Goal: Information Seeking & Learning: Learn about a topic

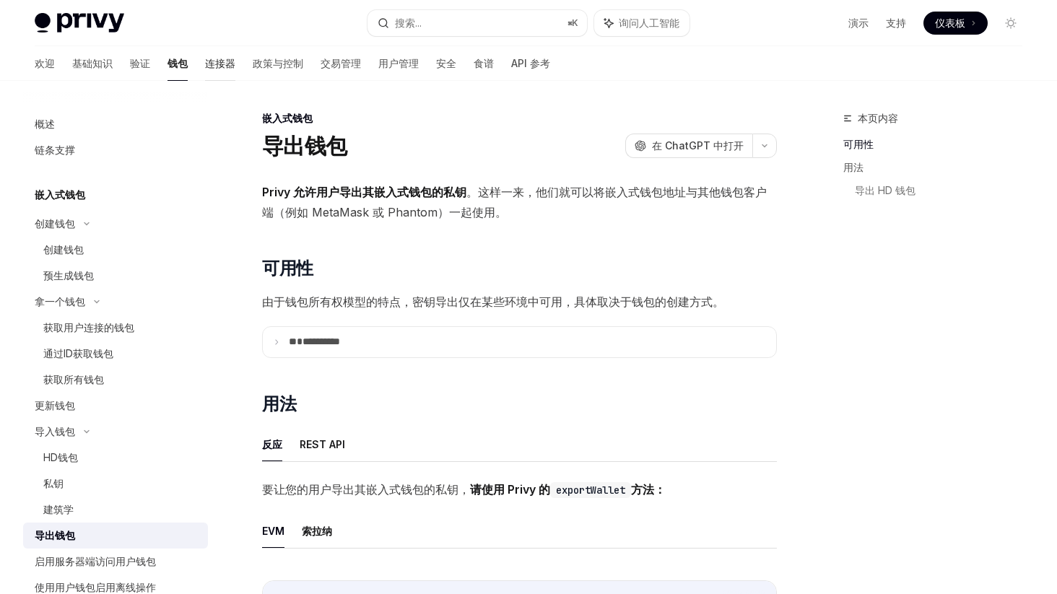
click at [205, 60] on font "连接器" at bounding box center [220, 63] width 30 height 12
type textarea "*"
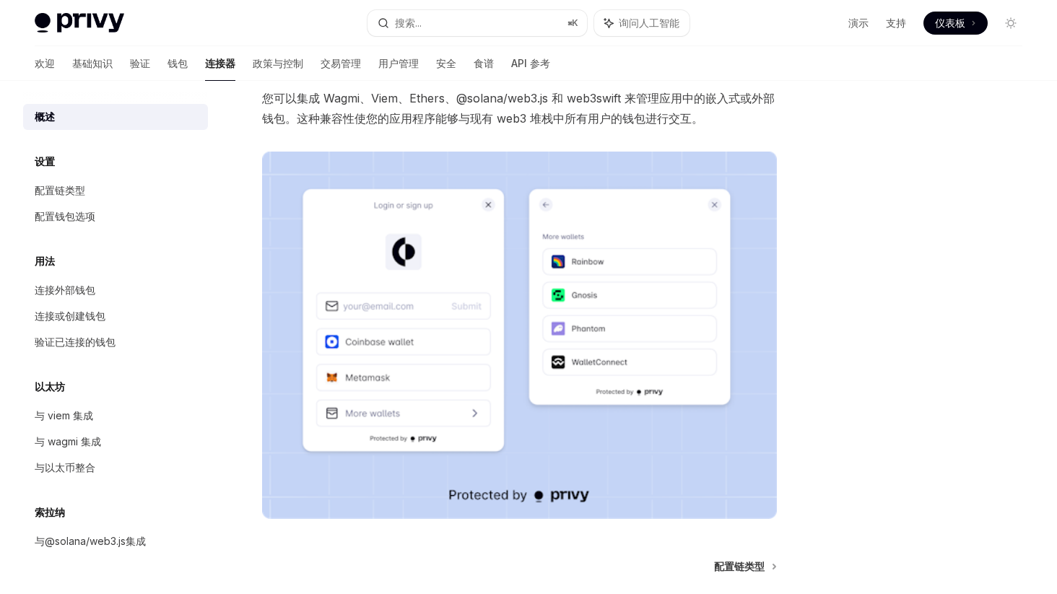
scroll to position [267, 0]
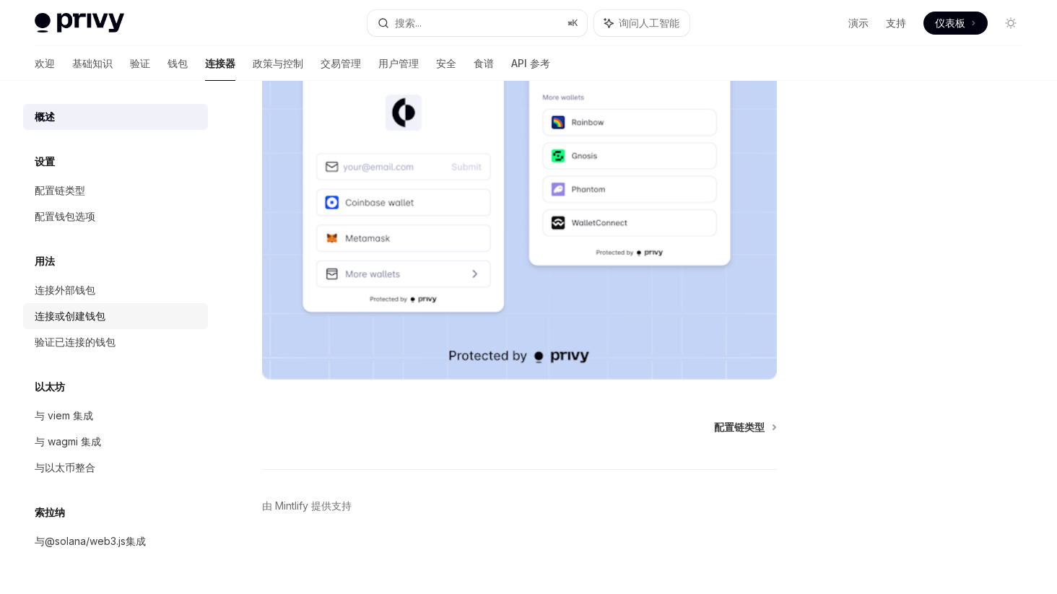
click at [126, 316] on div "连接或创建钱包" at bounding box center [117, 316] width 165 height 17
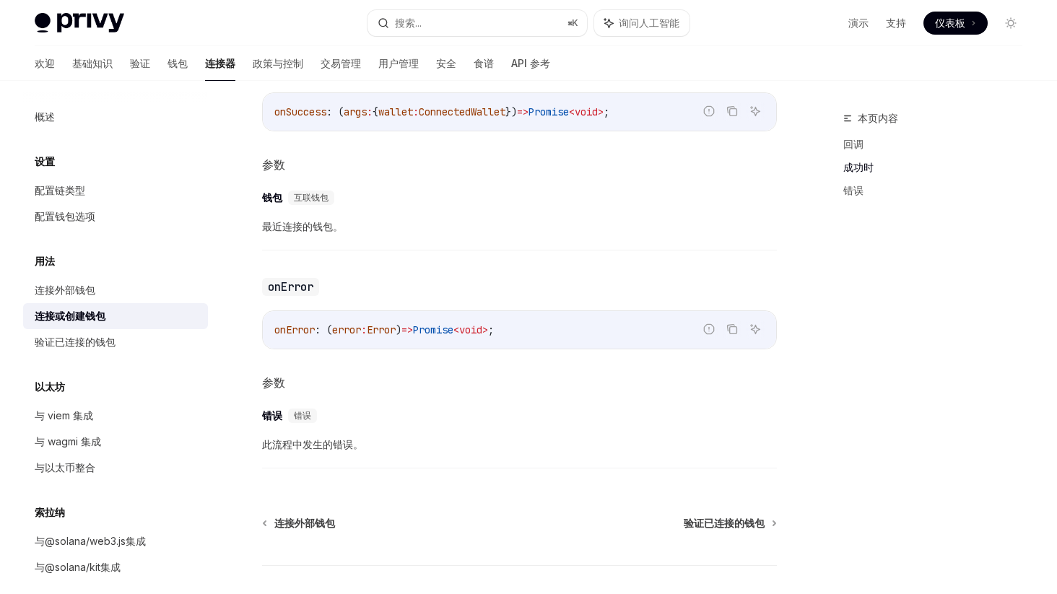
scroll to position [774, 0]
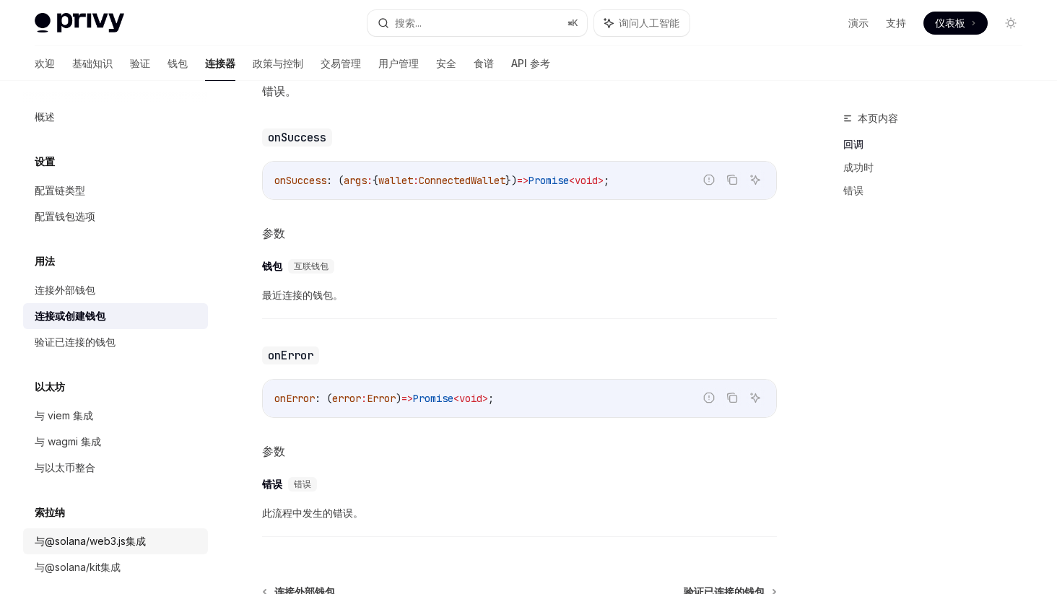
click at [111, 544] on font "与@solana/web3.js集成" at bounding box center [90, 541] width 111 height 12
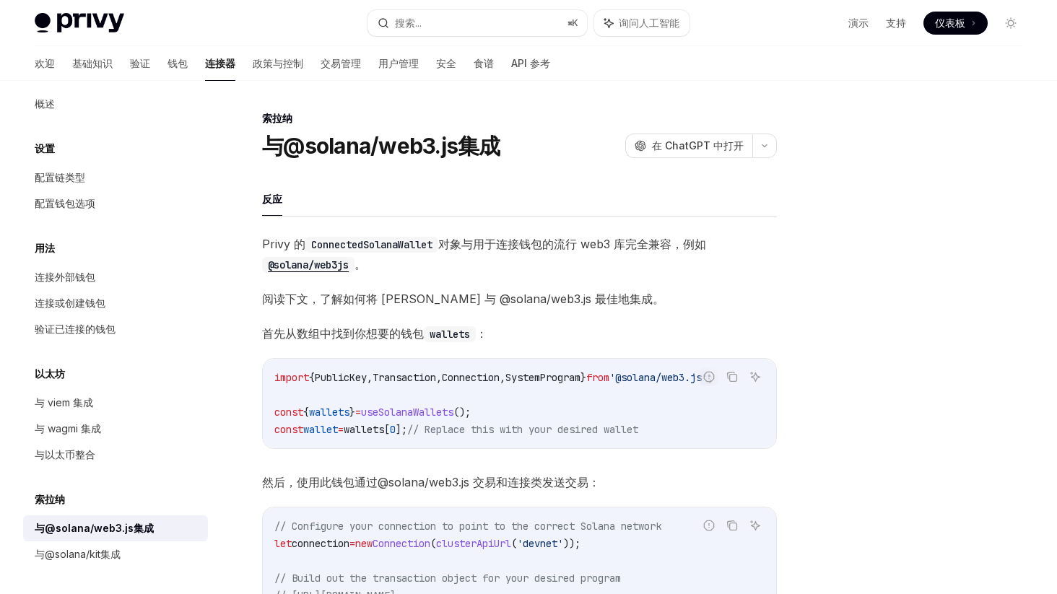
scroll to position [15, 0]
click at [82, 553] on font "与@solana/kit集成" at bounding box center [78, 552] width 86 height 12
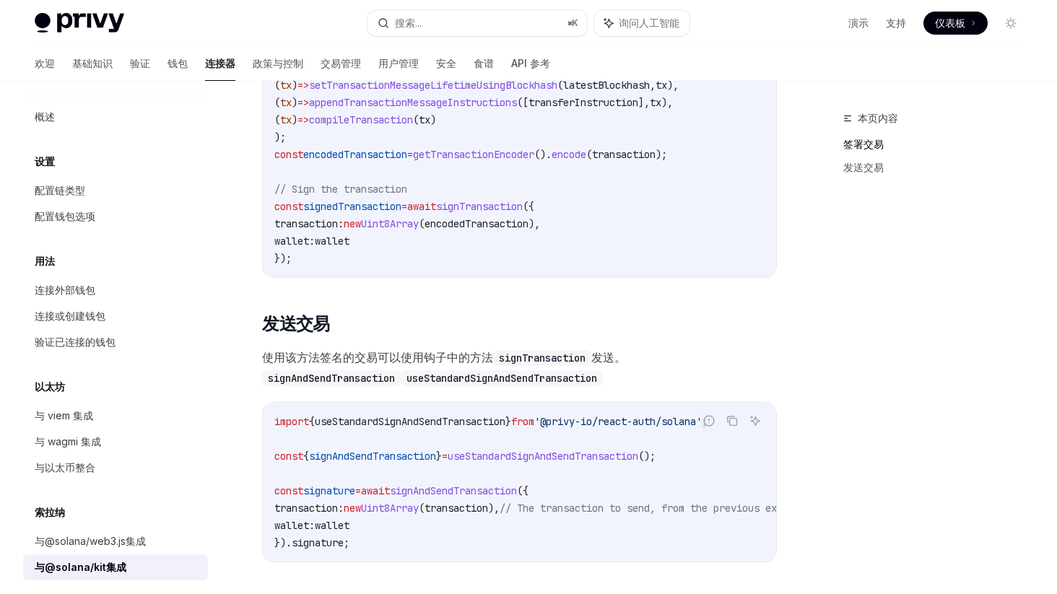
scroll to position [1047, 0]
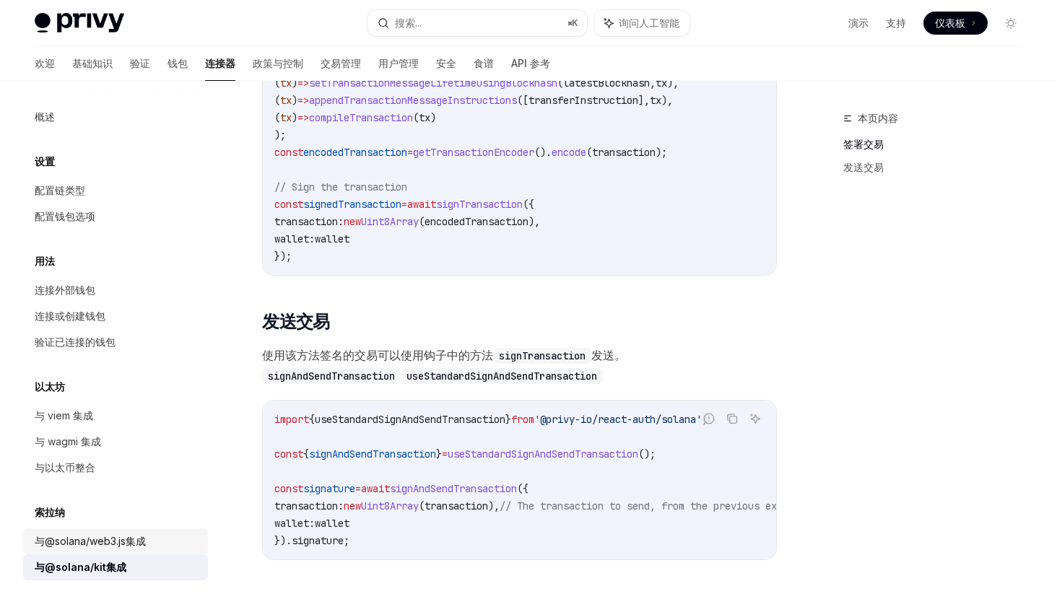
click at [128, 535] on div "与@solana/web3.js集成" at bounding box center [90, 541] width 111 height 17
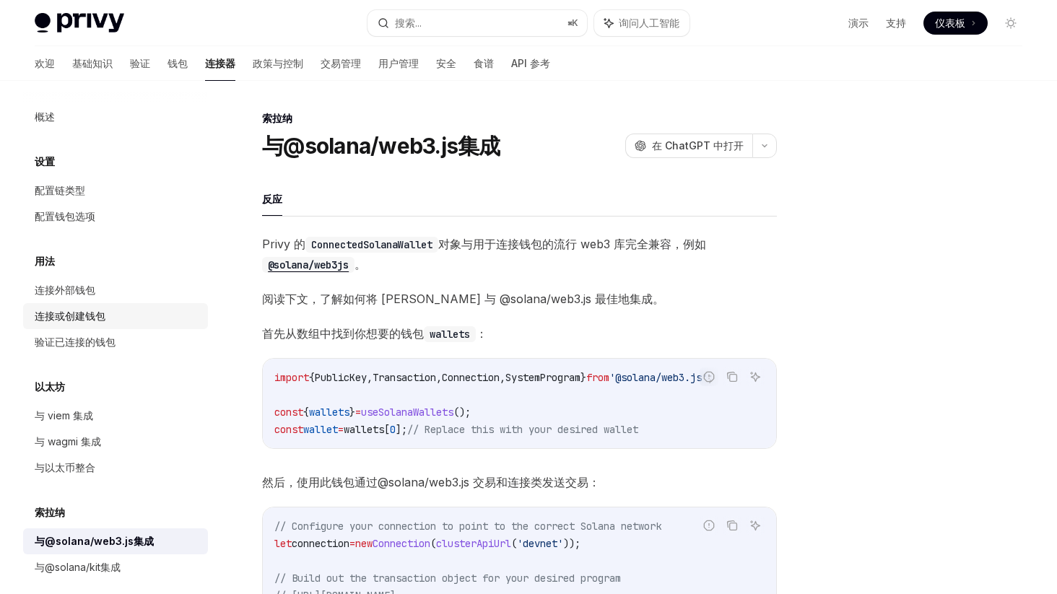
click at [114, 313] on div "连接或创建钱包" at bounding box center [117, 316] width 165 height 17
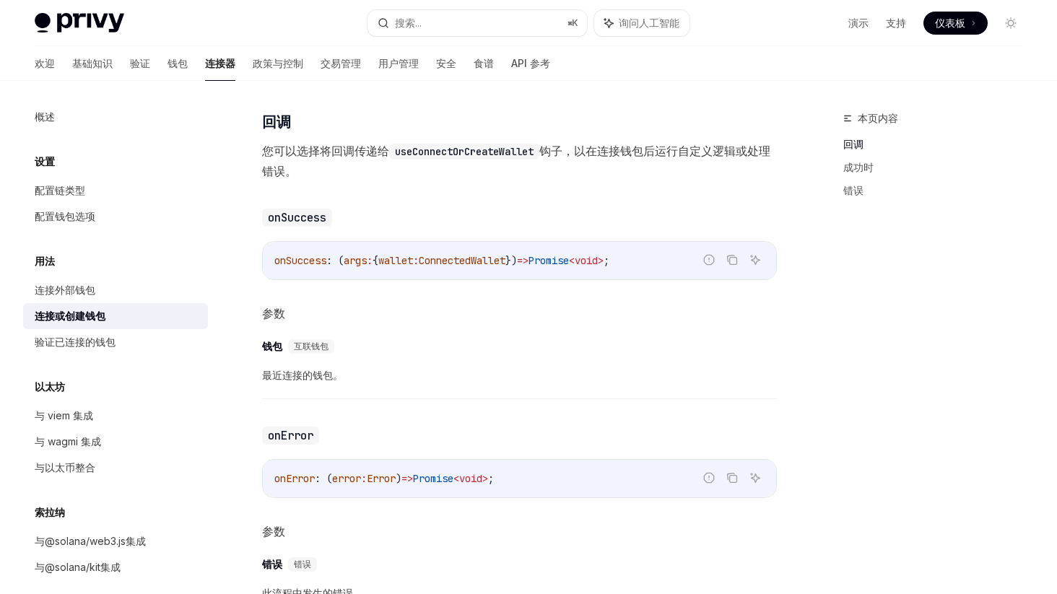
scroll to position [737, 0]
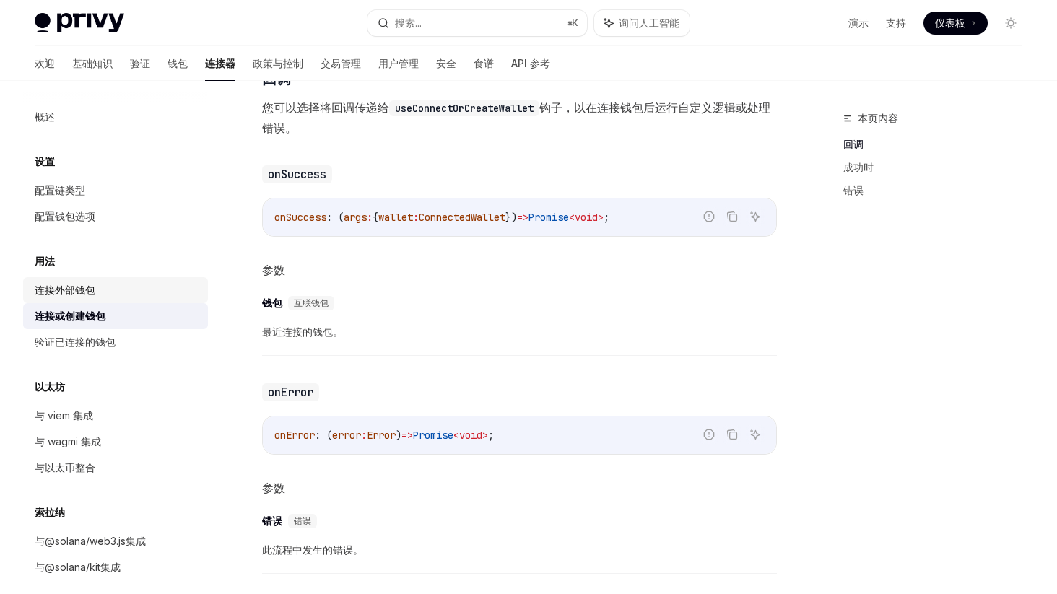
click at [85, 295] on font "连接外部钱包" at bounding box center [65, 290] width 61 height 12
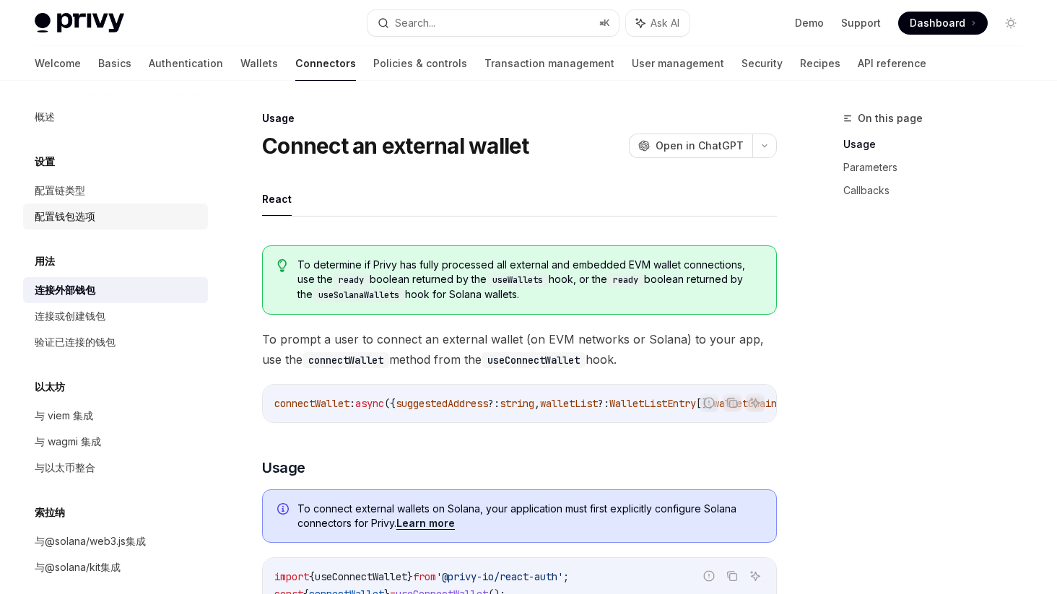
click at [82, 216] on font "配置钱包选项" at bounding box center [65, 216] width 61 height 12
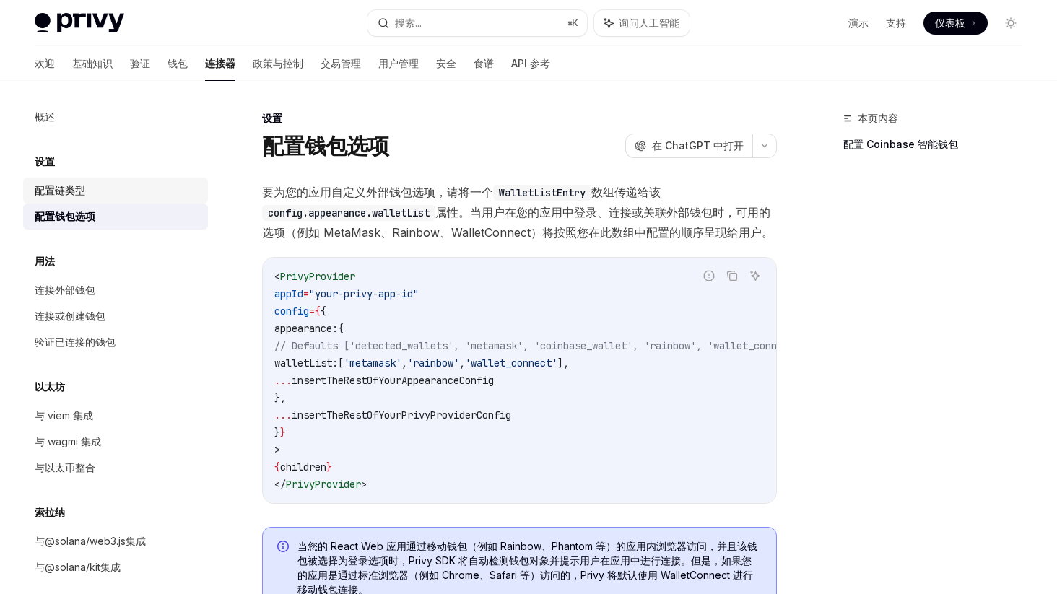
click at [84, 196] on font "配置链类型" at bounding box center [60, 190] width 51 height 12
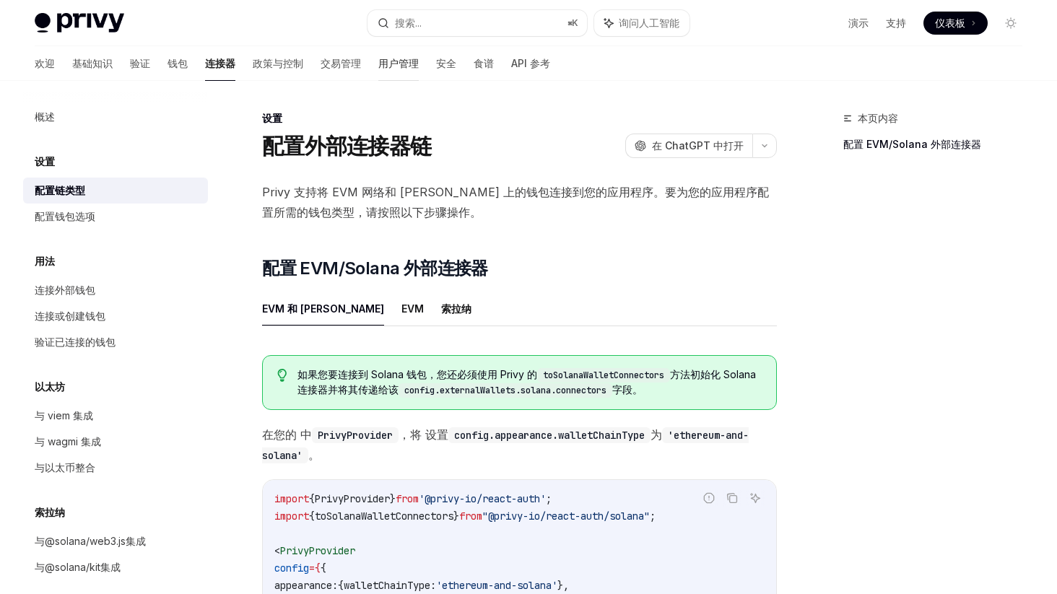
click at [378, 64] on font "用户管理" at bounding box center [398, 63] width 40 height 12
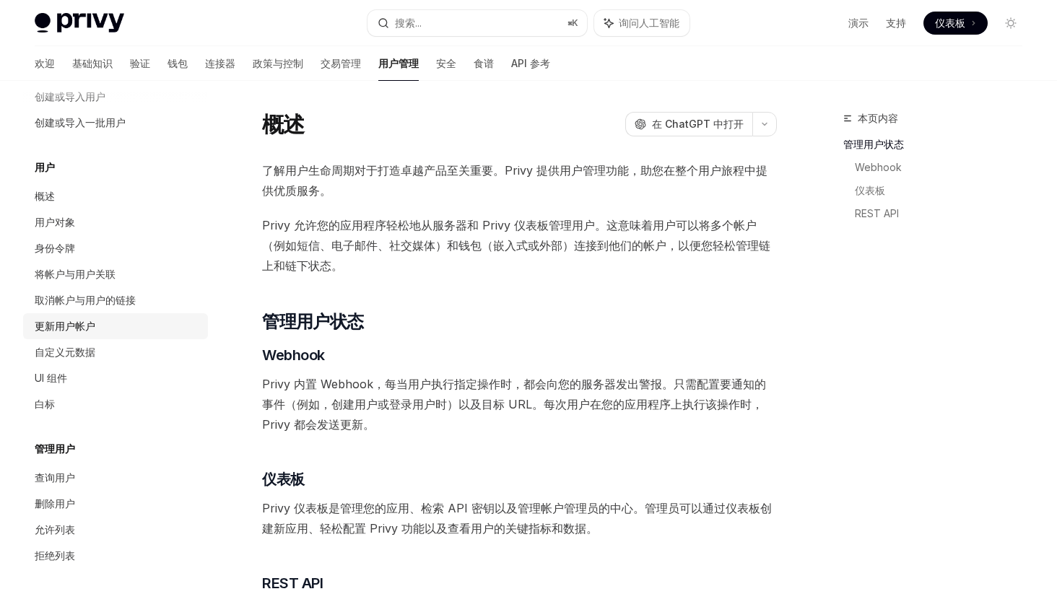
scroll to position [118, 0]
click at [108, 242] on div "身份令牌" at bounding box center [117, 250] width 165 height 17
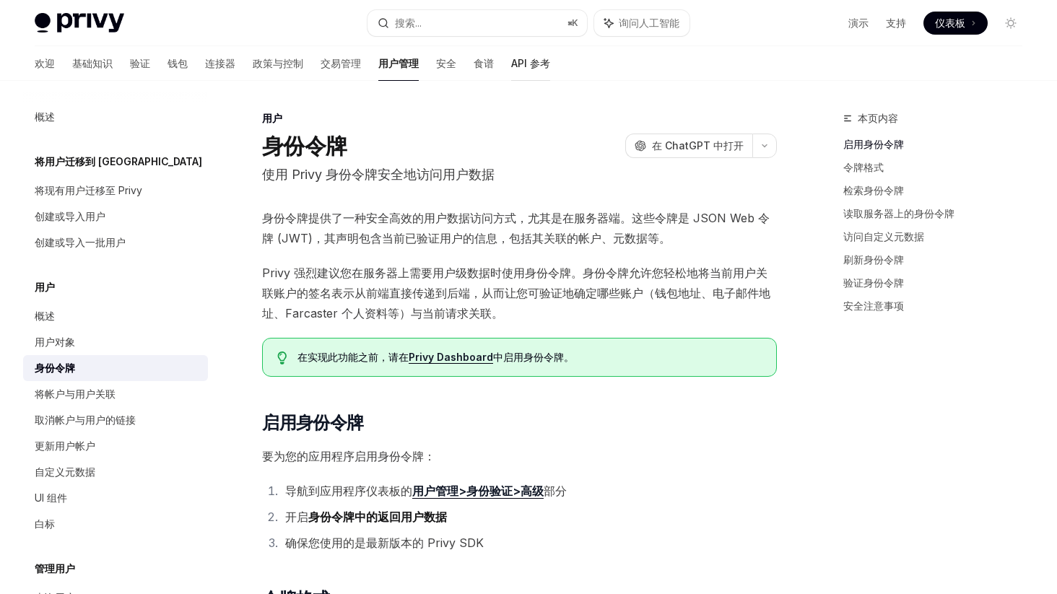
click at [511, 67] on font "API 参考" at bounding box center [530, 63] width 39 height 12
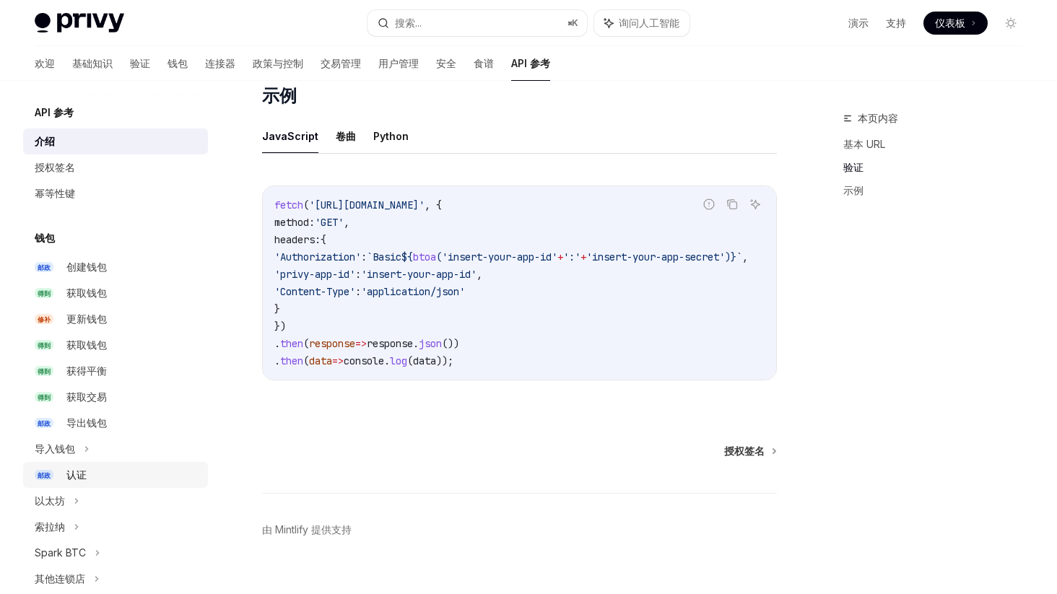
scroll to position [384, 0]
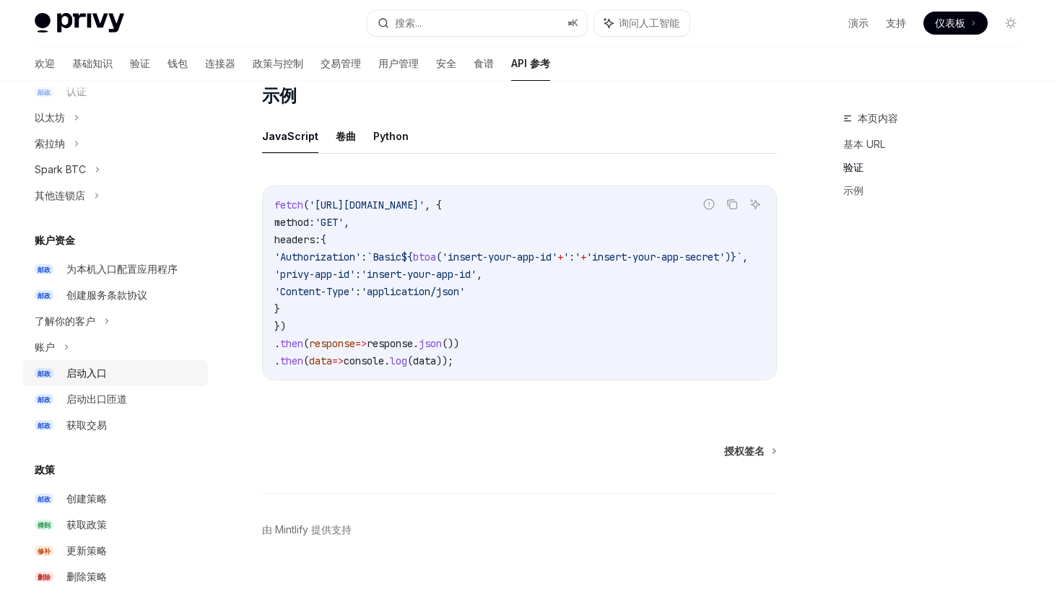
click at [105, 371] on font "启动入口" at bounding box center [86, 373] width 40 height 12
type textarea "*"
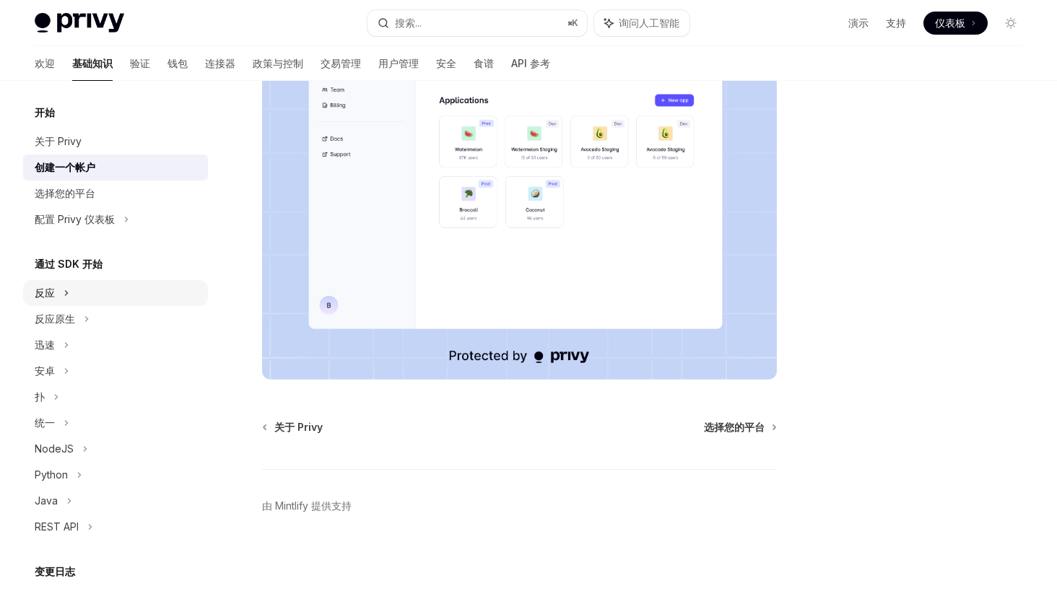
click at [74, 295] on div "反应" at bounding box center [115, 293] width 185 height 26
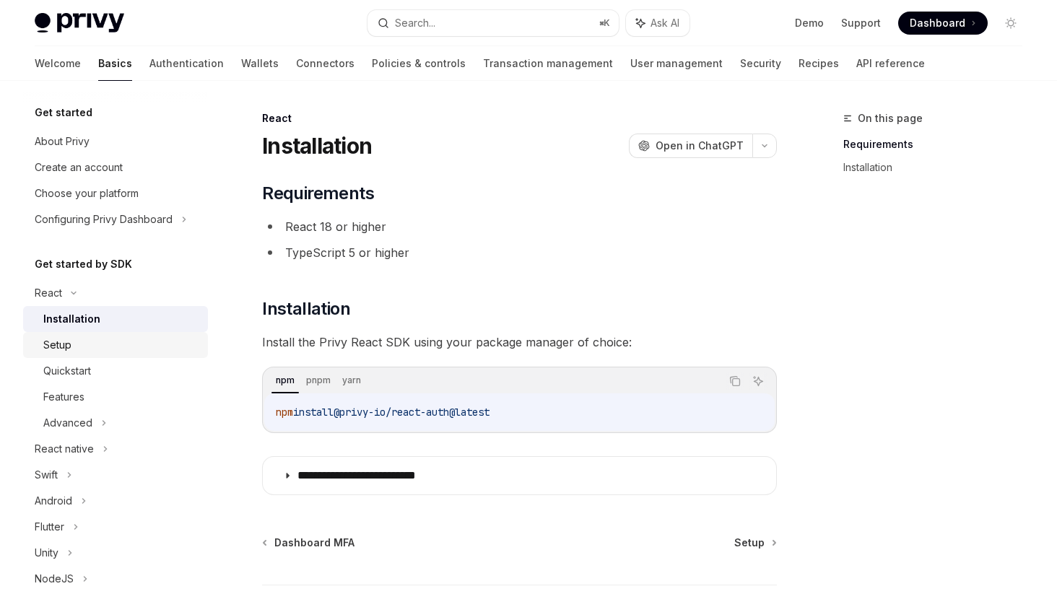
click at [106, 343] on div "Setup" at bounding box center [121, 345] width 156 height 17
type textarea "*"
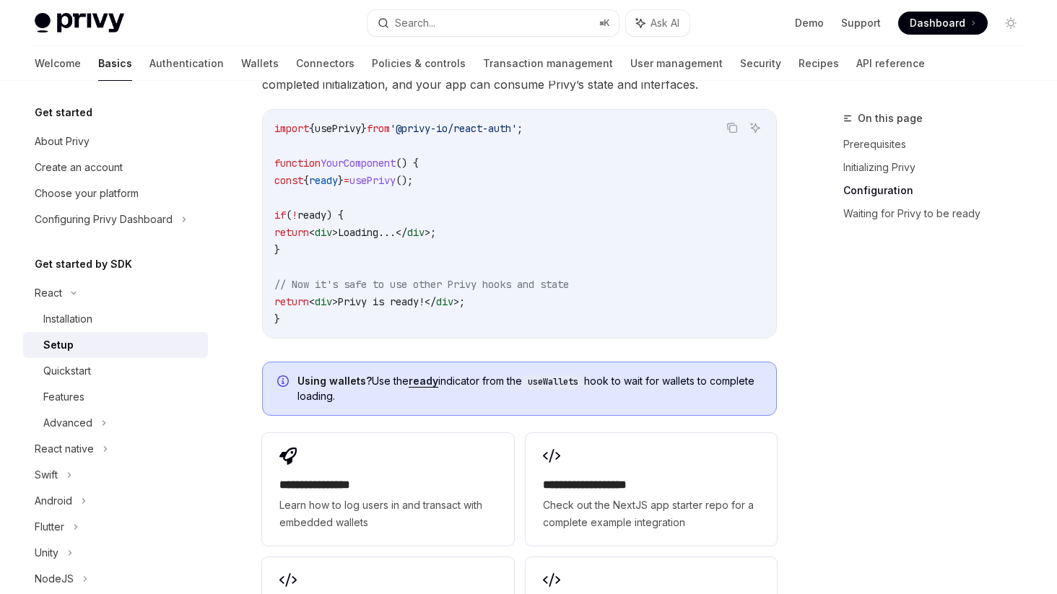
scroll to position [1891, 0]
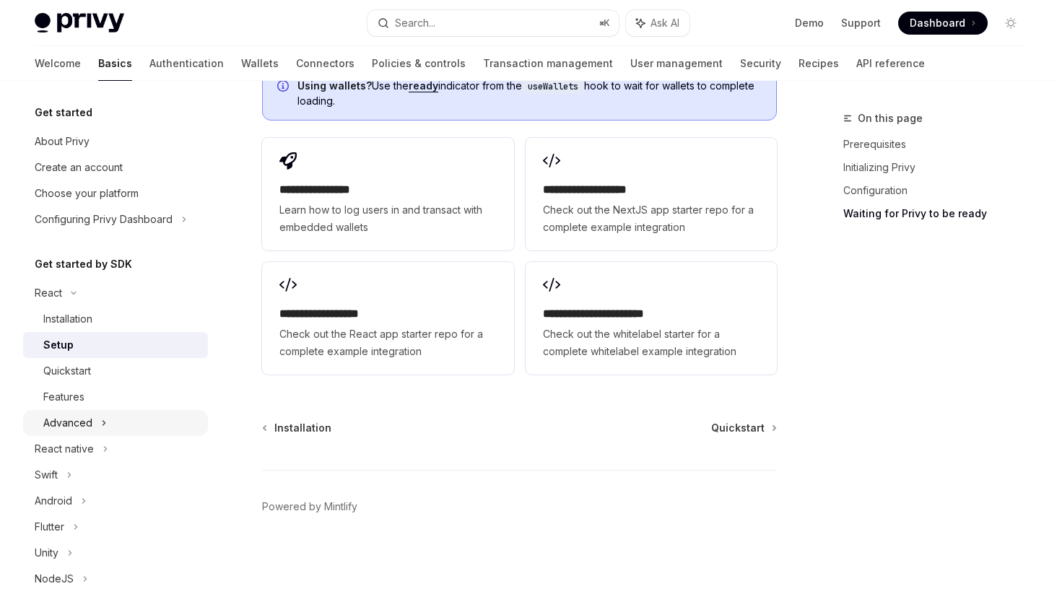
click at [78, 415] on div "Advanced" at bounding box center [67, 423] width 49 height 17
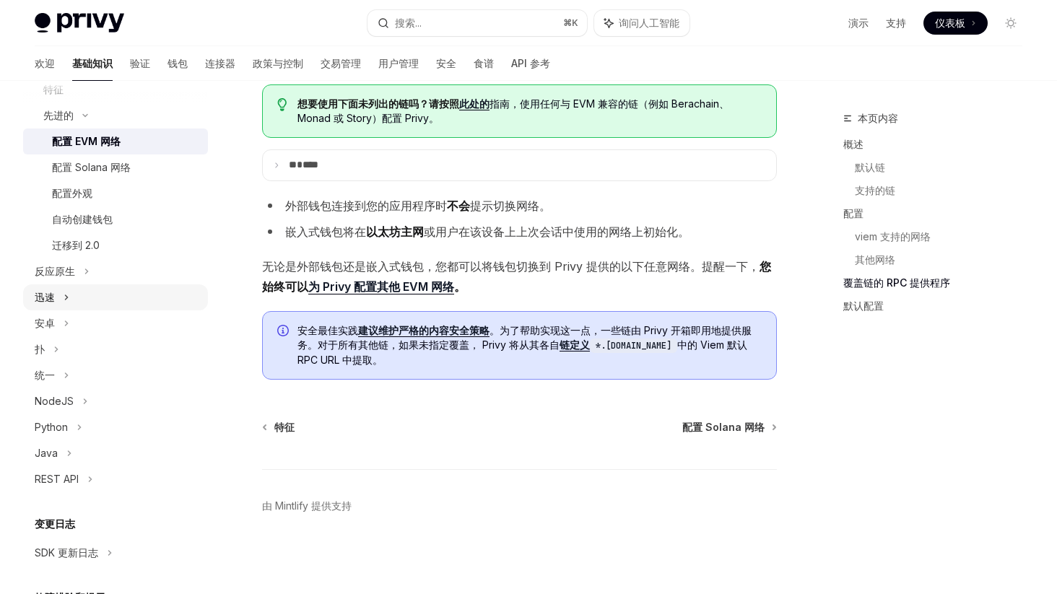
scroll to position [304, 0]
click at [82, 282] on div "反应原生" at bounding box center [115, 275] width 185 height 26
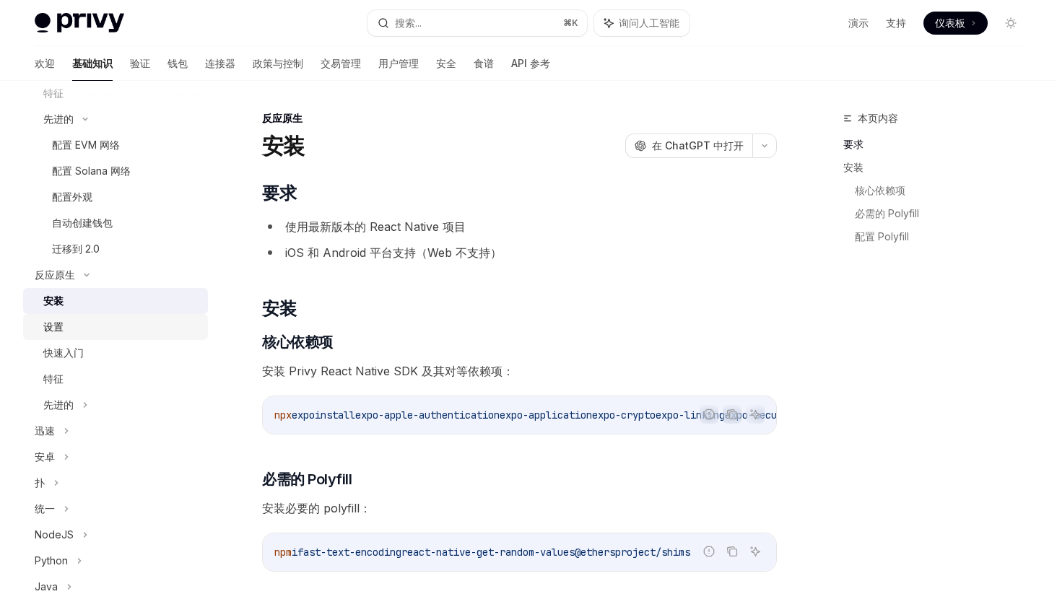
click at [100, 324] on div "设置" at bounding box center [121, 327] width 156 height 17
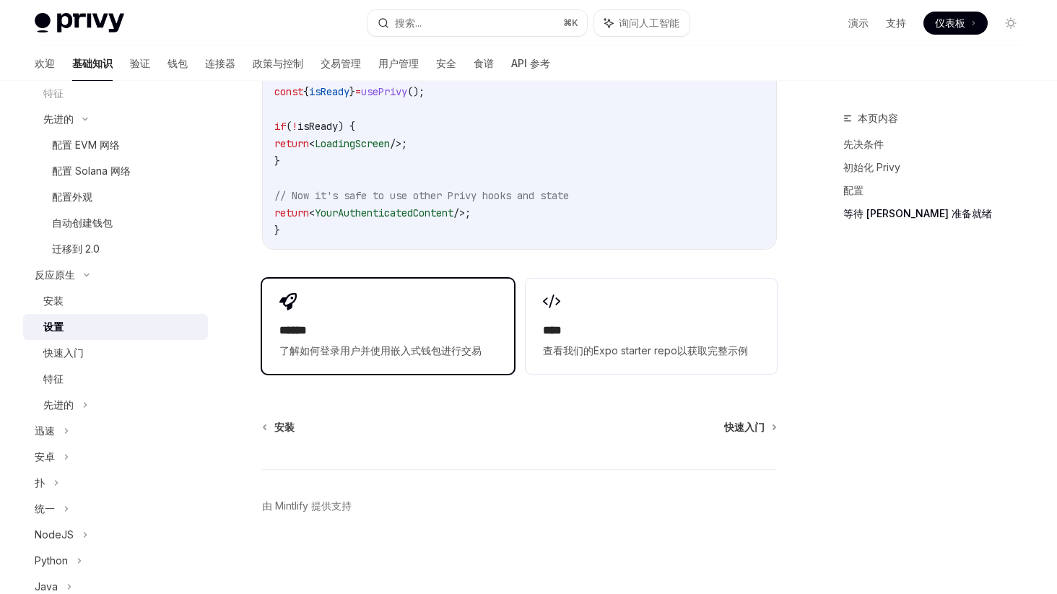
scroll to position [1298, 0]
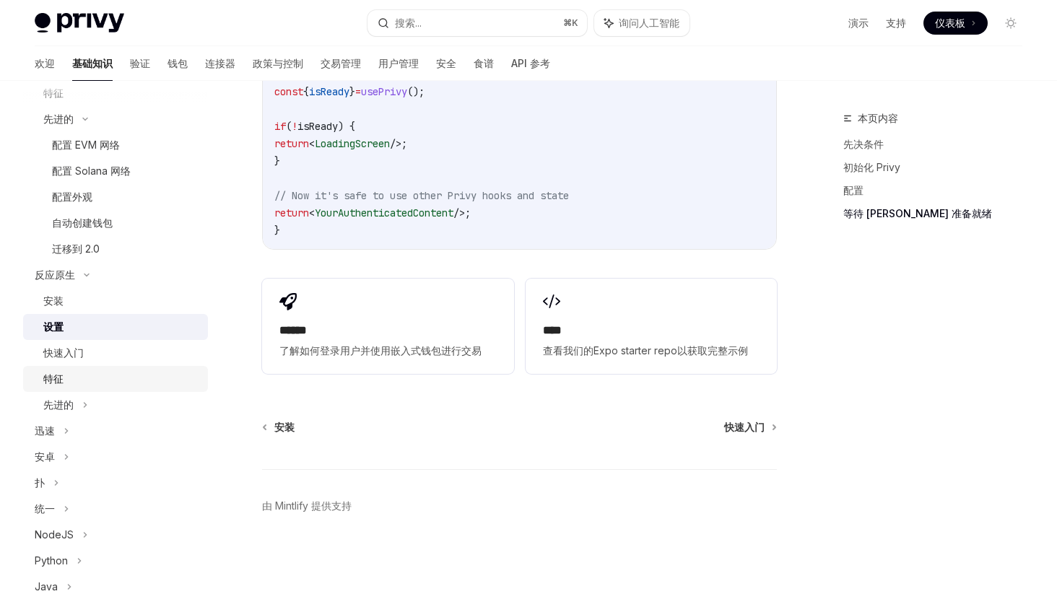
click at [110, 368] on link "特征" at bounding box center [115, 379] width 185 height 26
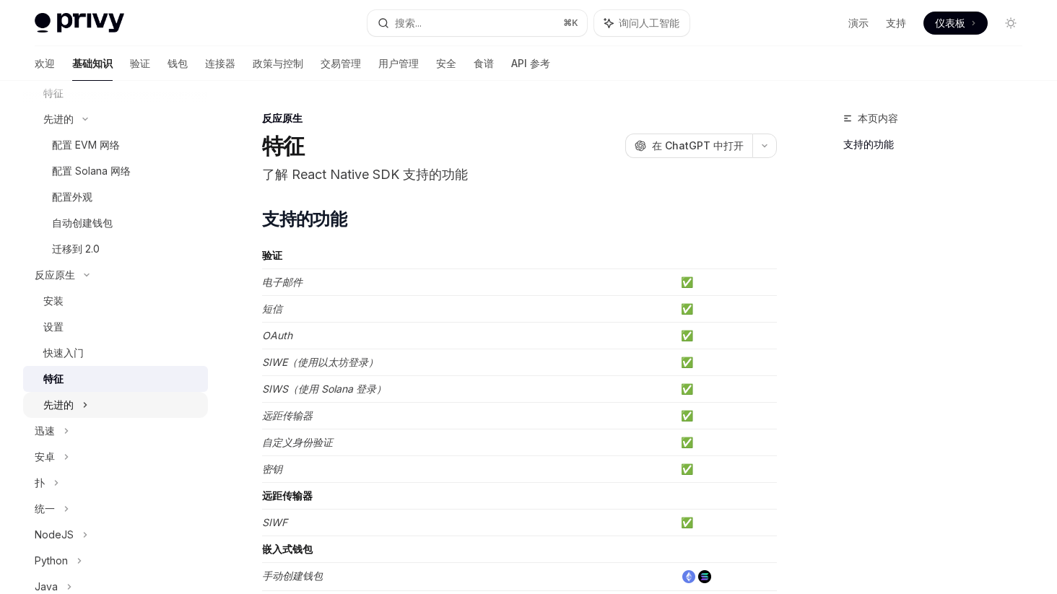
click at [106, 398] on div "先进的" at bounding box center [115, 405] width 185 height 26
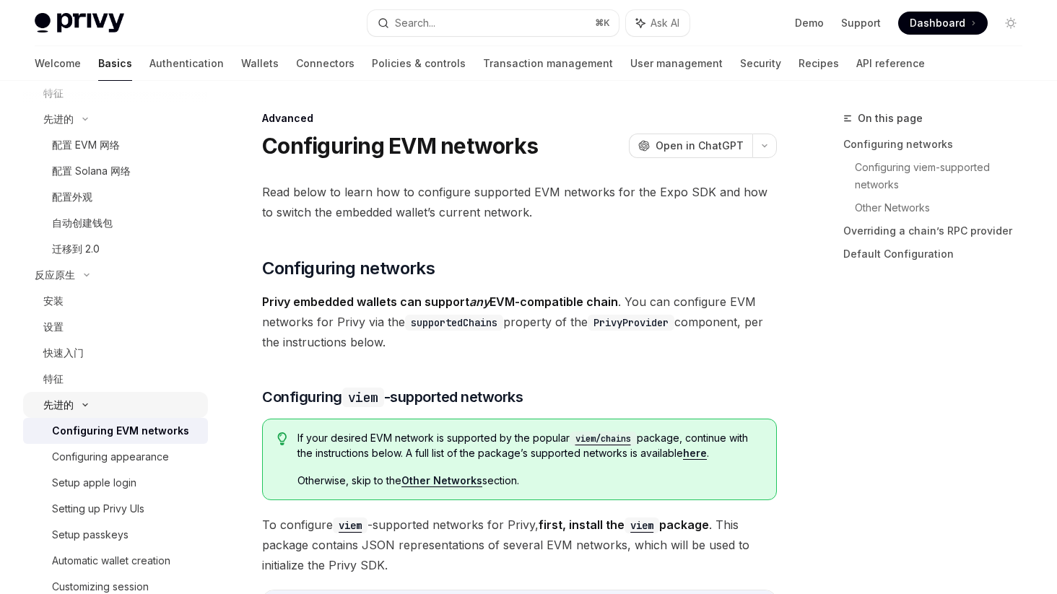
type textarea "*"
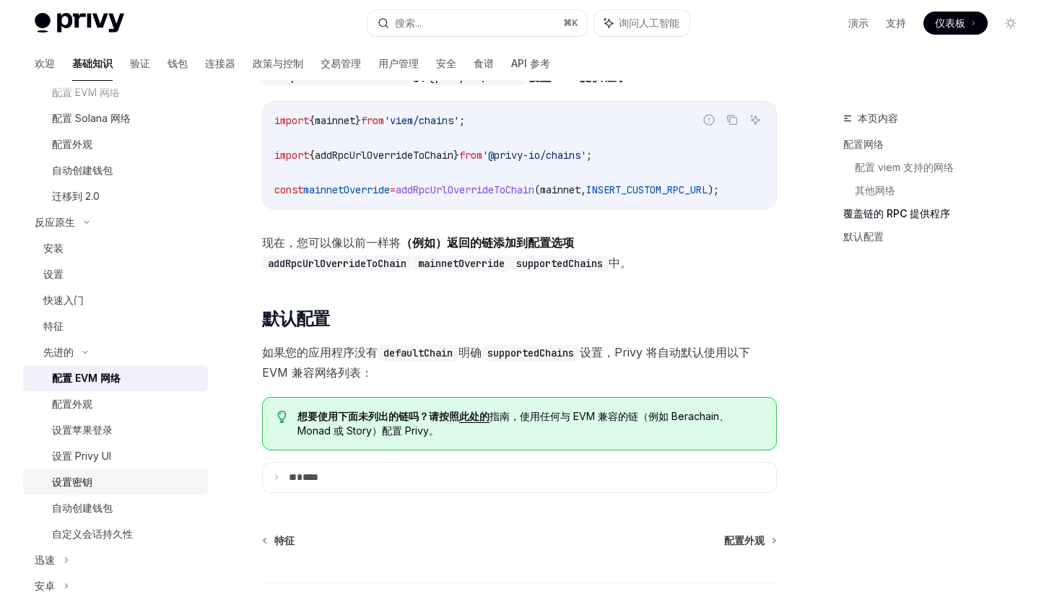
scroll to position [504, 0]
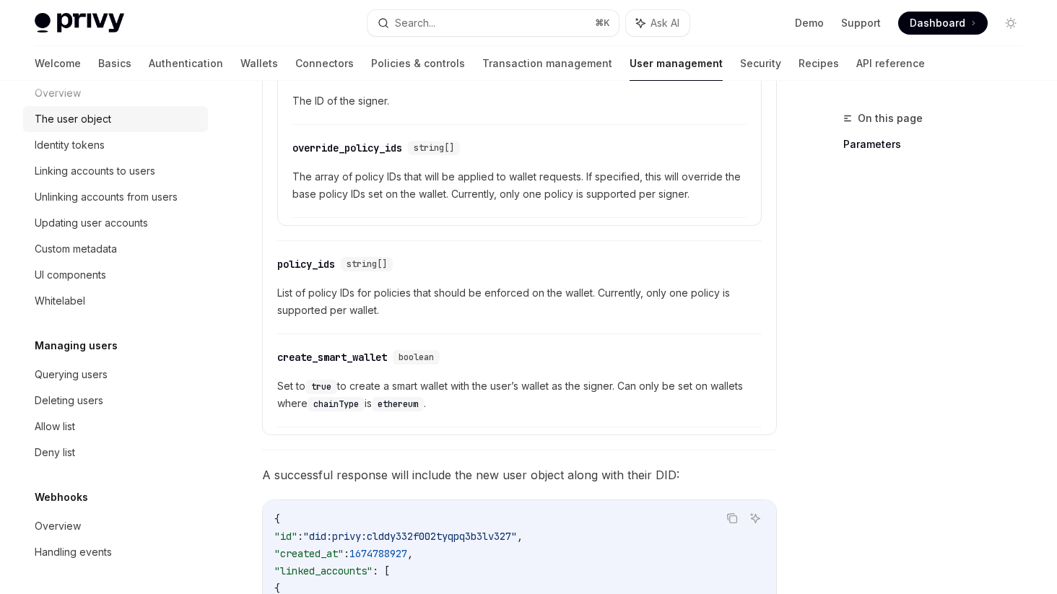
scroll to position [220, 0]
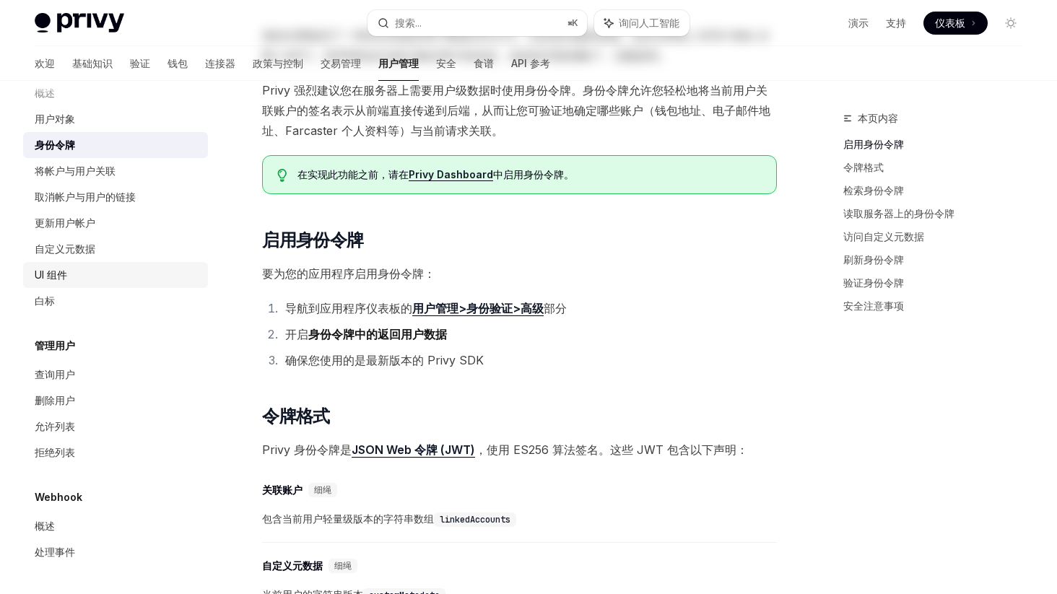
scroll to position [262, 0]
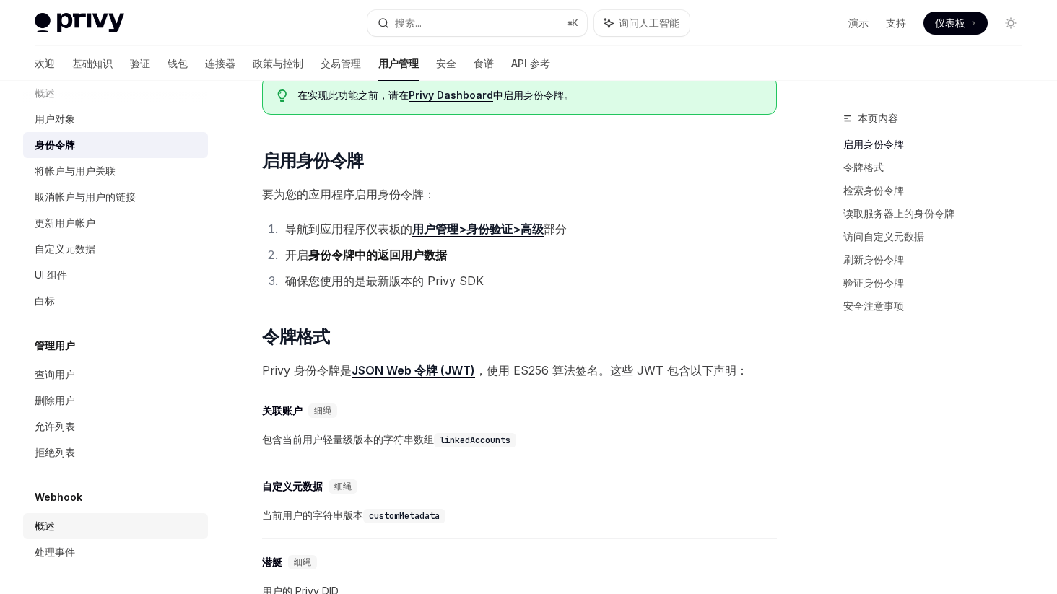
click at [87, 528] on div "概述" at bounding box center [117, 526] width 165 height 17
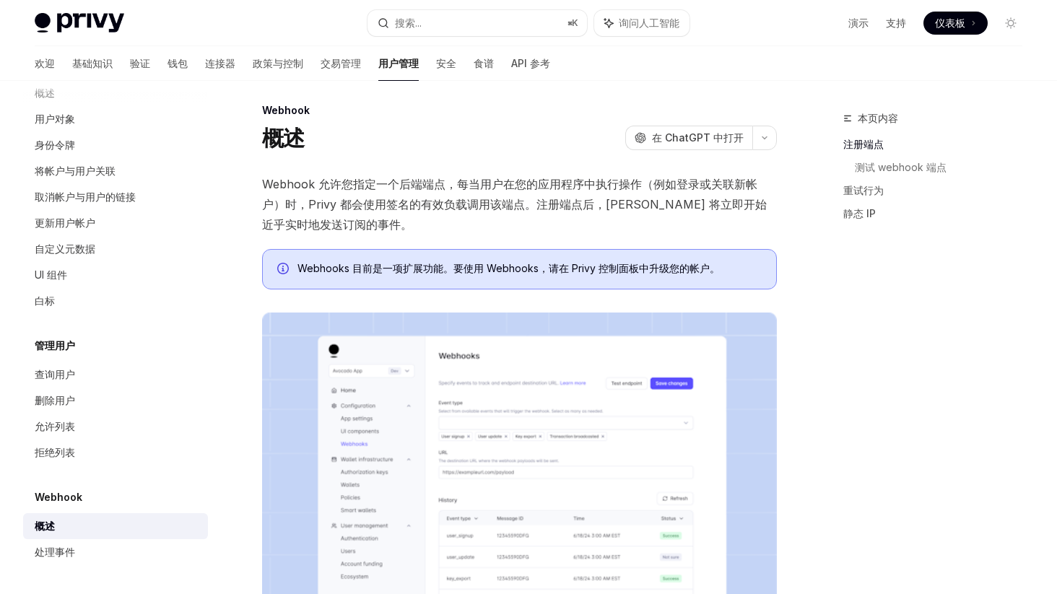
scroll to position [9, 0]
click at [513, 201] on font "Webhook 允许您指定一个后端端点，每当用户在您的应用程序中执行操作（例如登录或关联新帐户）时，Privy 都会使用签名的有效负载调用该端点。注册端点后，…" at bounding box center [514, 203] width 505 height 55
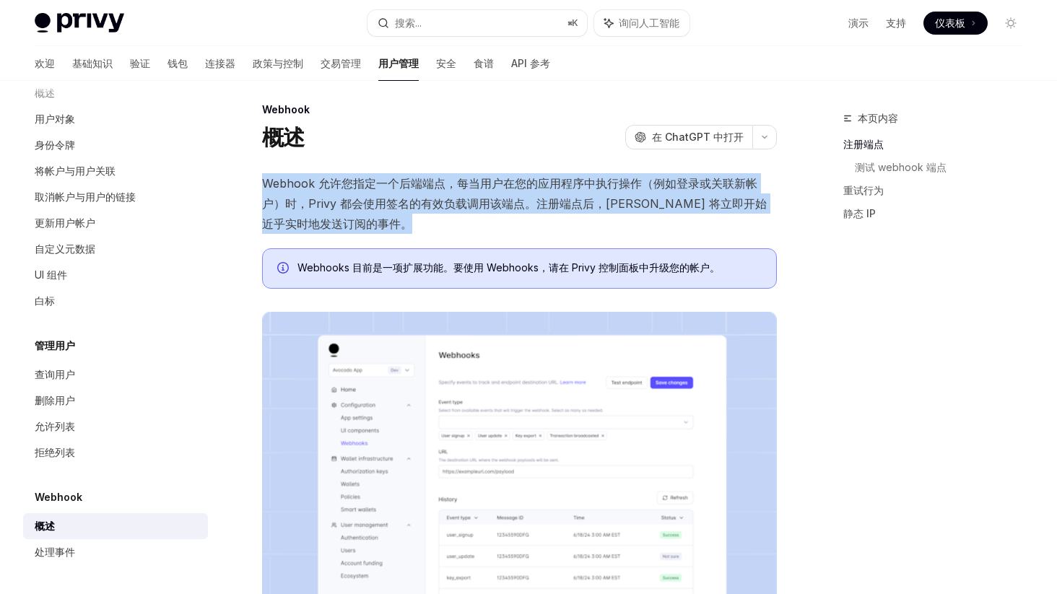
click at [513, 201] on font "Webhook 允许您指定一个后端端点，每当用户在您的应用程序中执行操作（例如登录或关联新帐户）时，Privy 都会使用签名的有效负载调用该端点。注册端点后，…" at bounding box center [514, 203] width 505 height 55
click at [506, 199] on font "Webhook 允许您指定一个后端端点，每当用户在您的应用程序中执行操作（例如登录或关联新帐户）时，Privy 都会使用签名的有效负载调用该端点。注册端点后，…" at bounding box center [514, 203] width 505 height 55
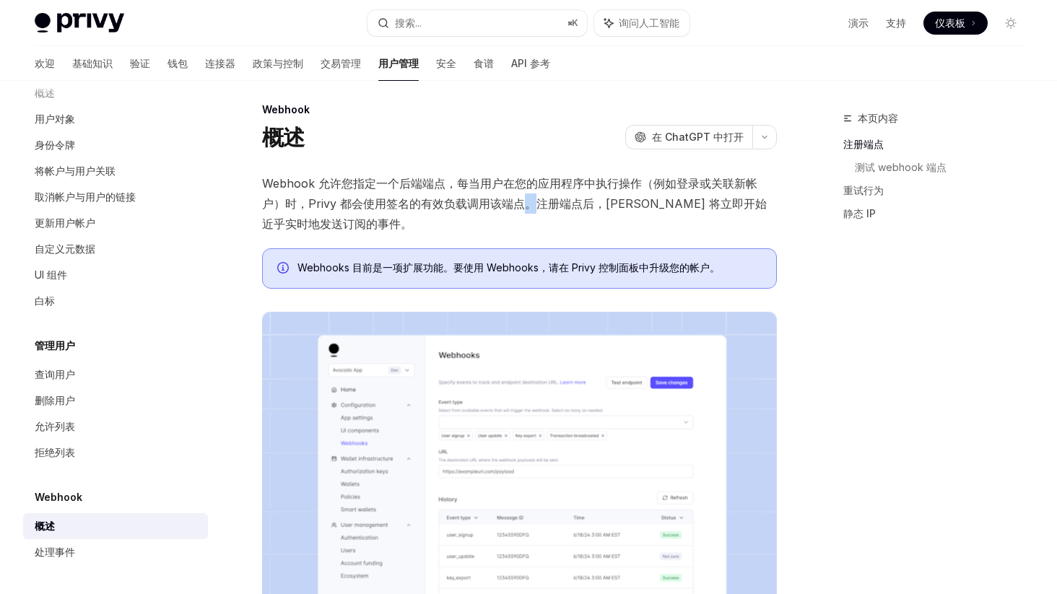
click at [506, 199] on font "Webhook 允许您指定一个后端端点，每当用户在您的应用程序中执行操作（例如登录或关联新帐户）时，Privy 都会使用签名的有效负载调用该端点。注册端点后，…" at bounding box center [514, 203] width 505 height 55
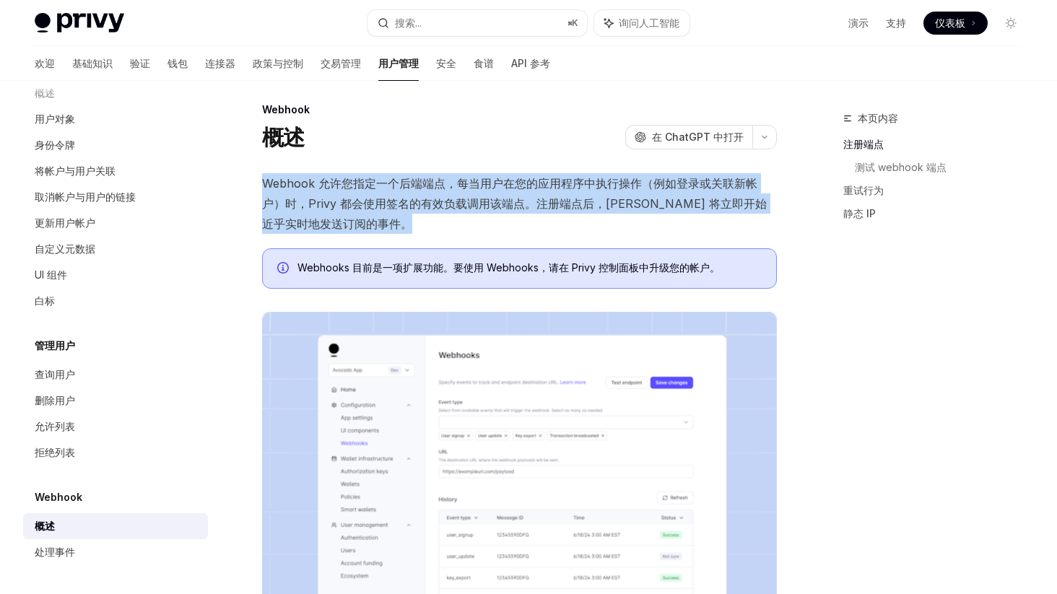
click at [506, 199] on font "Webhook 允许您指定一个后端端点，每当用户在您的应用程序中执行操作（例如登录或关联新帐户）时，Privy 都会使用签名的有效负载调用该端点。注册端点后，…" at bounding box center [514, 203] width 505 height 55
click at [498, 198] on font "Webhook 允许您指定一个后端端点，每当用户在您的应用程序中执行操作（例如登录或关联新帐户）时，Privy 都会使用签名的有效负载调用该端点。注册端点后，…" at bounding box center [514, 203] width 505 height 55
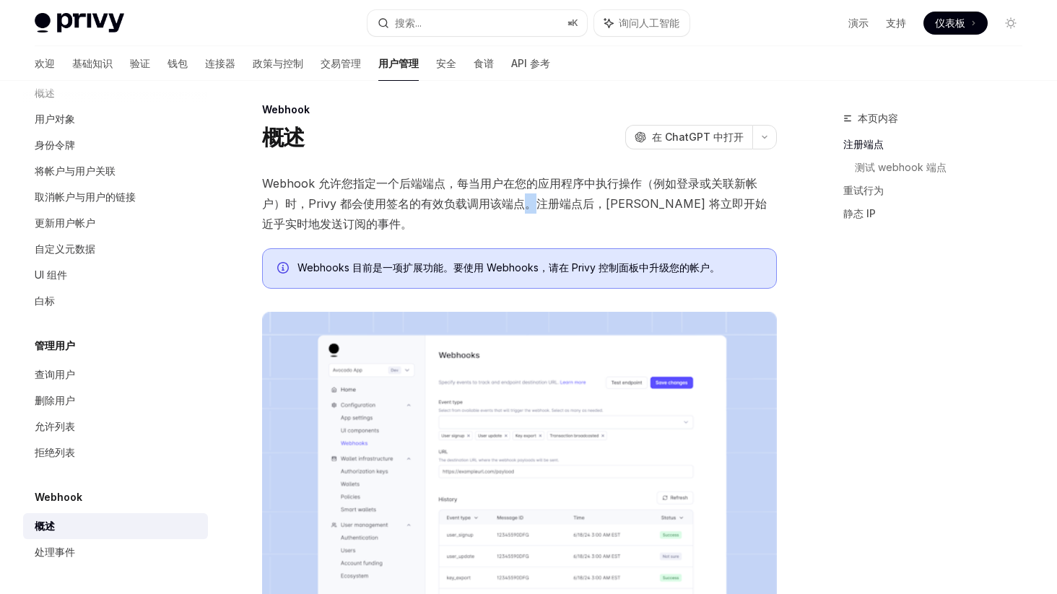
click at [498, 198] on font "Webhook 允许您指定一个后端端点，每当用户在您的应用程序中执行操作（例如登录或关联新帐户）时，Privy 都会使用签名的有效负载调用该端点。注册端点后，…" at bounding box center [514, 203] width 505 height 55
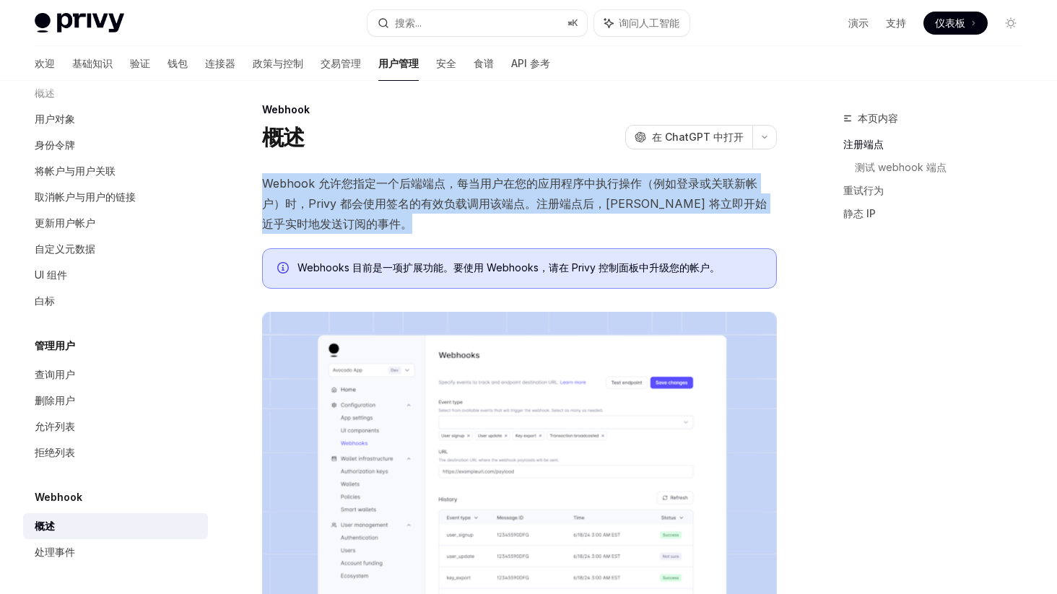
click at [498, 198] on font "Webhook 允许您指定一个后端端点，每当用户在您的应用程序中执行操作（例如登录或关联新帐户）时，Privy 都会使用签名的有效负载调用该端点。注册端点后，…" at bounding box center [514, 203] width 505 height 55
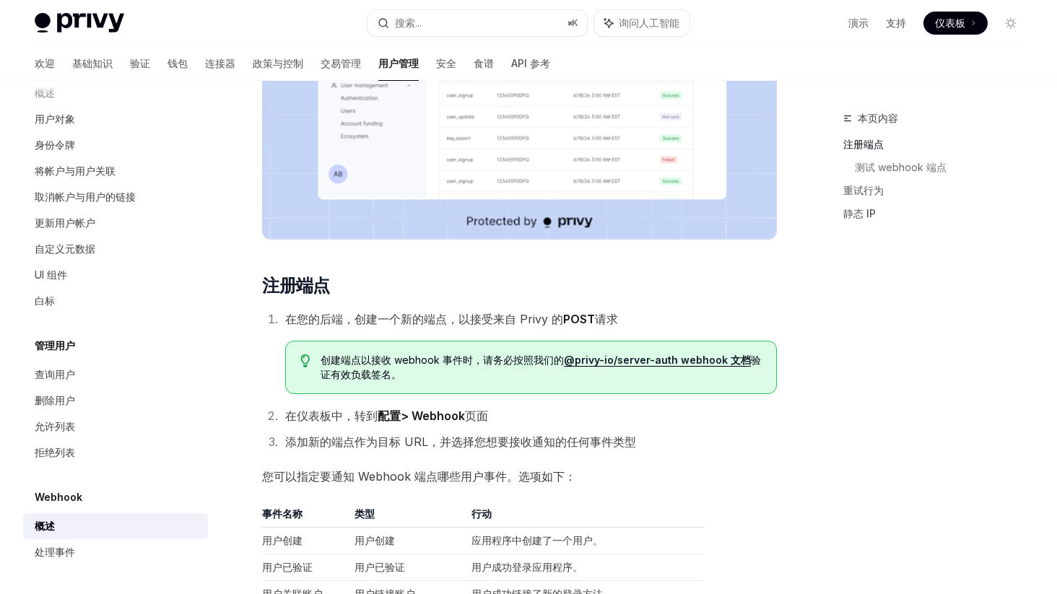
scroll to position [603, 0]
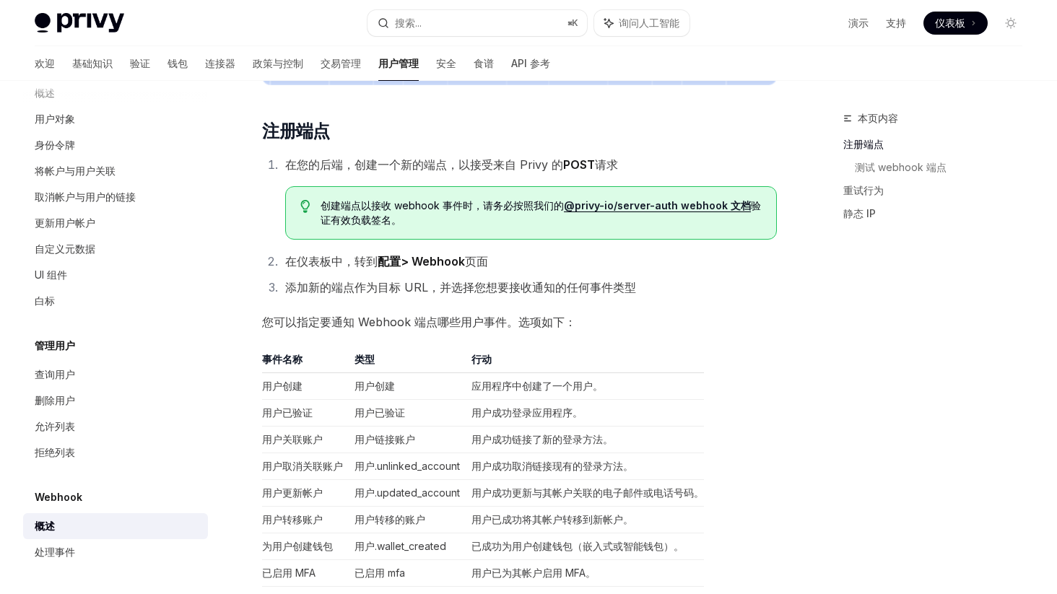
click at [439, 166] on font "在您的后端，创建一个新的端点，以接受来自 Privy 的" at bounding box center [424, 164] width 278 height 14
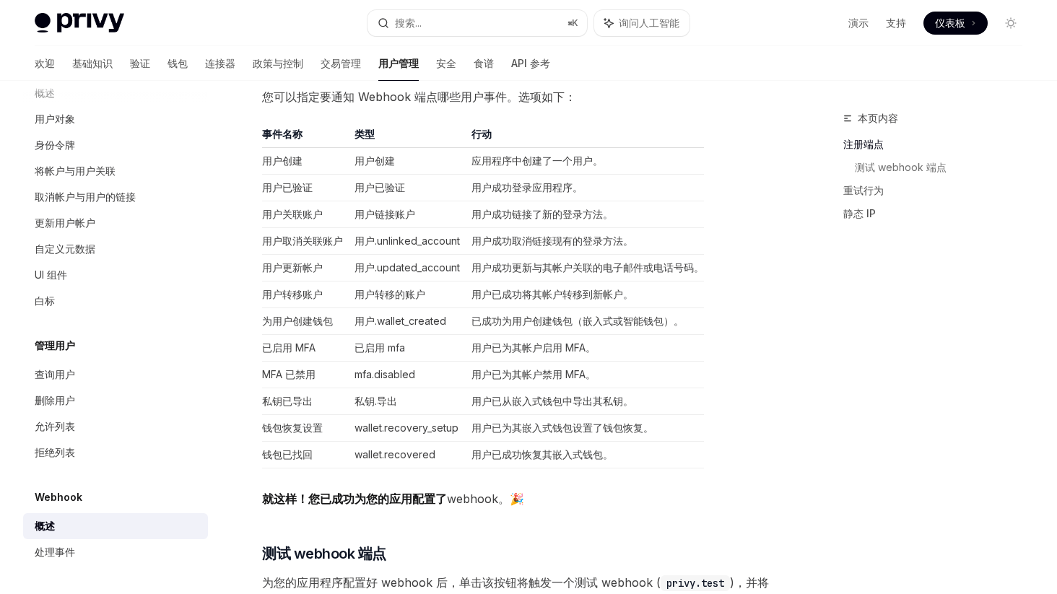
scroll to position [843, 0]
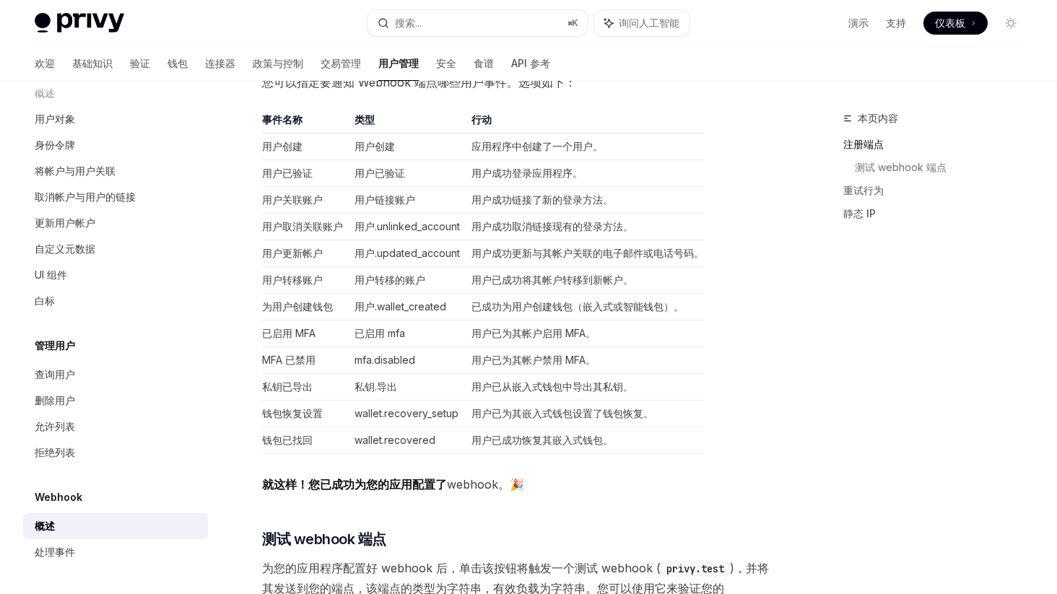
click at [433, 178] on td "用户已验证" at bounding box center [407, 173] width 117 height 27
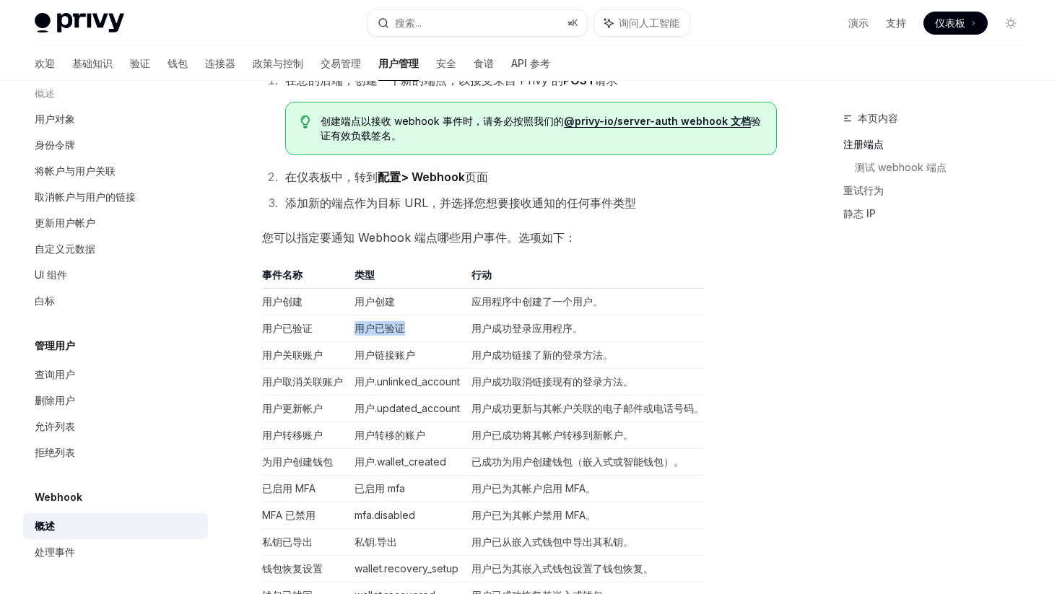
scroll to position [687, 0]
click at [57, 554] on font "处理事件" at bounding box center [55, 552] width 40 height 12
type textarea "*"
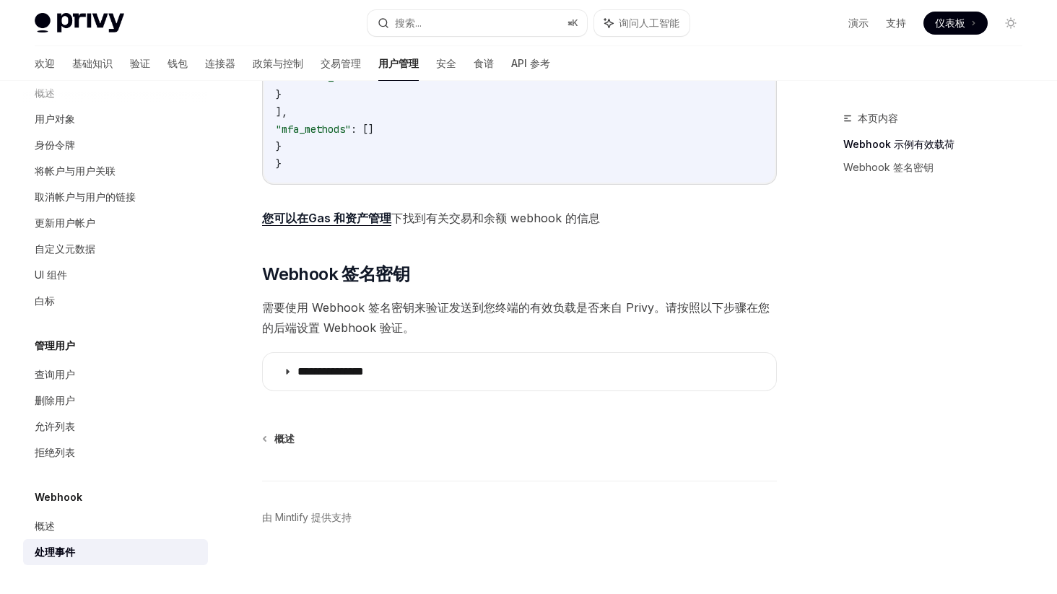
scroll to position [597, 0]
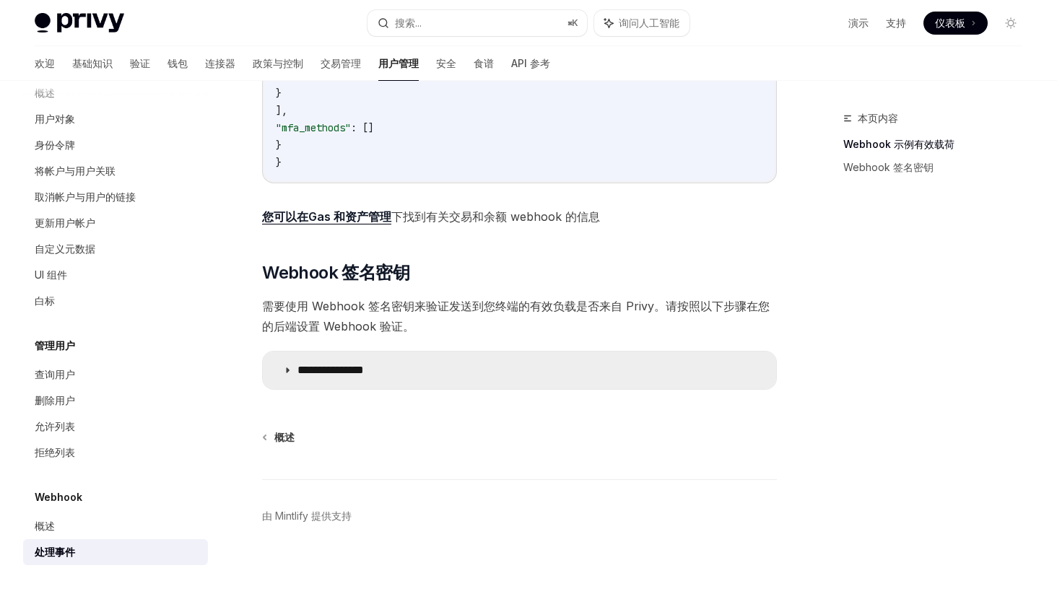
click at [437, 373] on summary "**********" at bounding box center [520, 371] width 514 height 38
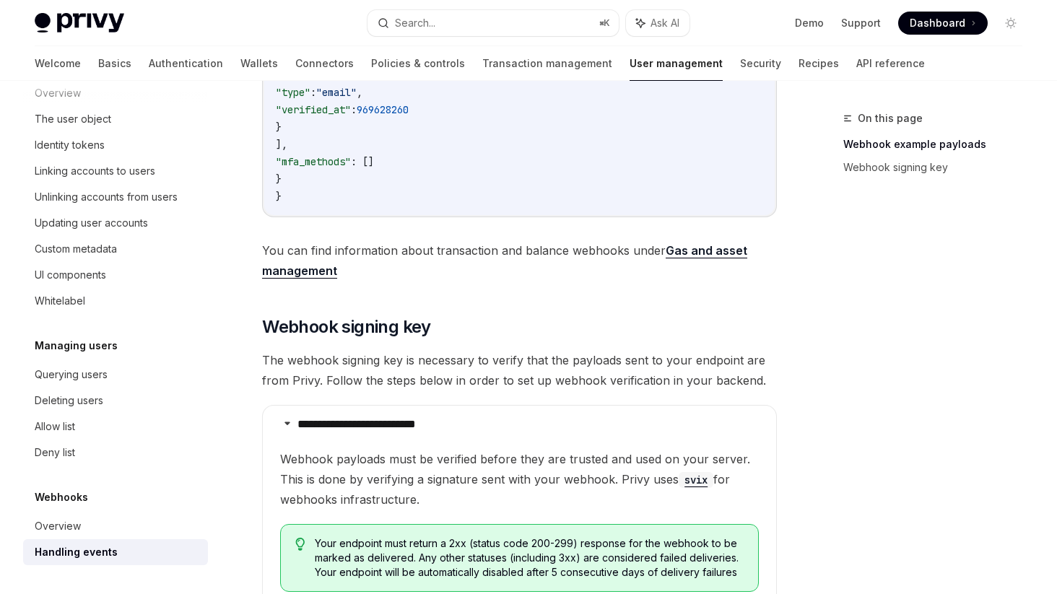
scroll to position [223, 0]
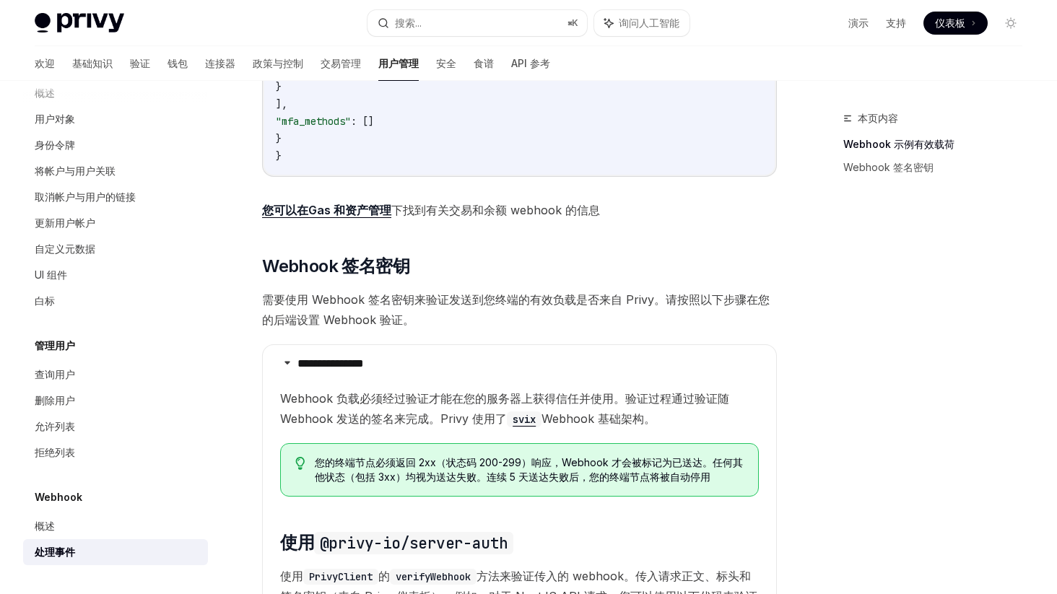
click at [589, 144] on code "{ "type" : "user.created" , "user" : { "created_at" : 969628260 , "has_accepted…" at bounding box center [520, -1] width 488 height 329
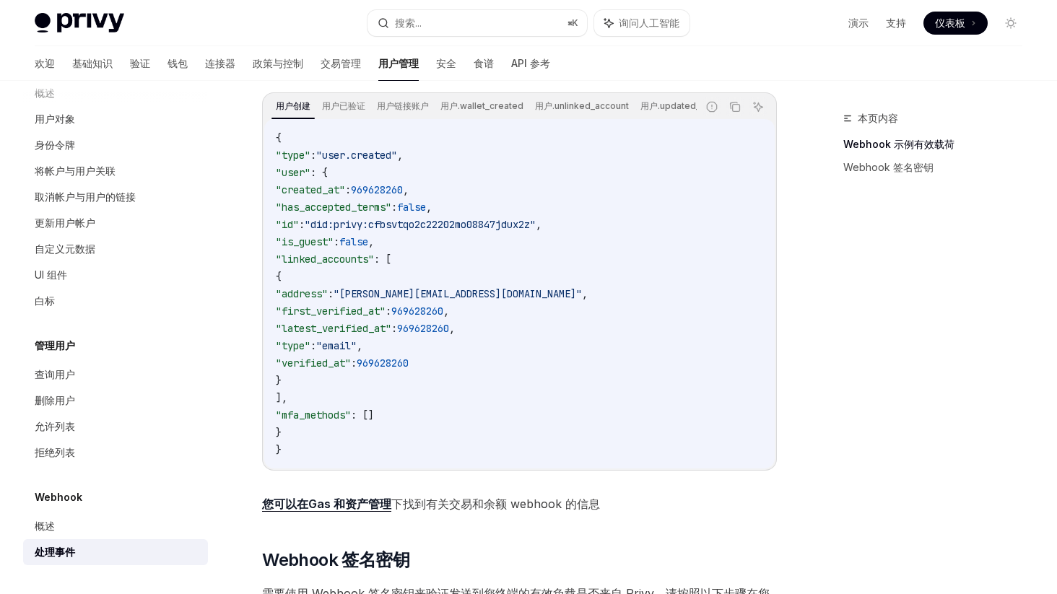
scroll to position [0, 0]
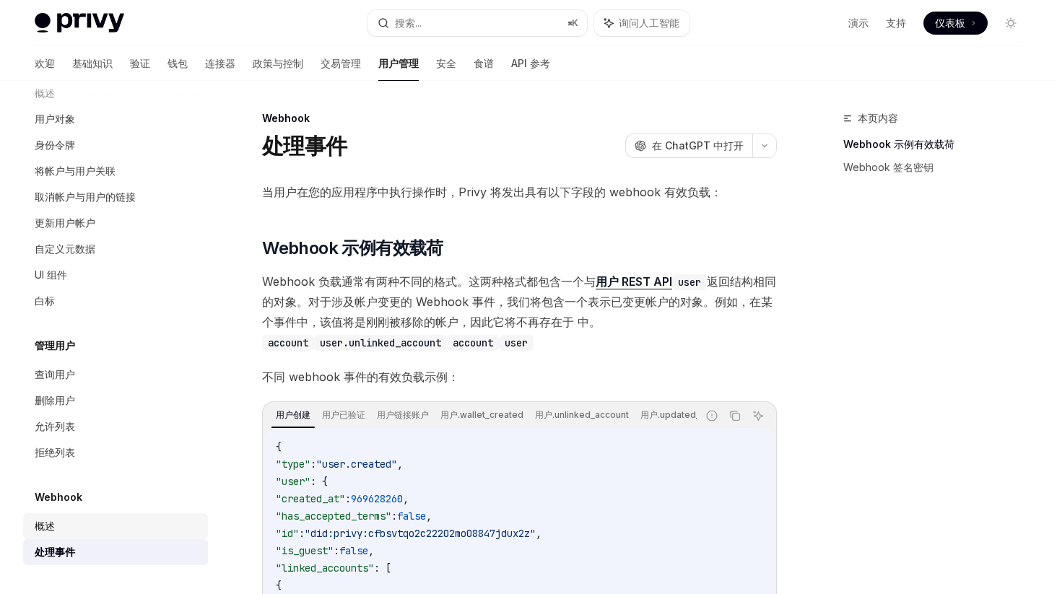
click at [71, 520] on div "概述" at bounding box center [117, 526] width 165 height 17
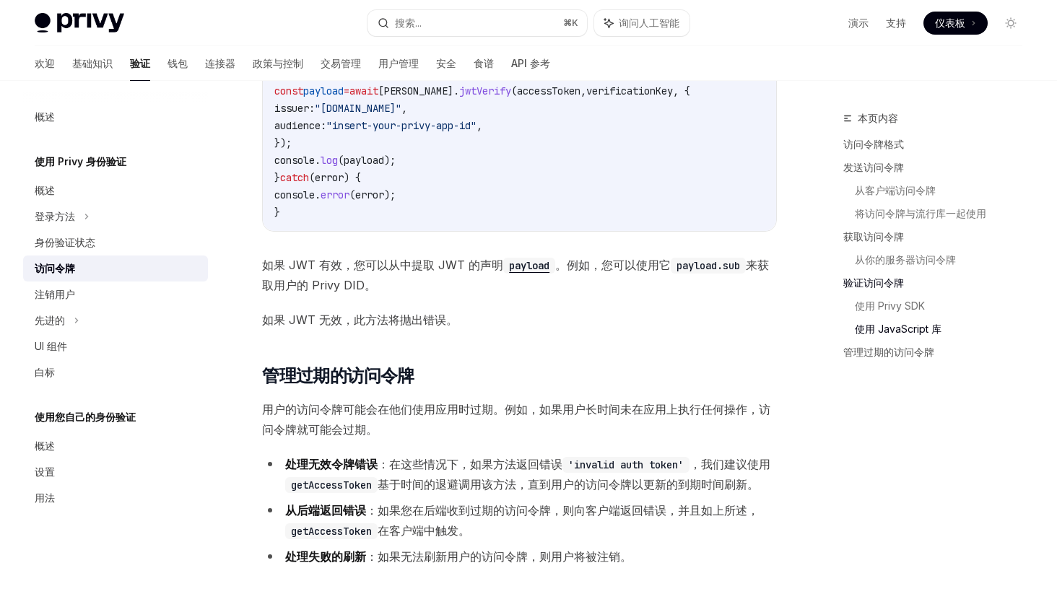
scroll to position [3616, 0]
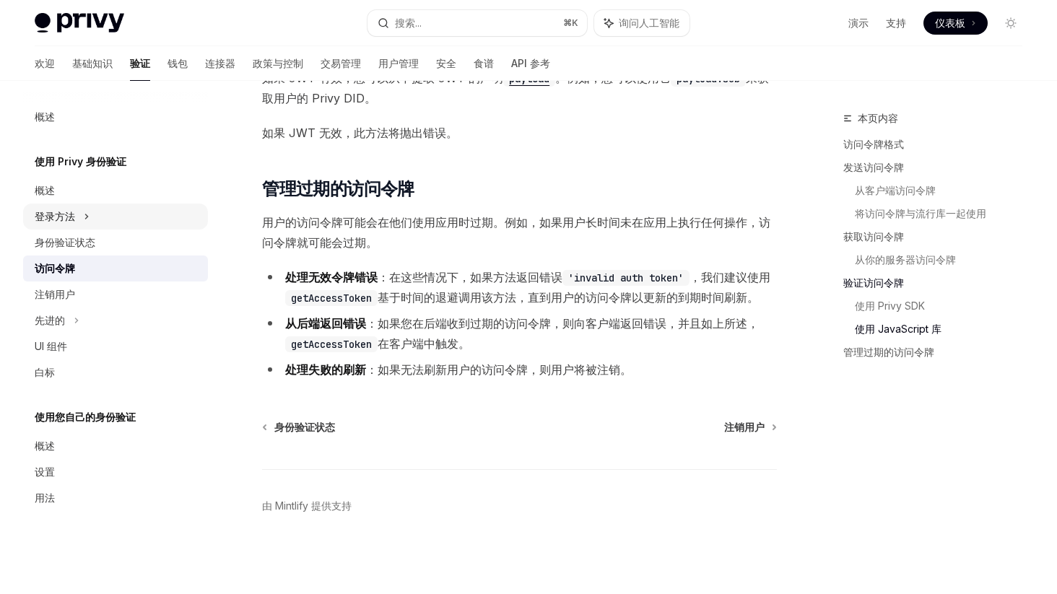
click at [61, 222] on font "登录方法" at bounding box center [55, 216] width 40 height 12
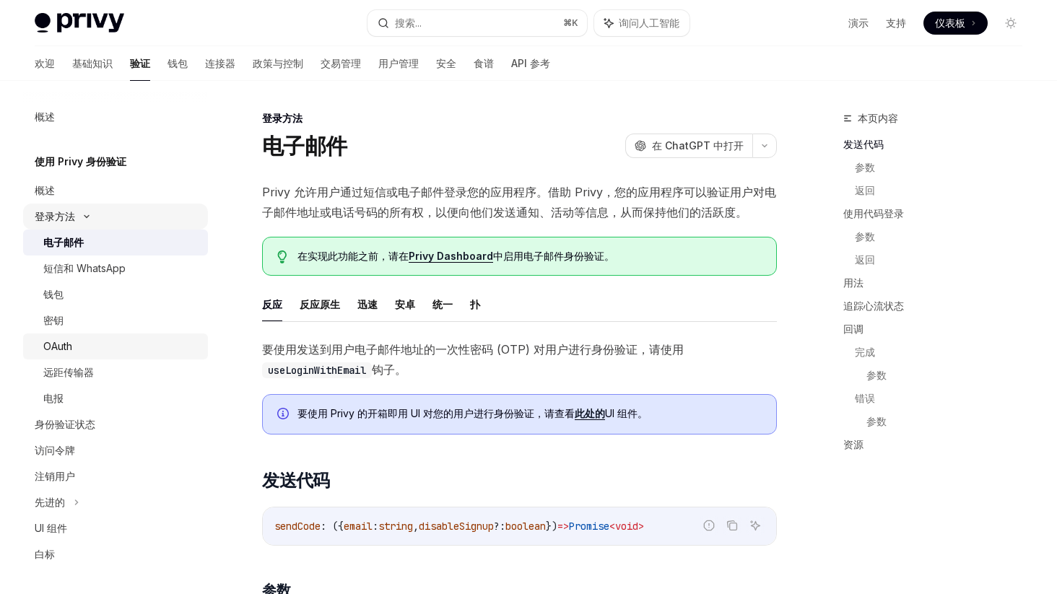
click at [72, 342] on font "OAuth" at bounding box center [57, 346] width 29 height 12
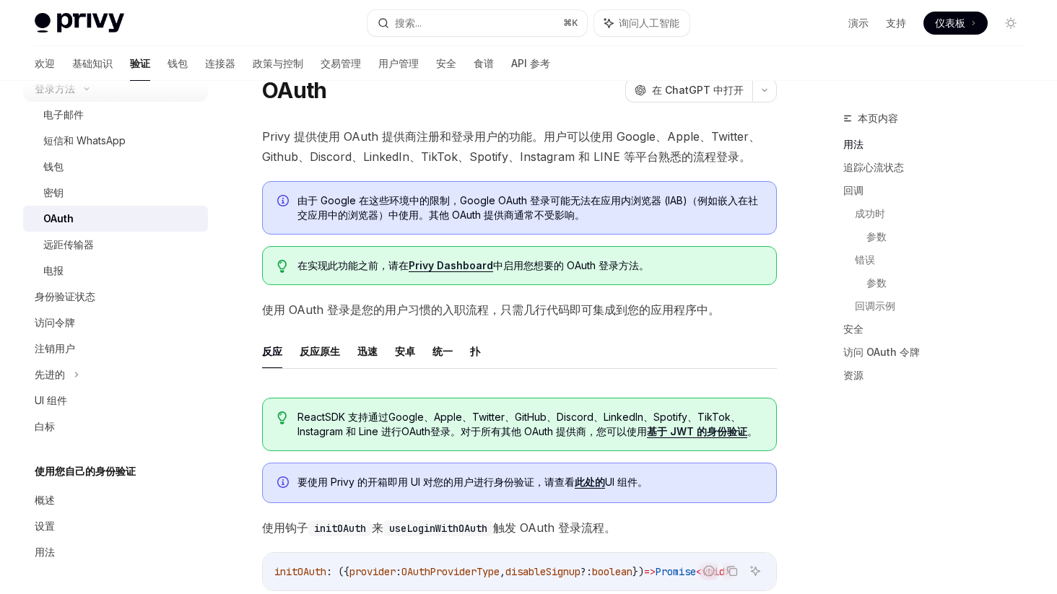
scroll to position [181, 0]
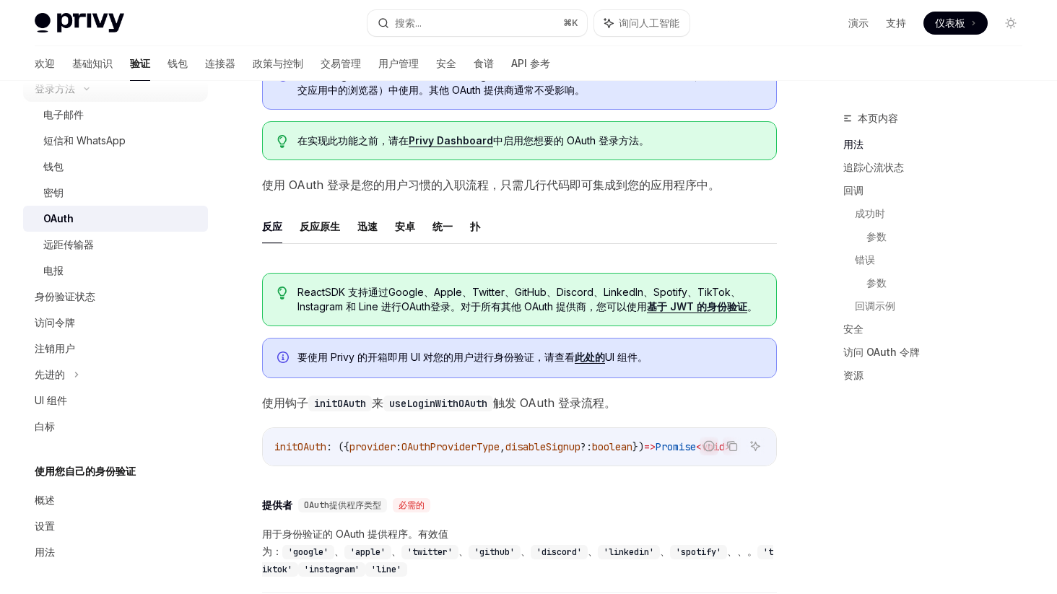
click at [116, 474] on font "使用您自己的身份验证" at bounding box center [85, 471] width 101 height 12
click at [100, 496] on div "概述" at bounding box center [117, 500] width 165 height 17
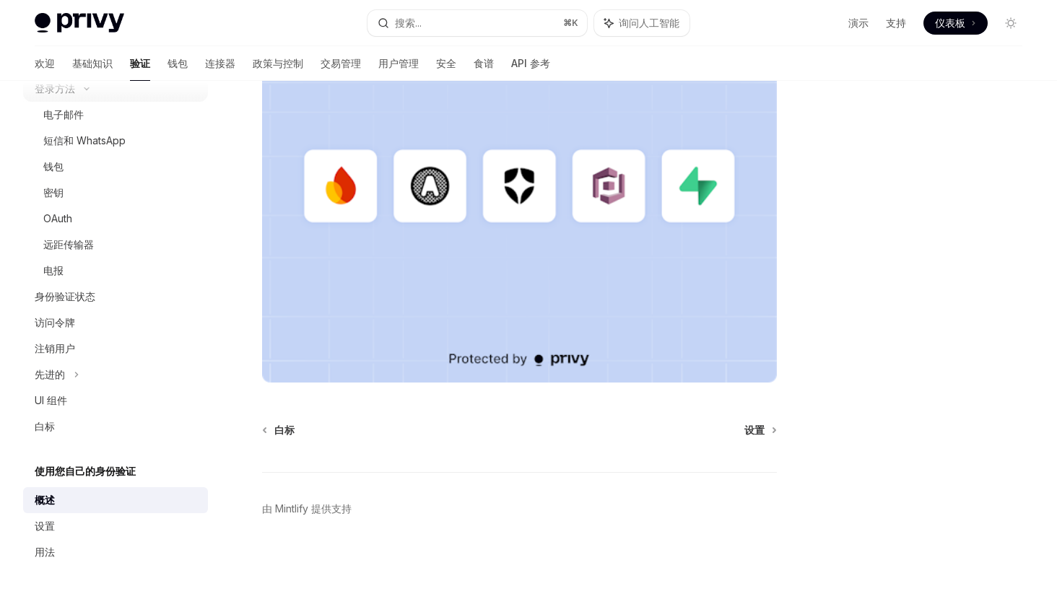
scroll to position [363, 0]
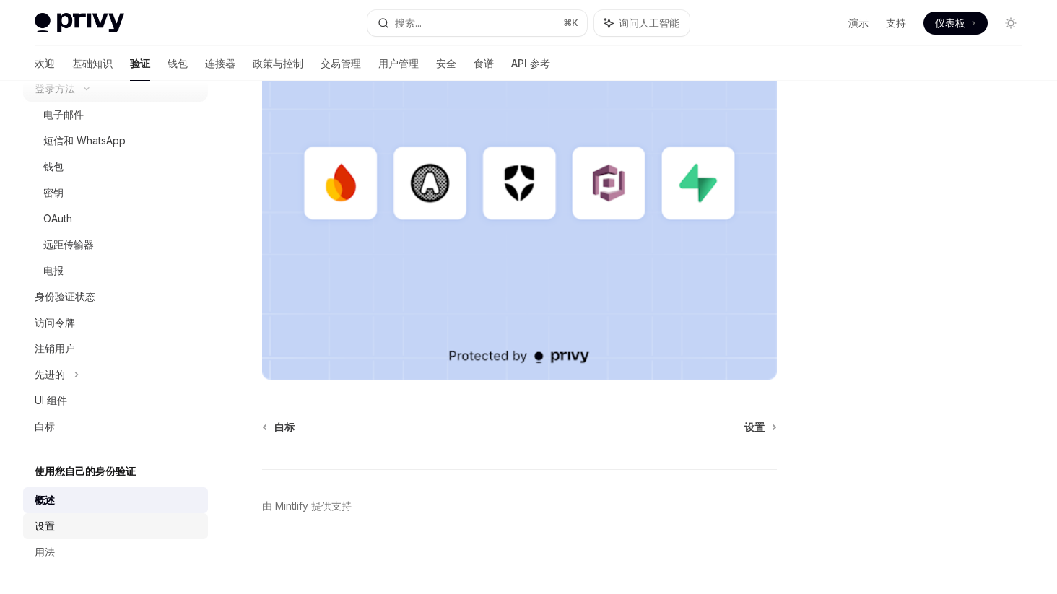
click at [61, 523] on div "设置" at bounding box center [117, 526] width 165 height 17
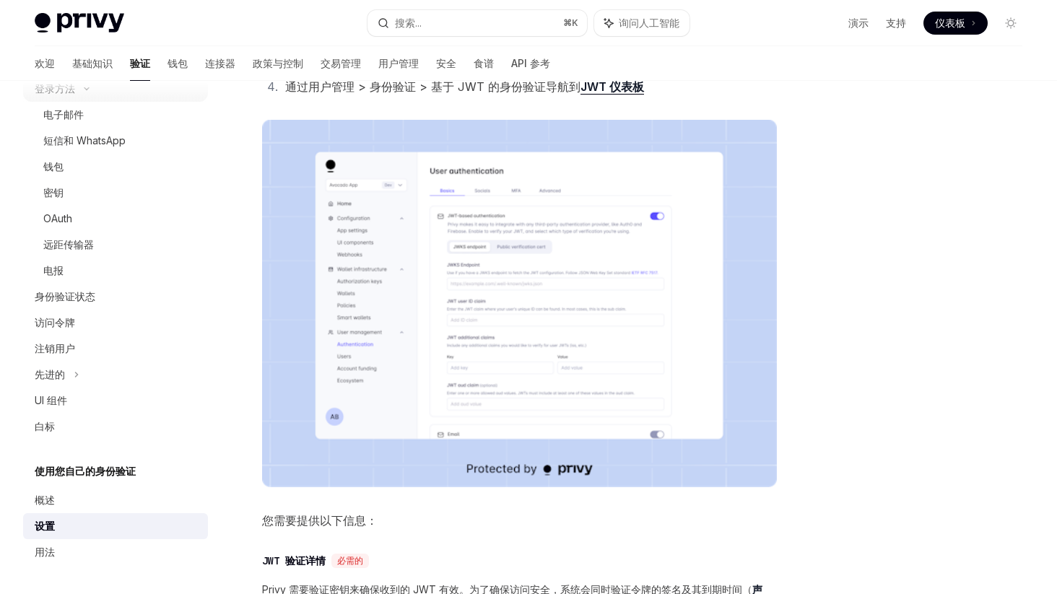
scroll to position [672, 0]
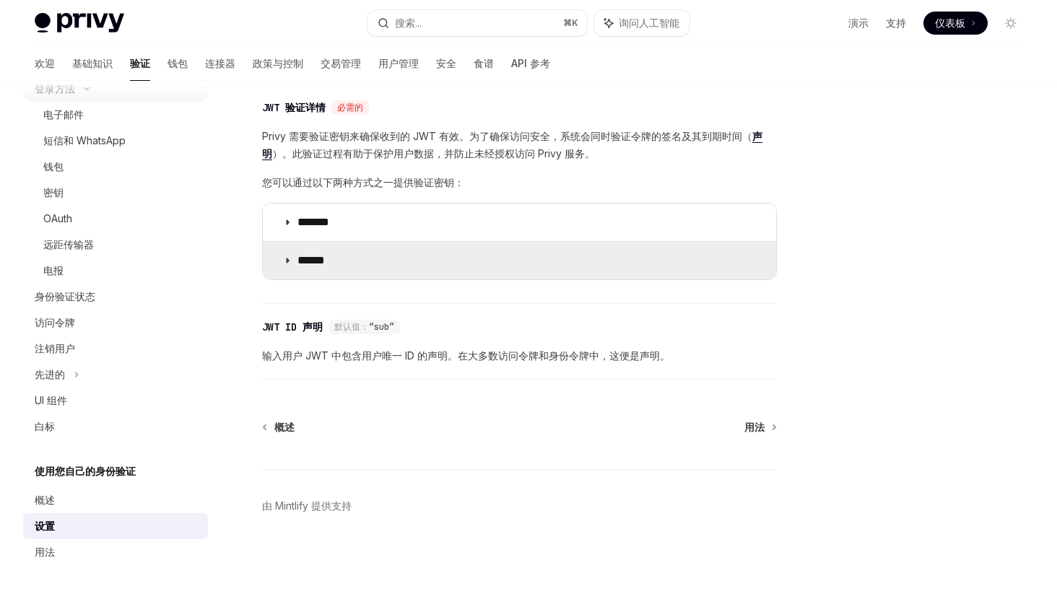
click at [325, 264] on font "******" at bounding box center [311, 260] width 27 height 11
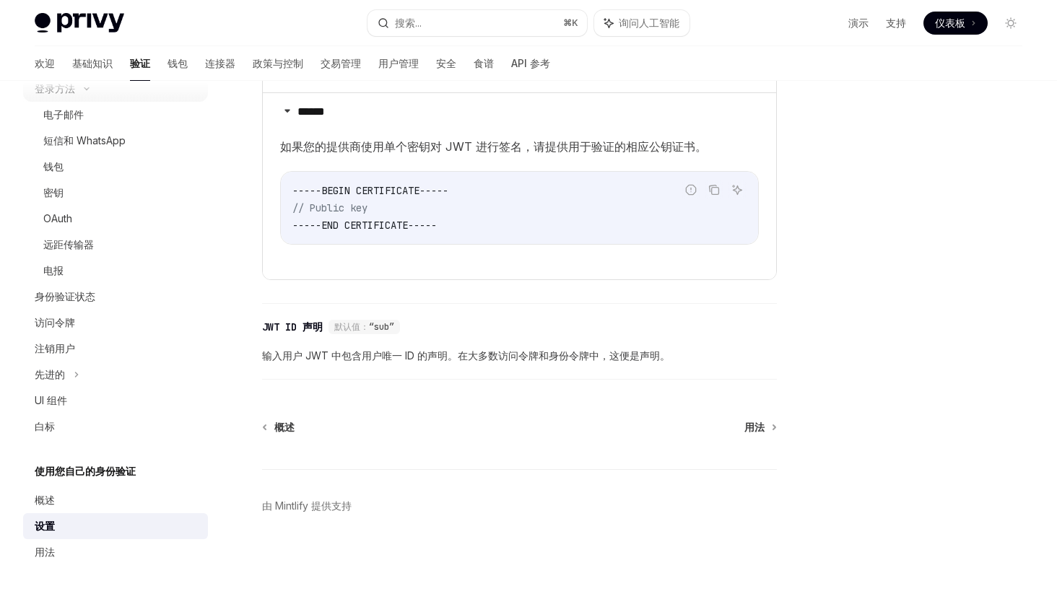
scroll to position [825, 0]
click at [768, 435] on link "用法" at bounding box center [760, 427] width 31 height 14
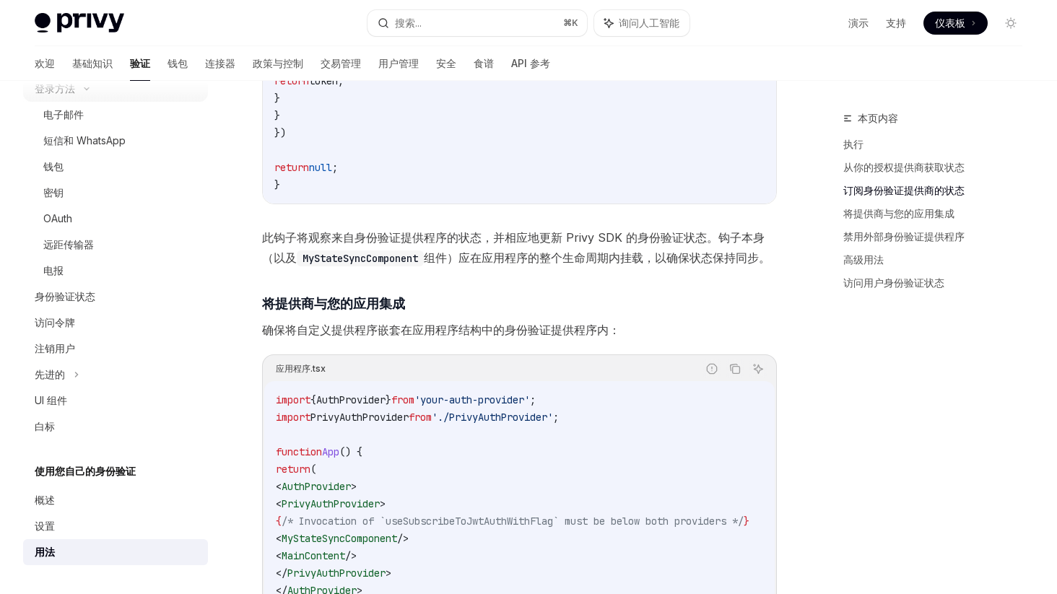
scroll to position [1181, 0]
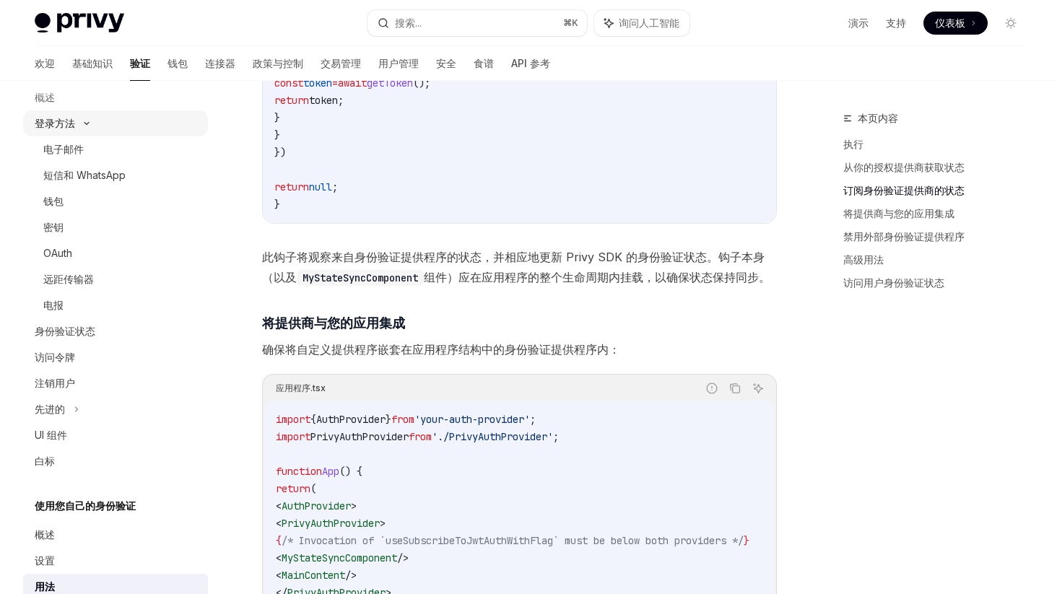
scroll to position [767, 0]
click at [94, 311] on div "电报" at bounding box center [121, 305] width 156 height 17
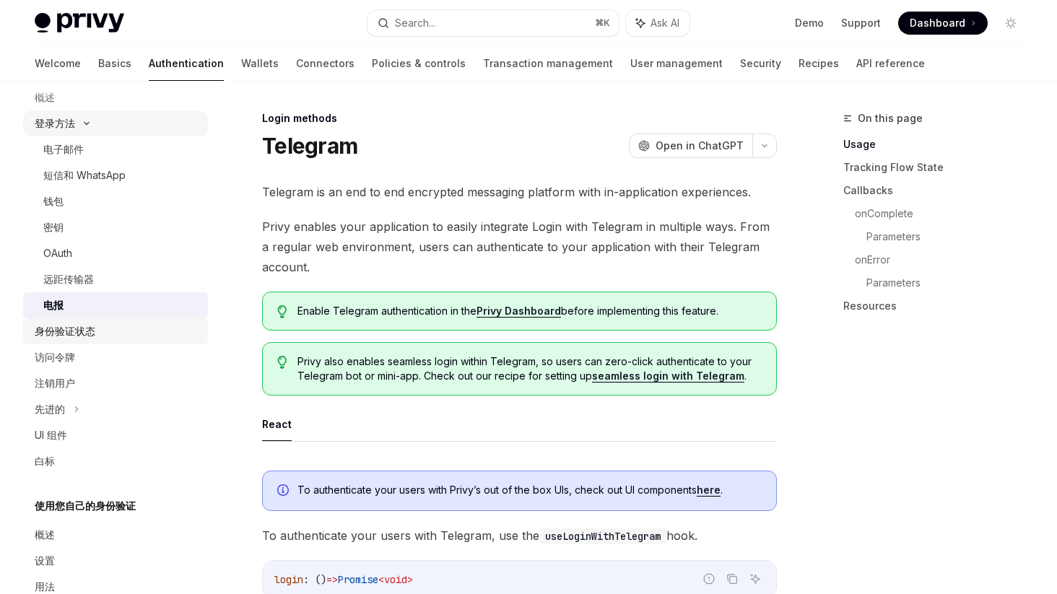
click at [89, 334] on font "身份验证状态" at bounding box center [65, 331] width 61 height 12
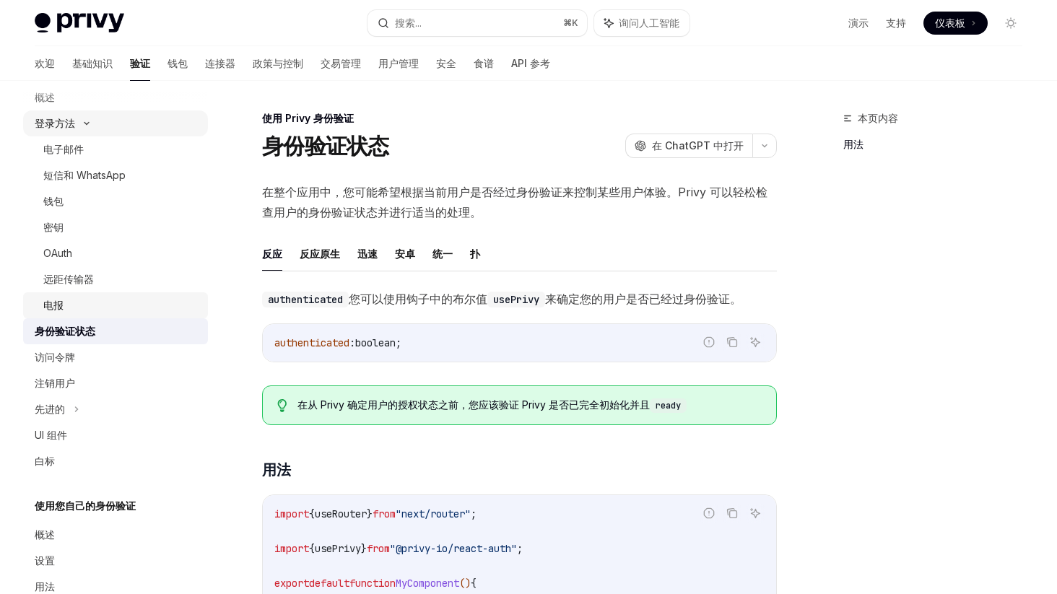
click at [100, 303] on div "电报" at bounding box center [121, 305] width 156 height 17
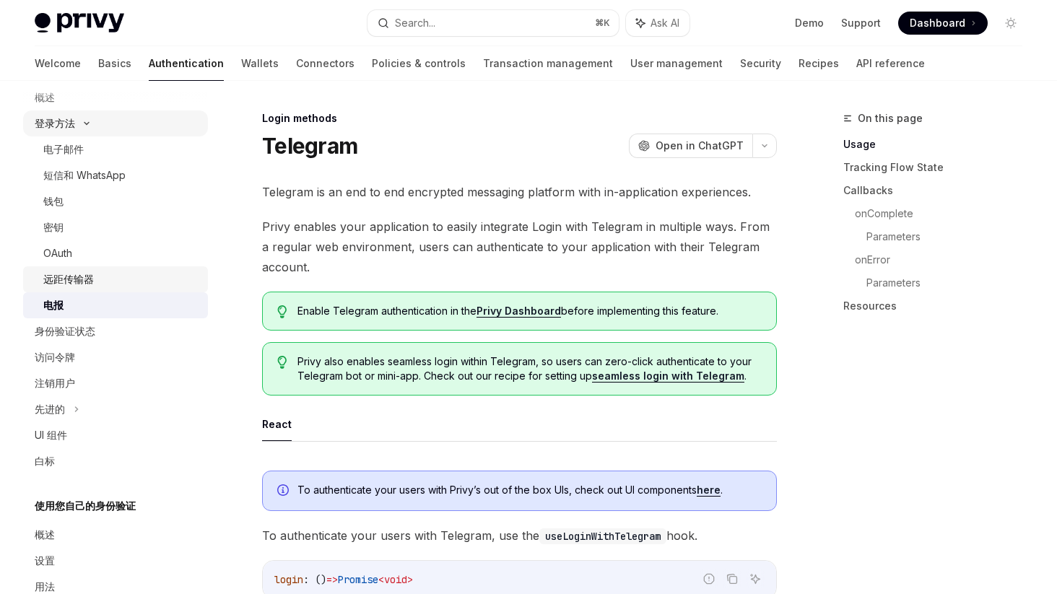
click at [98, 280] on div "远距传输器" at bounding box center [121, 279] width 156 height 17
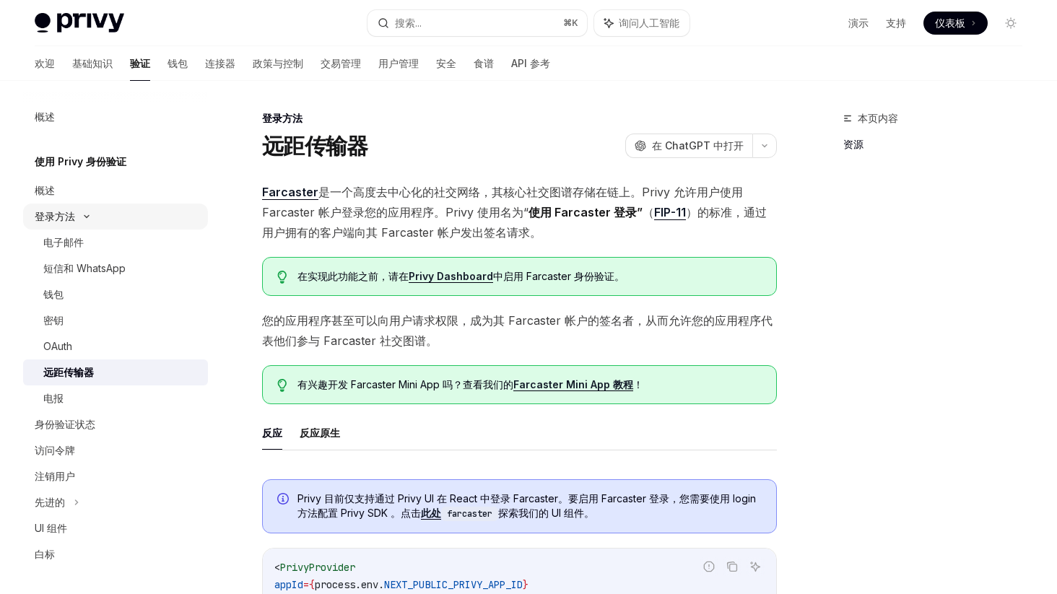
click at [67, 215] on font "登录方法" at bounding box center [55, 216] width 40 height 12
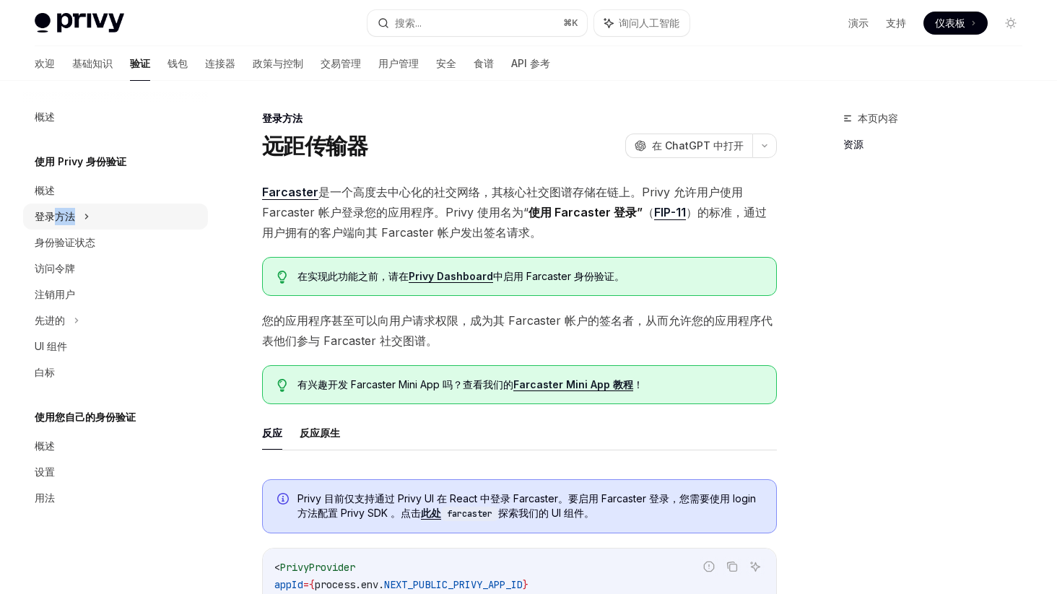
click at [67, 215] on font "登录方法" at bounding box center [55, 216] width 40 height 12
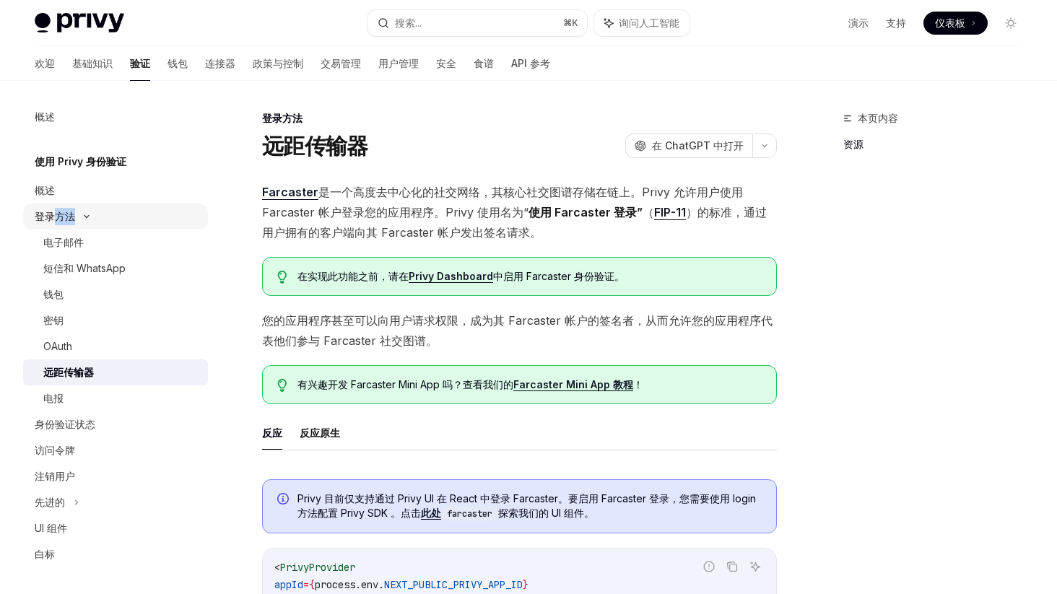
click at [60, 214] on font "登录方法" at bounding box center [55, 216] width 40 height 12
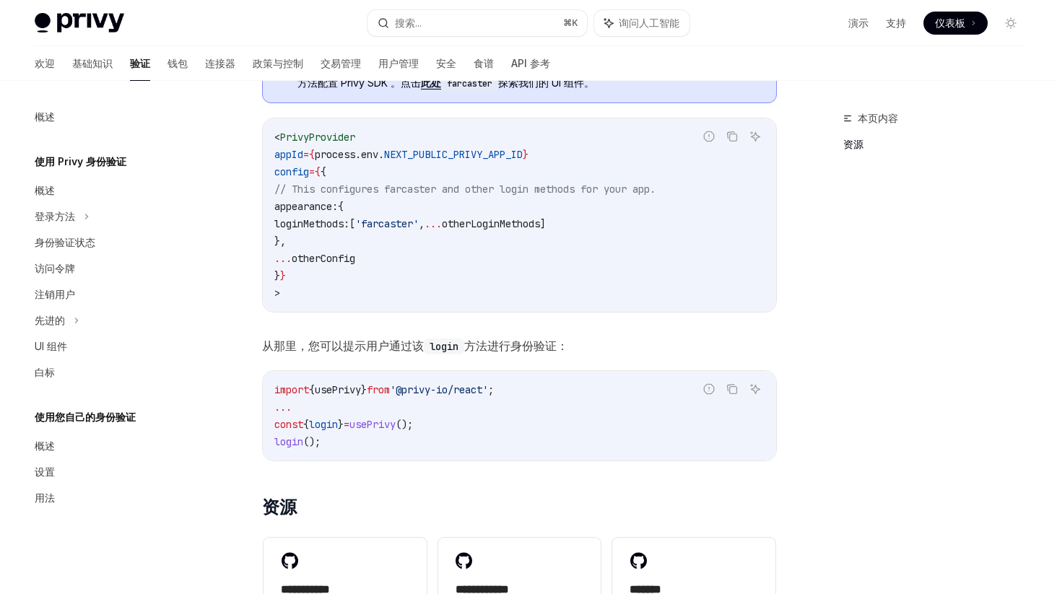
scroll to position [418, 0]
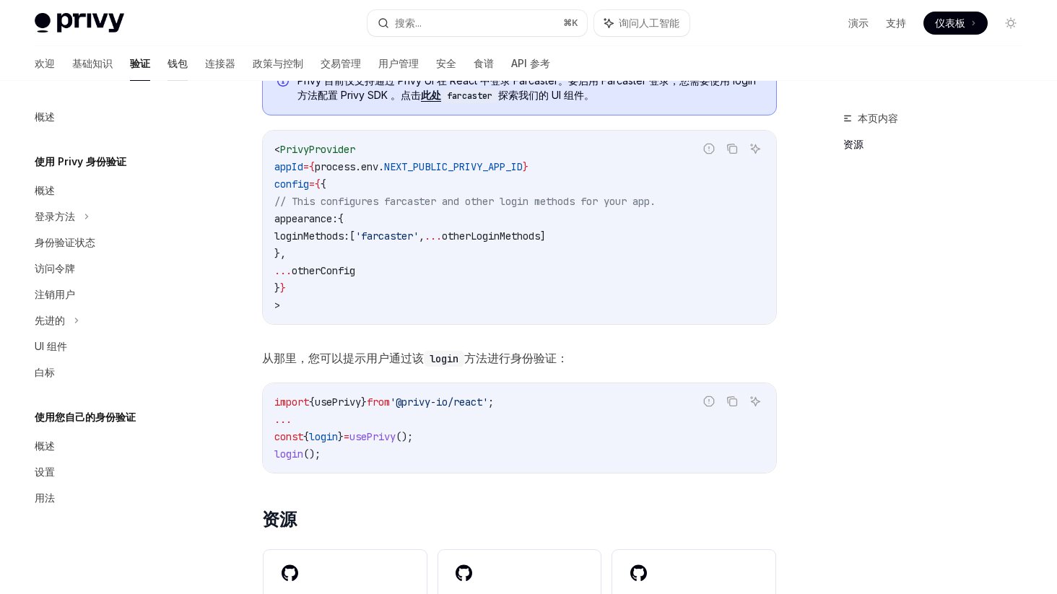
click at [168, 64] on font "钱包" at bounding box center [178, 63] width 20 height 12
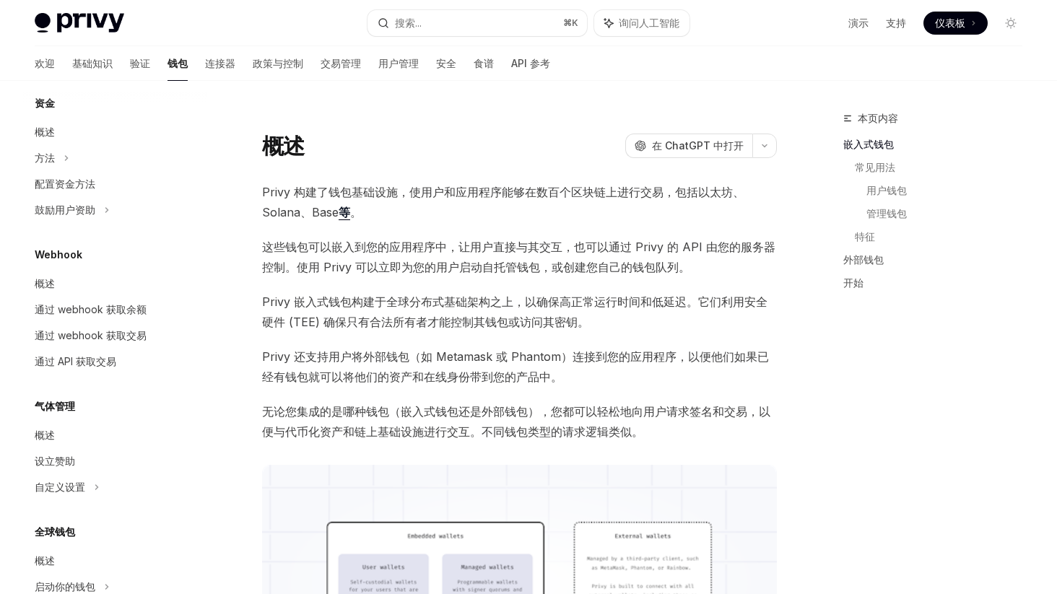
scroll to position [612, 0]
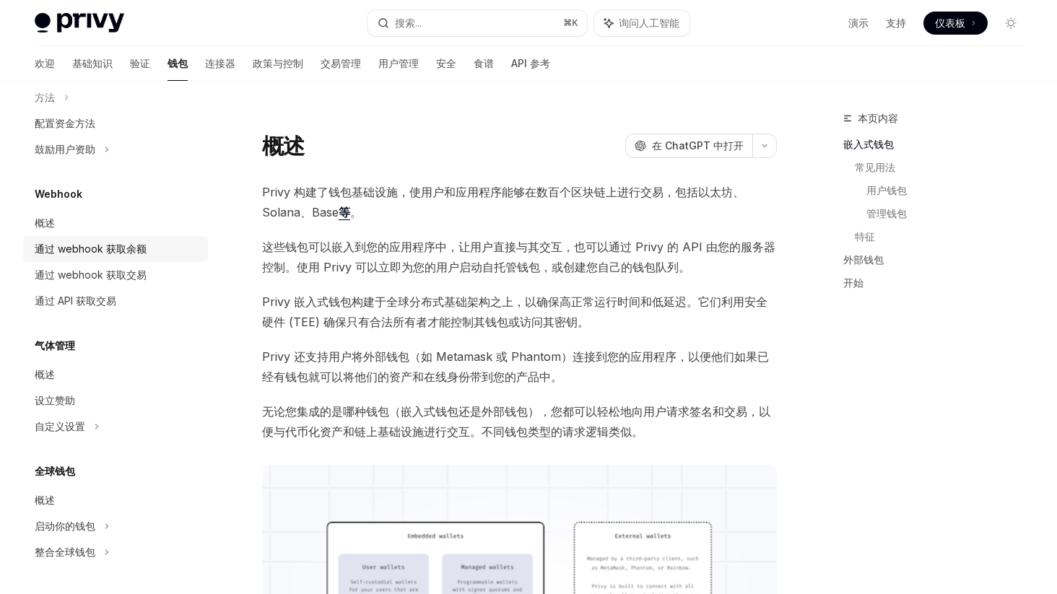
click at [158, 254] on div "通过 webhook 获取余额" at bounding box center [117, 249] width 165 height 17
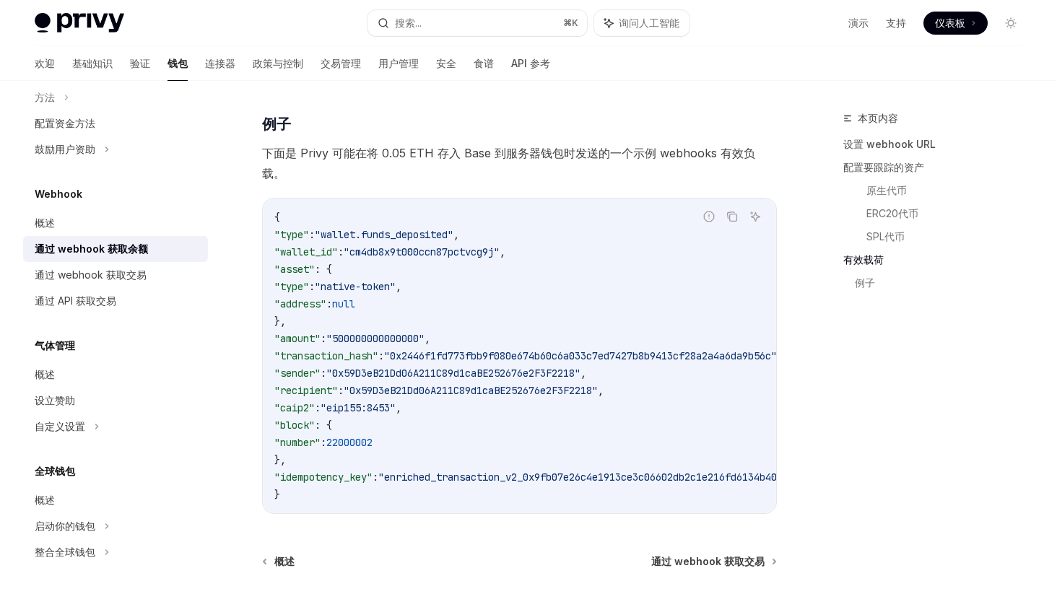
scroll to position [2311, 0]
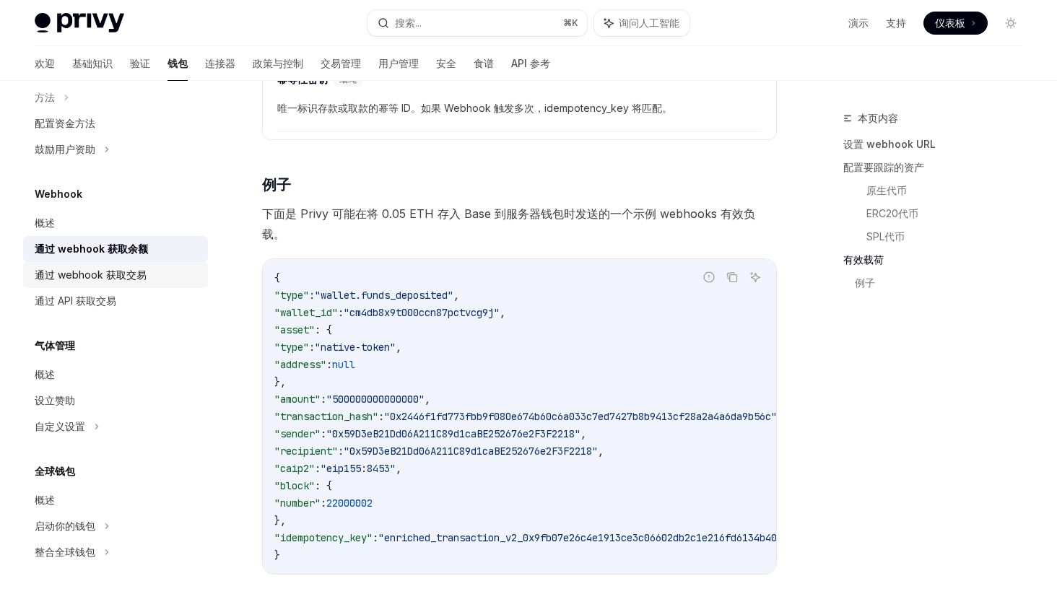
click at [109, 270] on font "通过 webhook 获取交易" at bounding box center [91, 275] width 112 height 12
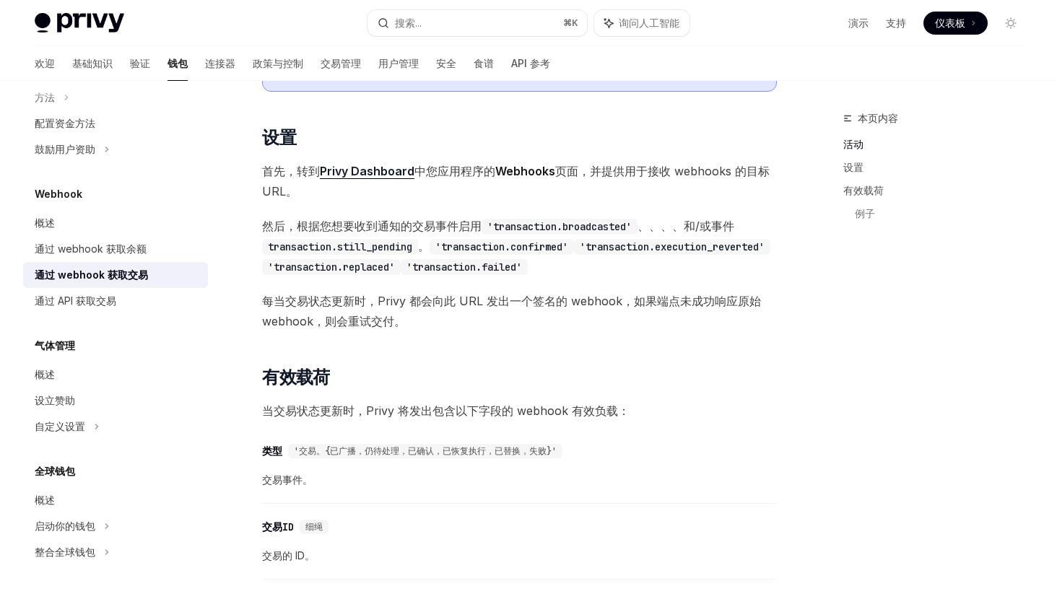
scroll to position [665, 0]
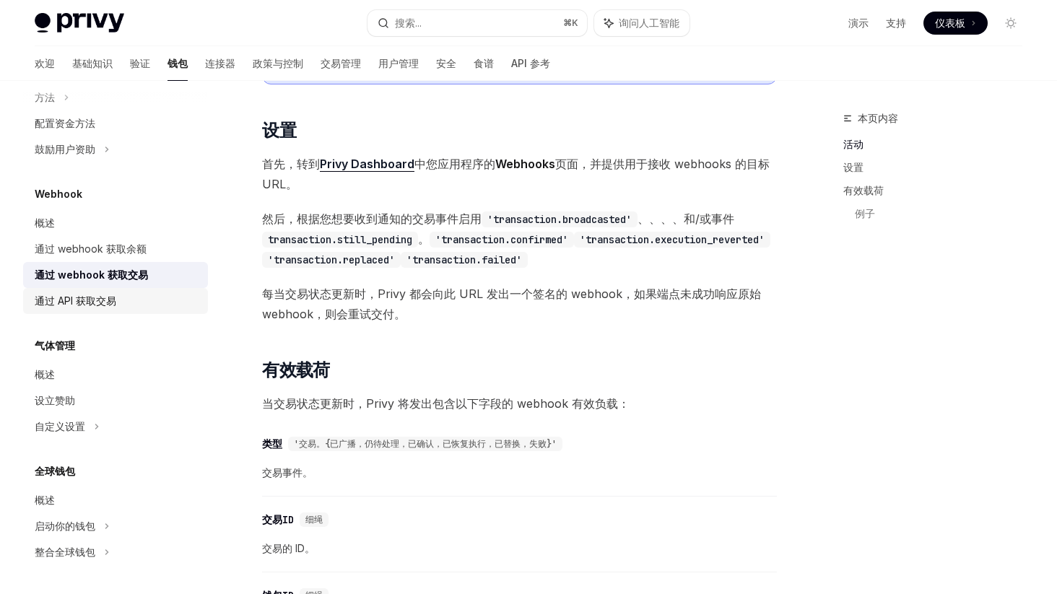
click at [105, 293] on div "通过 API 获取交易" at bounding box center [76, 301] width 82 height 17
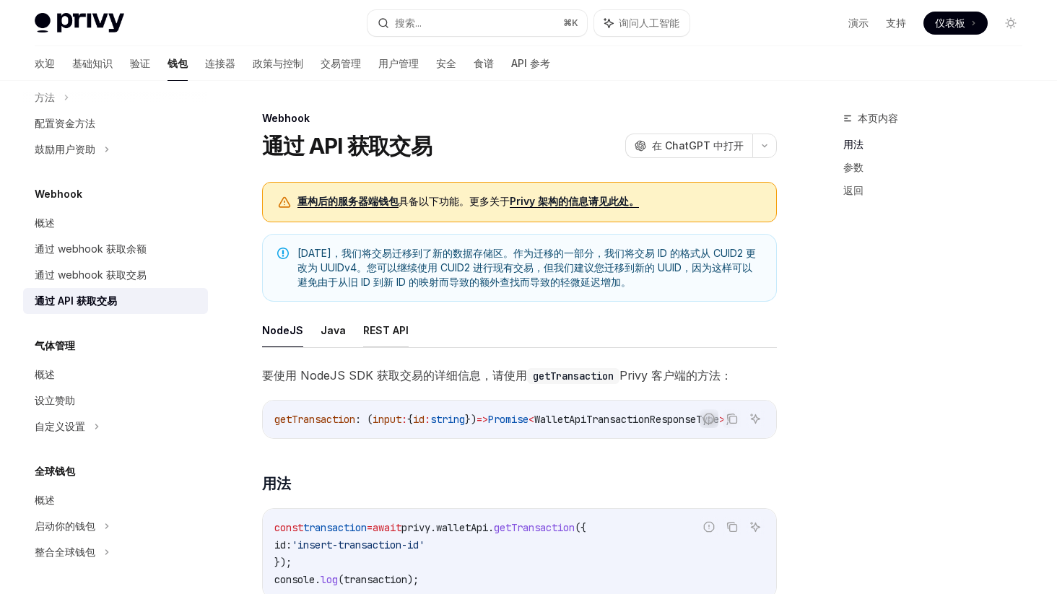
click at [384, 324] on font "REST API" at bounding box center [386, 330] width 46 height 12
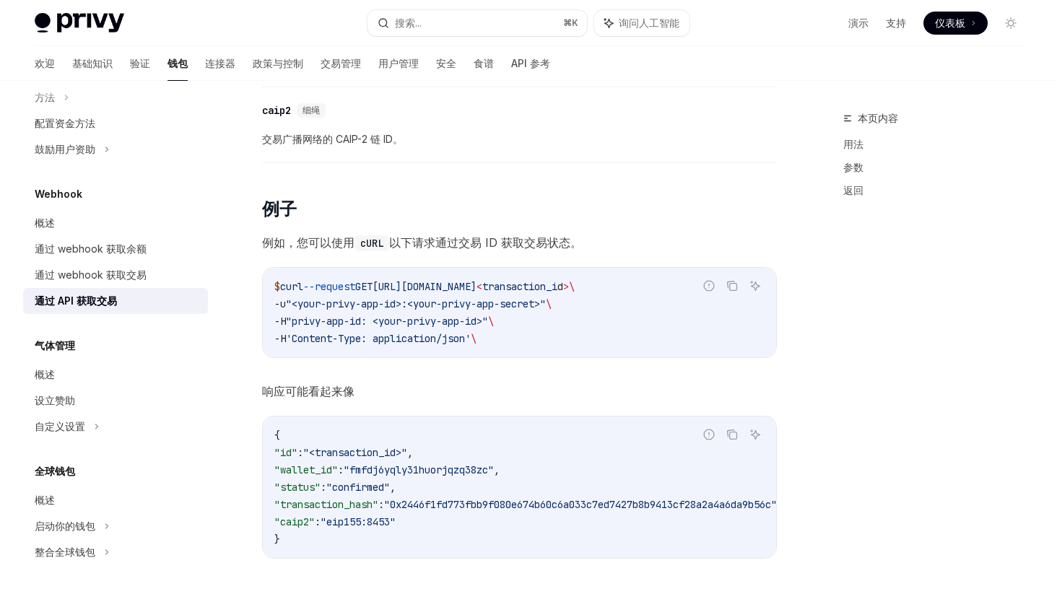
scroll to position [728, 0]
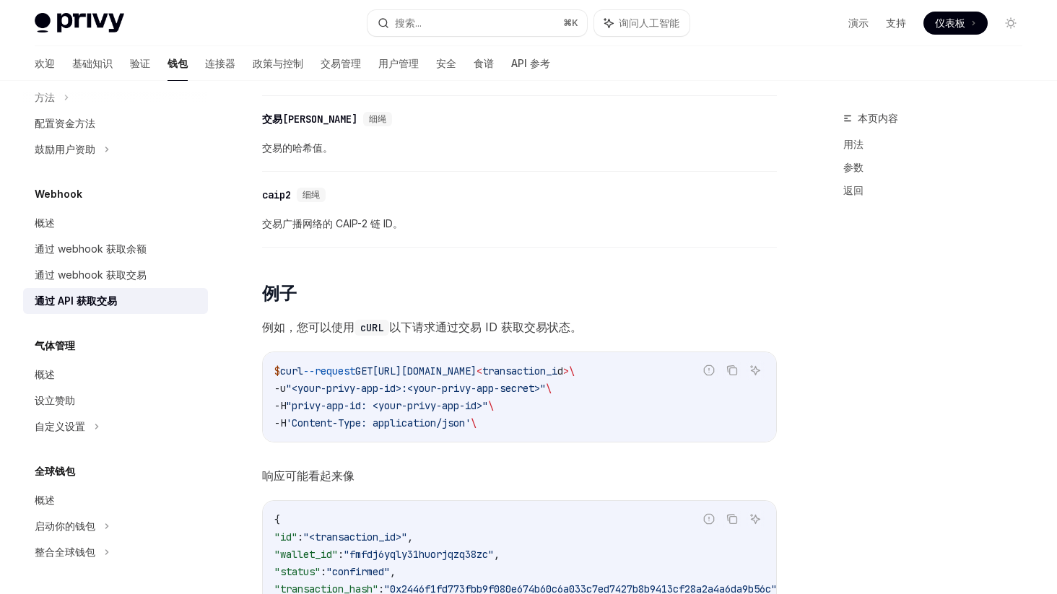
drag, startPoint x: 602, startPoint y: 372, endPoint x: 536, endPoint y: 363, distance: 66.4
click at [536, 363] on code "$ curl --request GET https://api.privy.io/v1/transactions/ < transaction_i d > …" at bounding box center [519, 397] width 490 height 69
click at [92, 274] on font "通过 webhook 获取交易" at bounding box center [91, 275] width 112 height 12
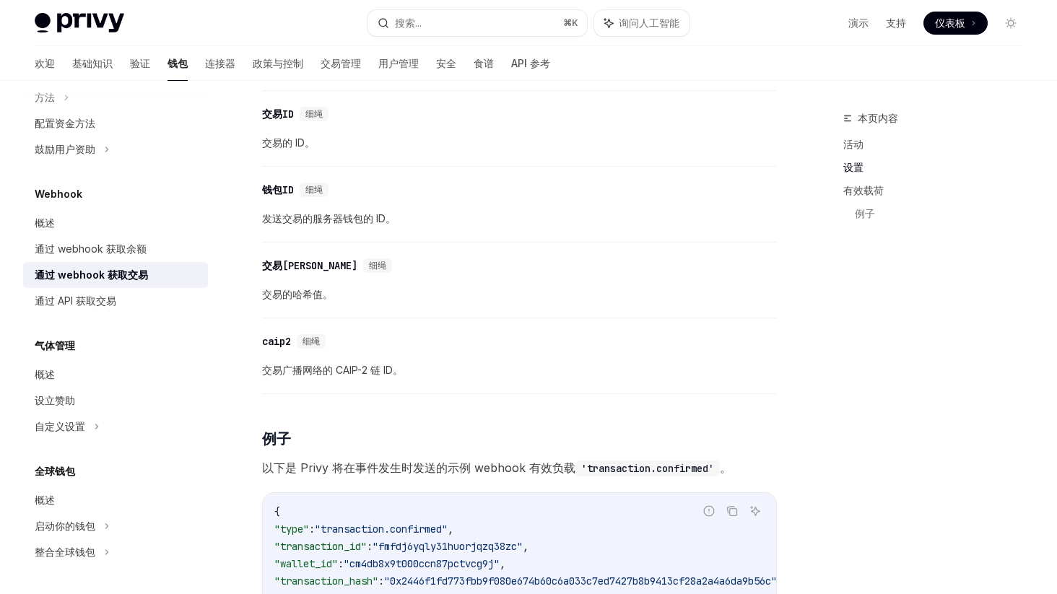
scroll to position [1230, 0]
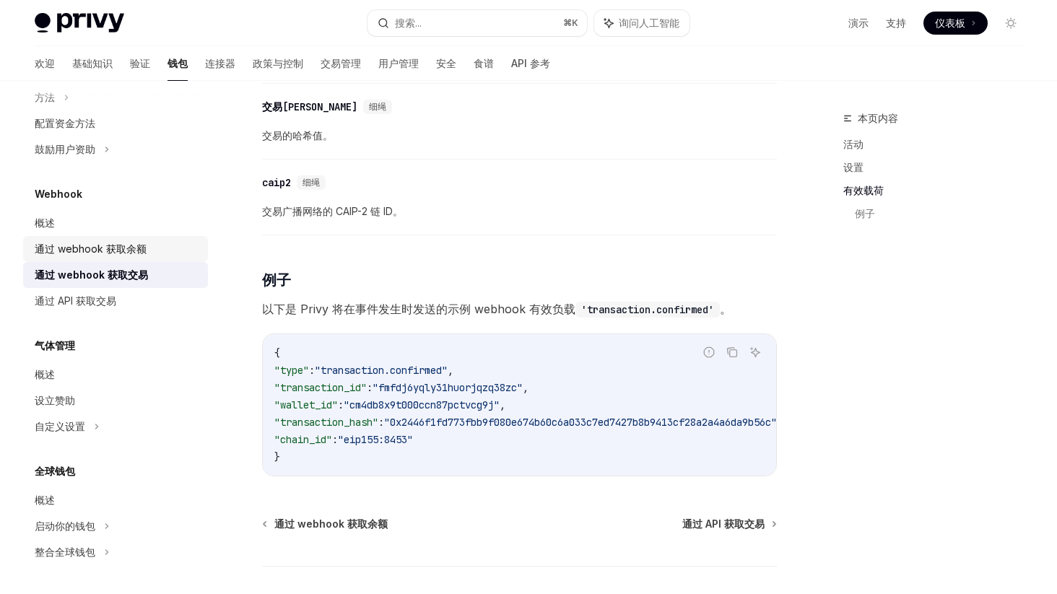
click at [94, 248] on font "通过 webhook 获取余额" at bounding box center [91, 249] width 112 height 12
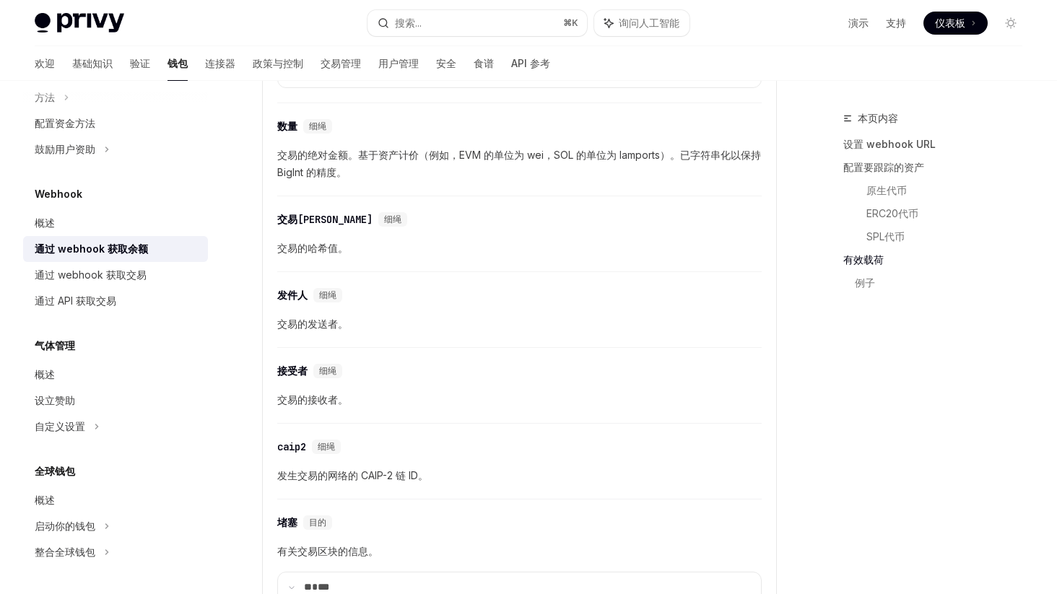
scroll to position [2069, 0]
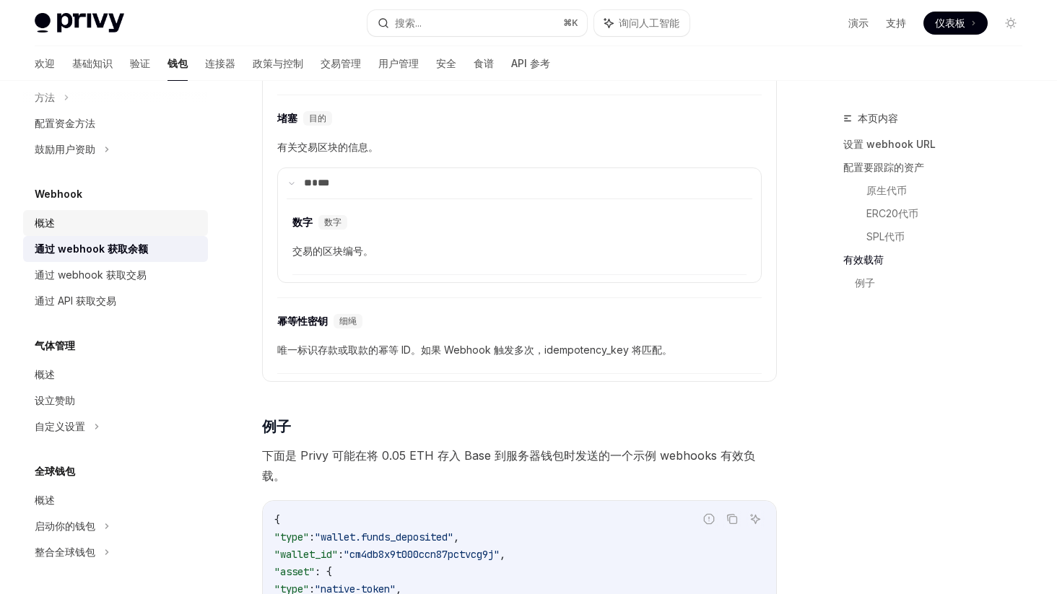
click at [96, 230] on div "概述" at bounding box center [117, 223] width 165 height 17
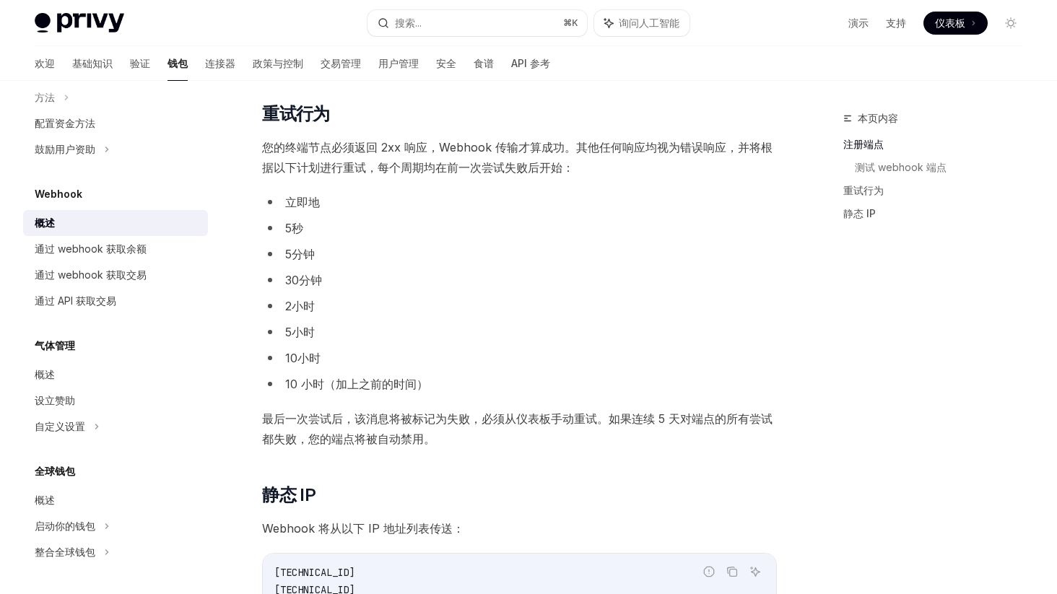
scroll to position [1346, 0]
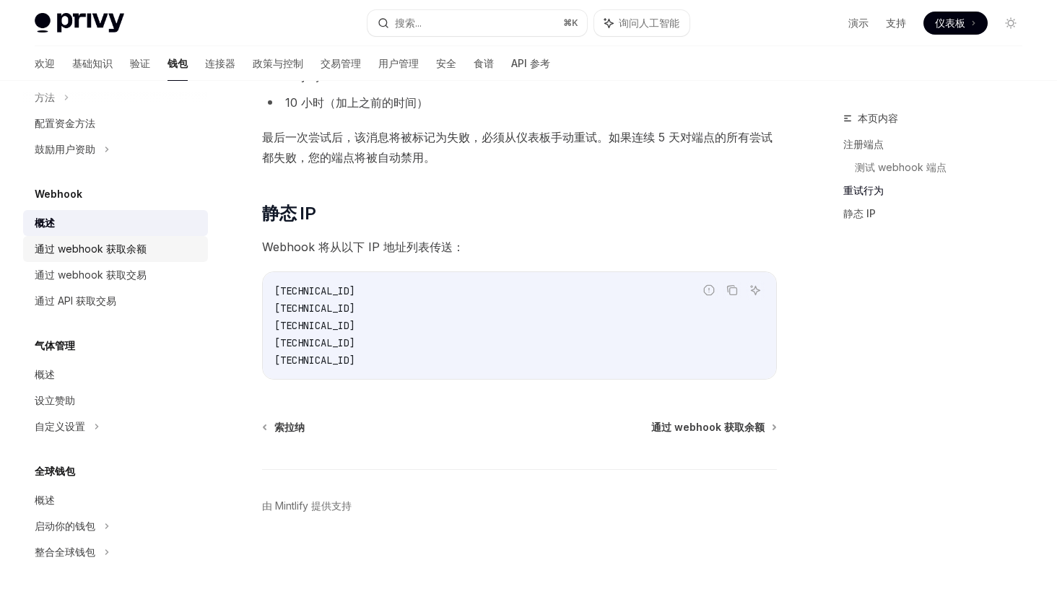
click at [112, 254] on font "通过 webhook 获取余额" at bounding box center [91, 249] width 112 height 12
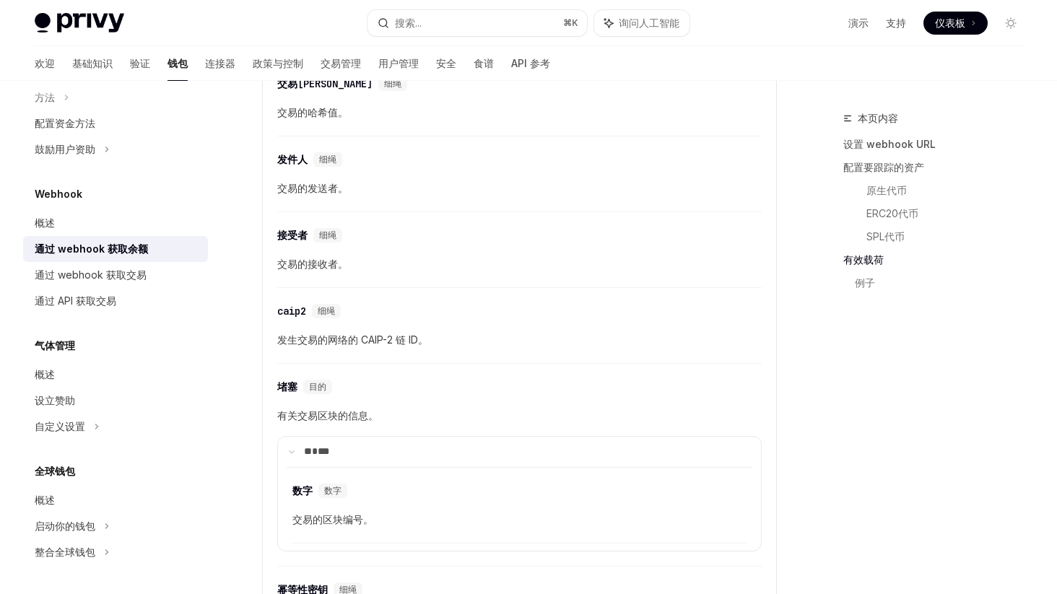
scroll to position [1797, 0]
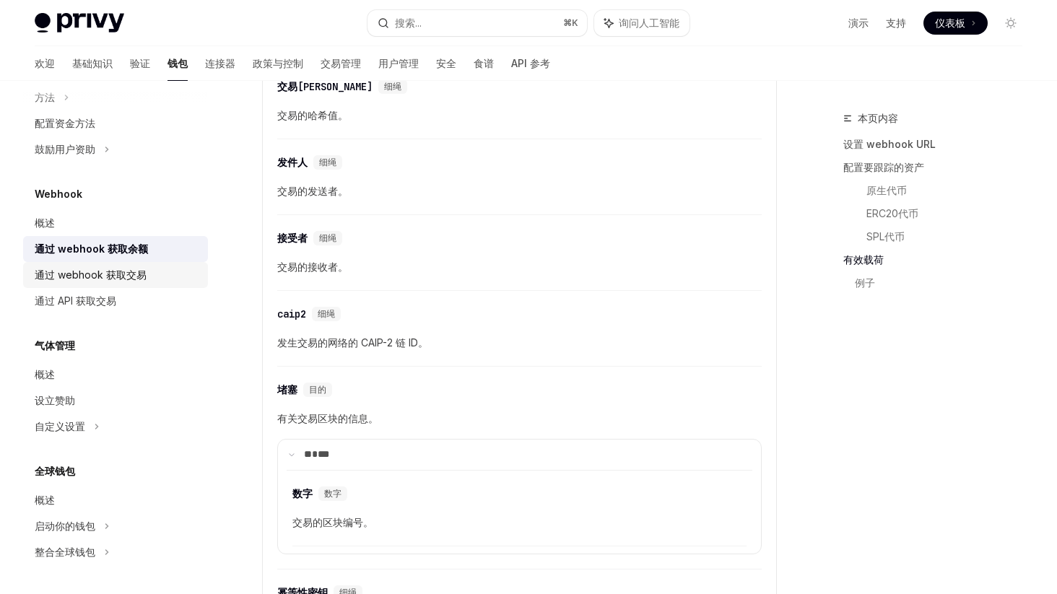
click at [89, 273] on font "通过 webhook 获取交易" at bounding box center [91, 275] width 112 height 12
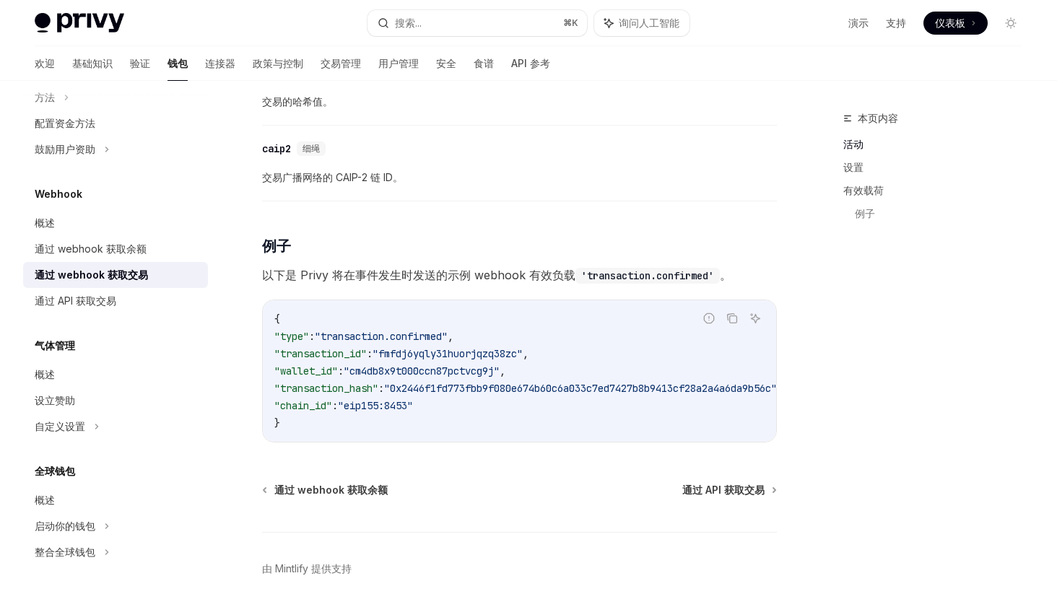
scroll to position [1333, 0]
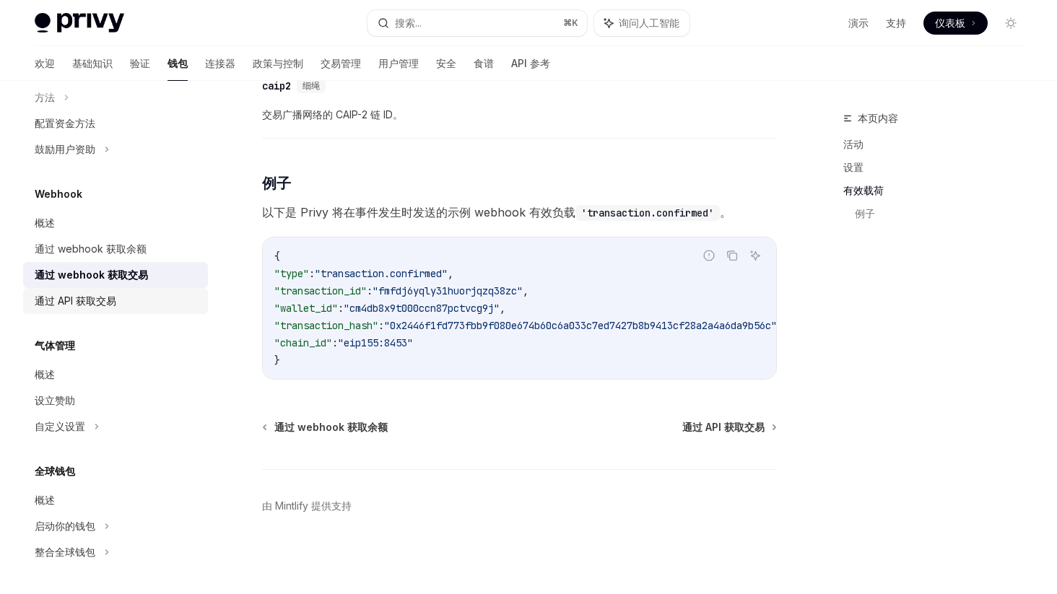
click at [114, 300] on font "通过 API 获取交易" at bounding box center [76, 301] width 82 height 12
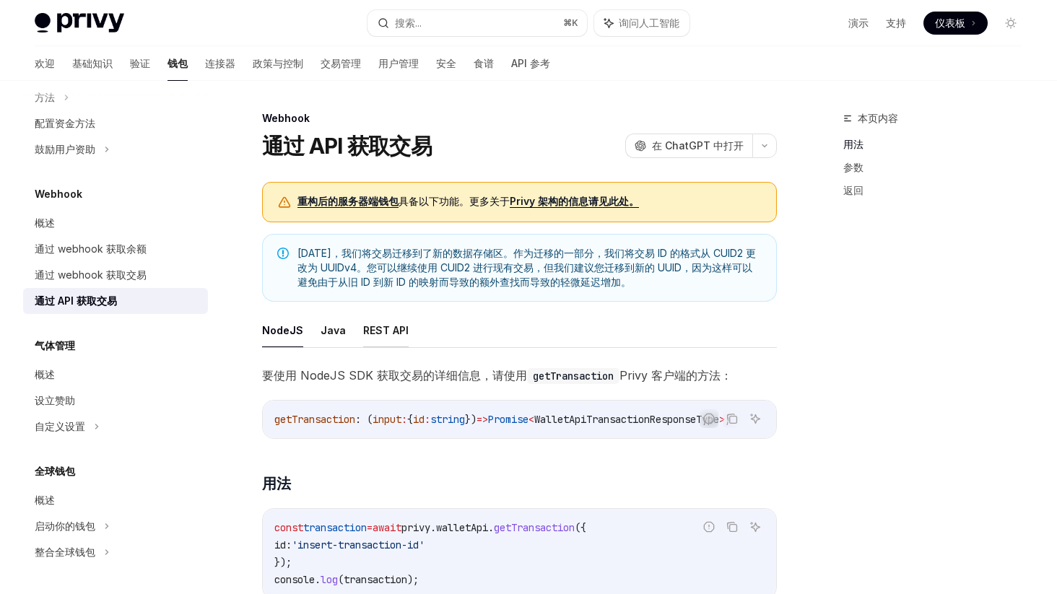
click at [383, 332] on font "REST API" at bounding box center [386, 330] width 46 height 12
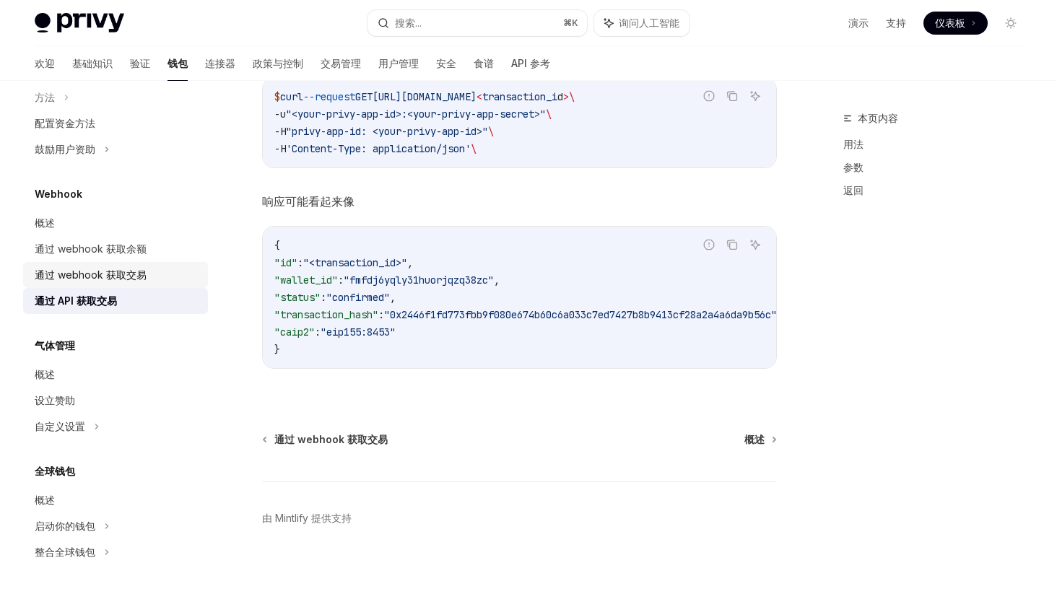
scroll to position [1000, 0]
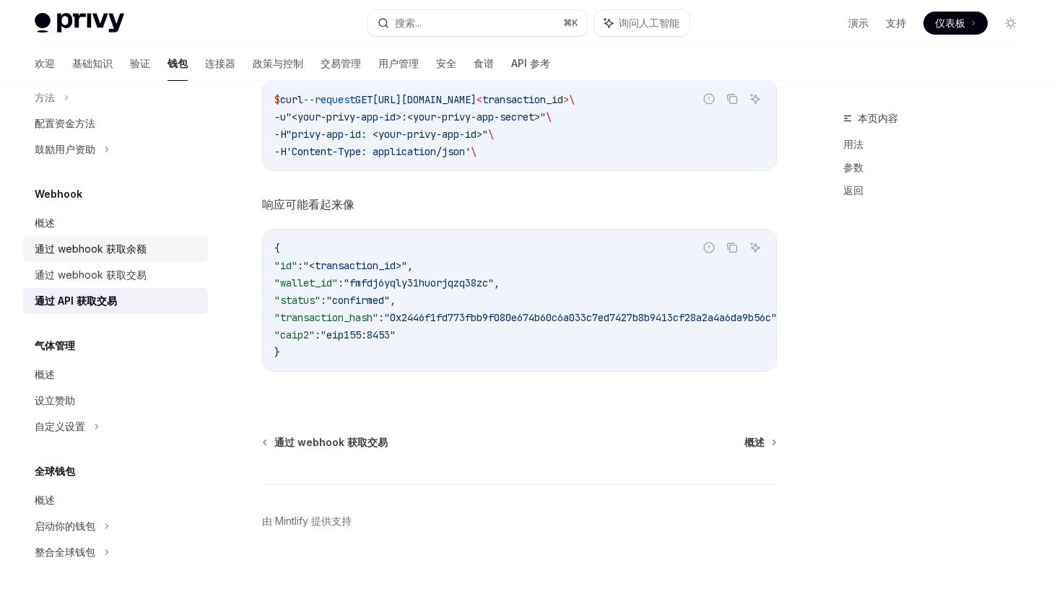
click at [103, 246] on font "通过 webhook 获取余额" at bounding box center [91, 249] width 112 height 12
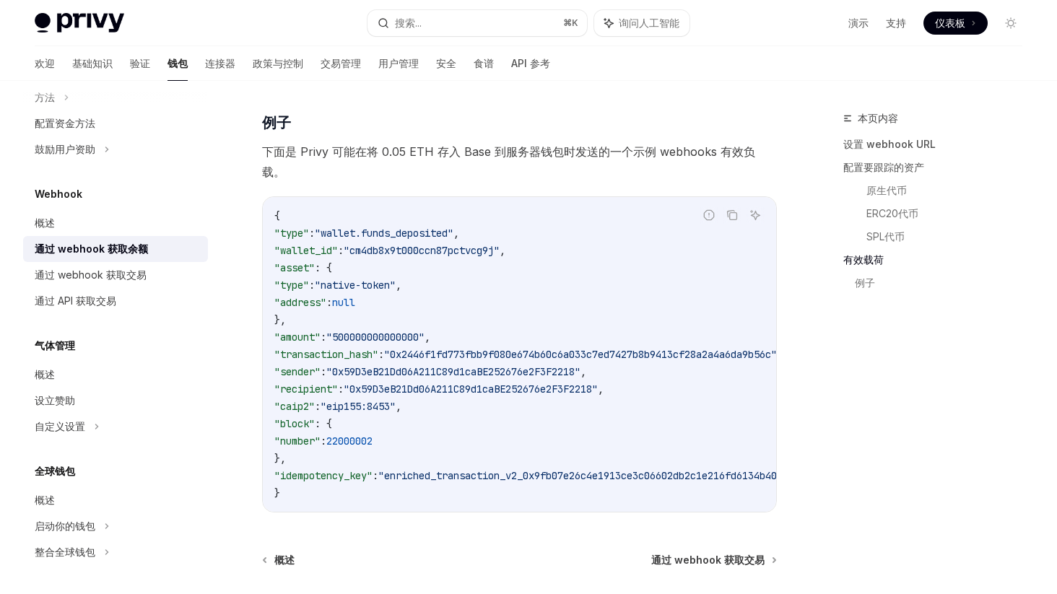
scroll to position [2397, 0]
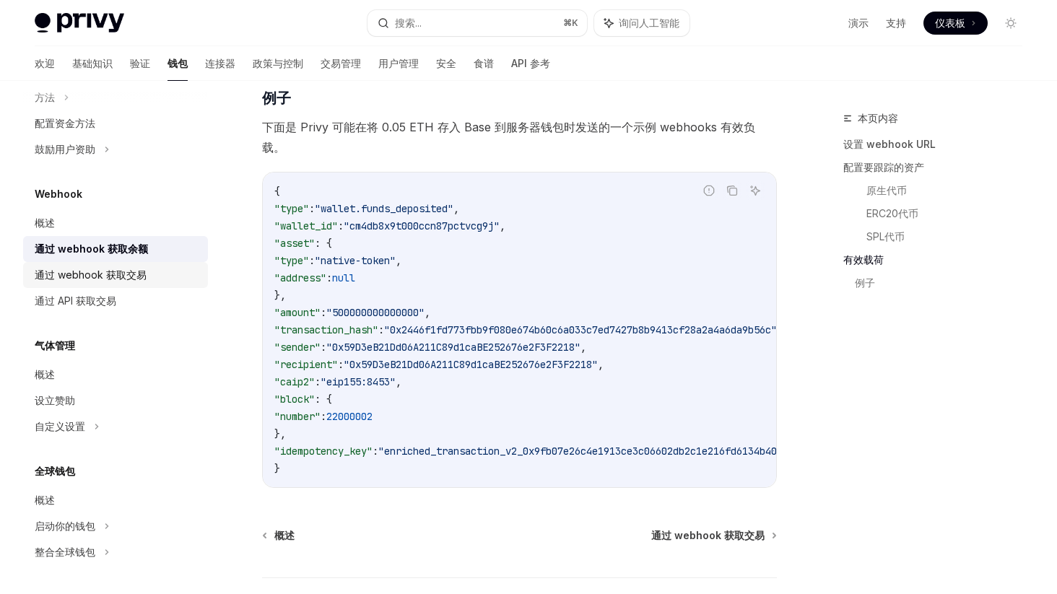
click at [91, 273] on font "通过 webhook 获取交易" at bounding box center [91, 275] width 112 height 12
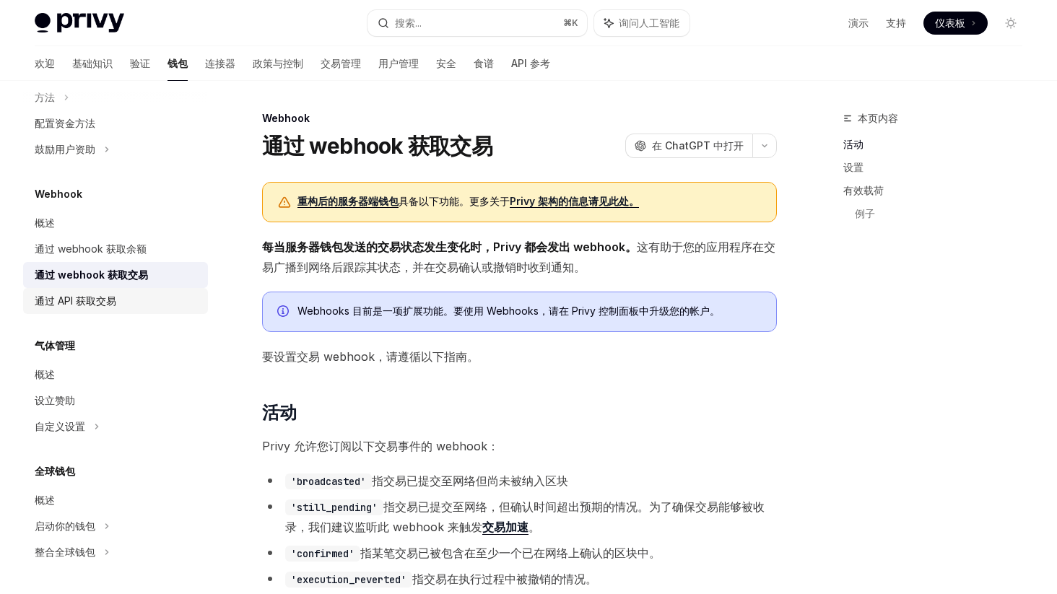
click at [85, 304] on font "通过 API 获取交易" at bounding box center [76, 301] width 82 height 12
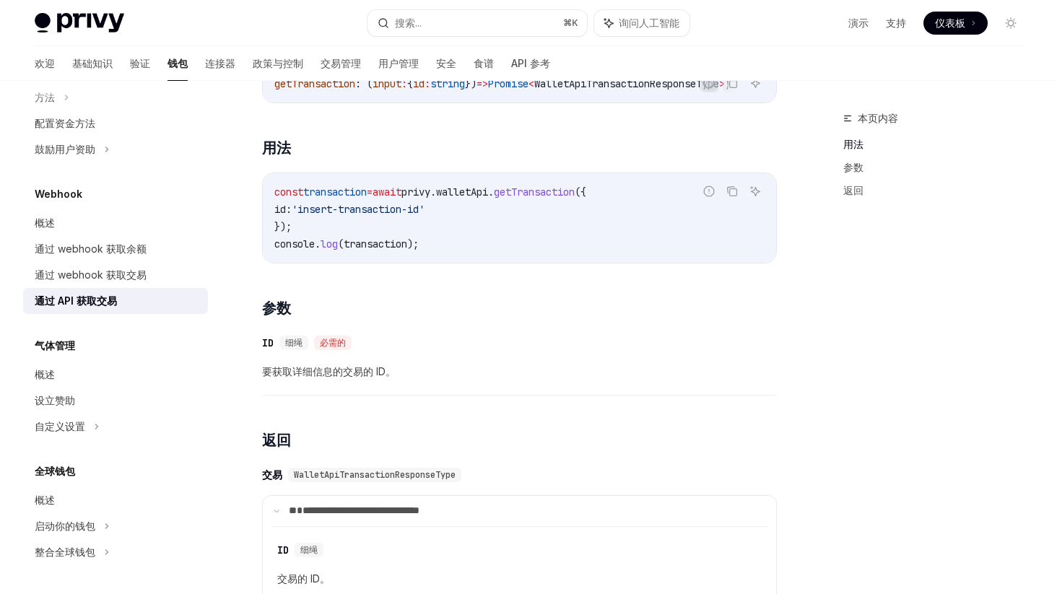
scroll to position [338, 0]
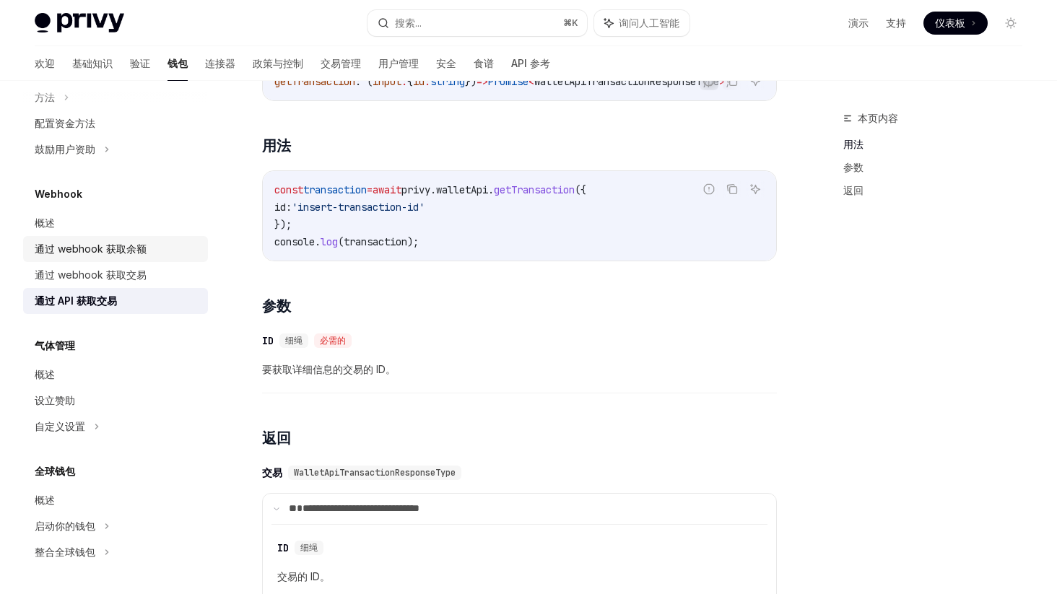
click at [79, 246] on font "通过 webhook 获取余额" at bounding box center [91, 249] width 112 height 12
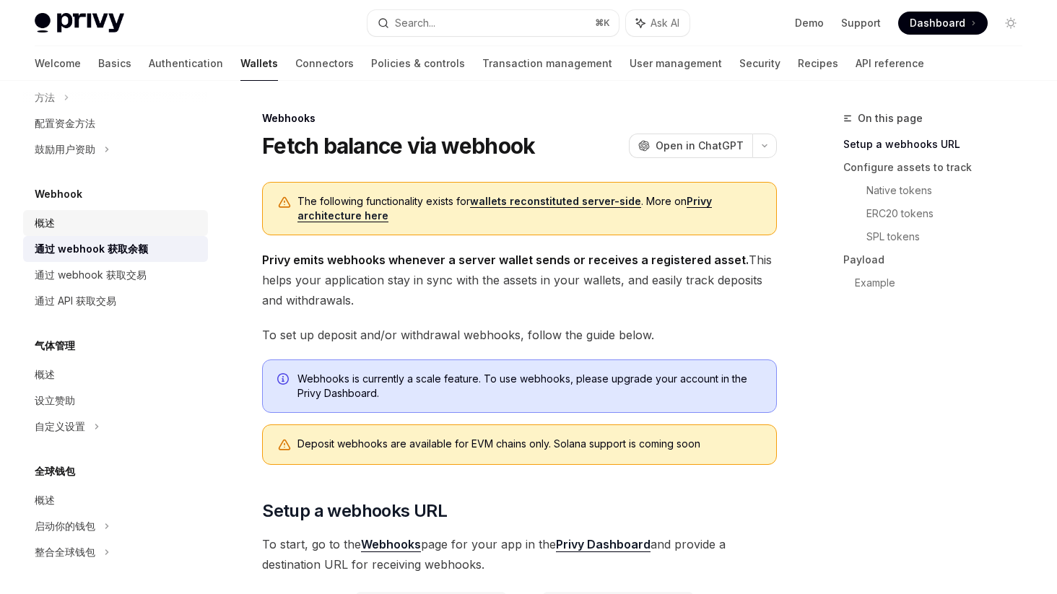
click at [77, 228] on div "概述" at bounding box center [117, 223] width 165 height 17
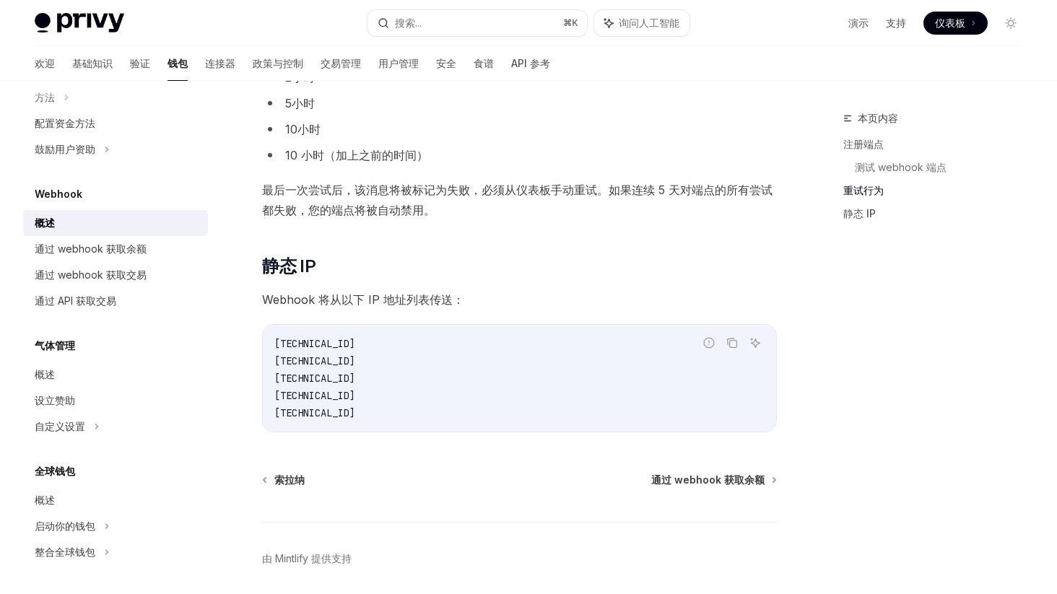
scroll to position [1346, 0]
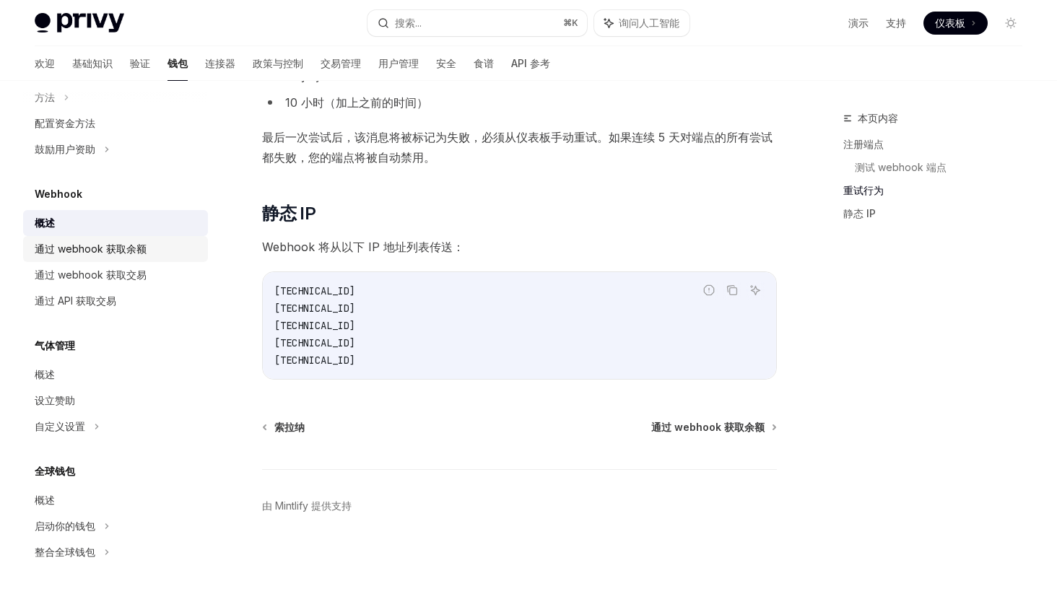
click at [79, 251] on font "通过 webhook 获取余额" at bounding box center [91, 249] width 112 height 12
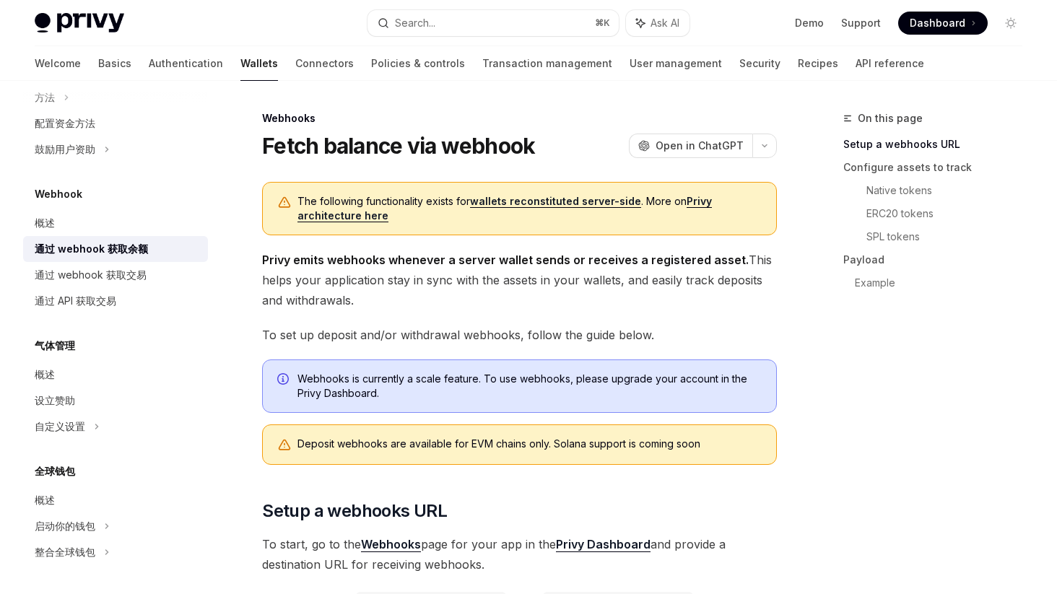
type textarea "*"
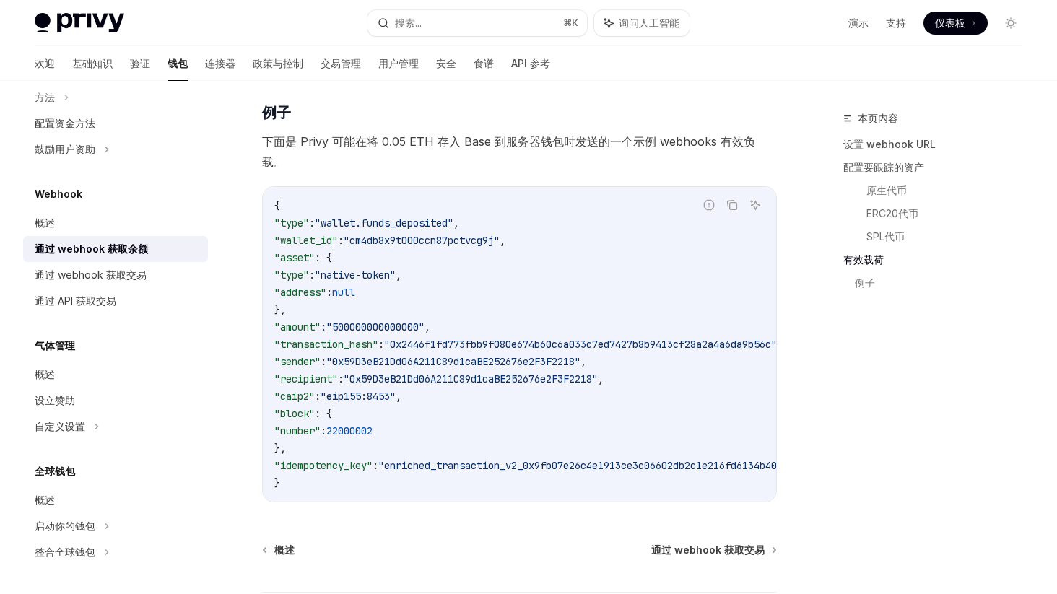
scroll to position [2384, 0]
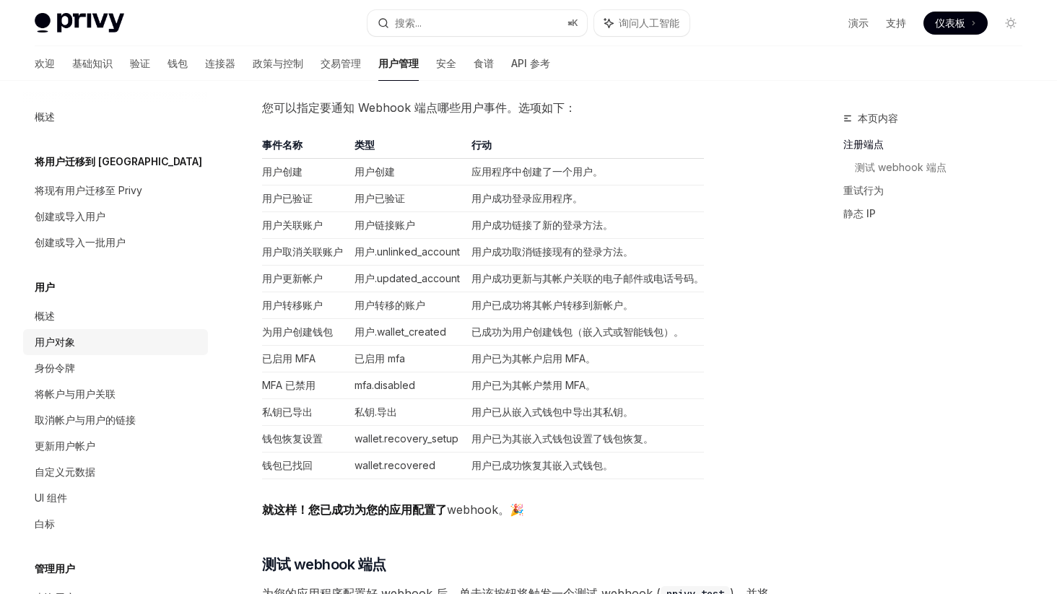
click at [100, 348] on div "用户对象" at bounding box center [117, 342] width 165 height 17
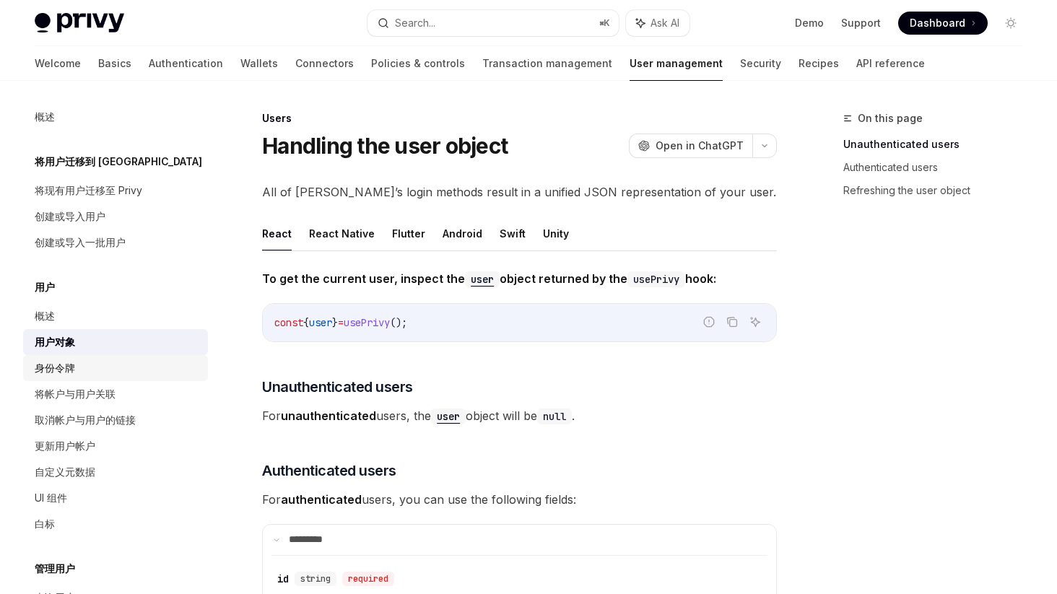
click at [96, 363] on div "身份令牌" at bounding box center [117, 368] width 165 height 17
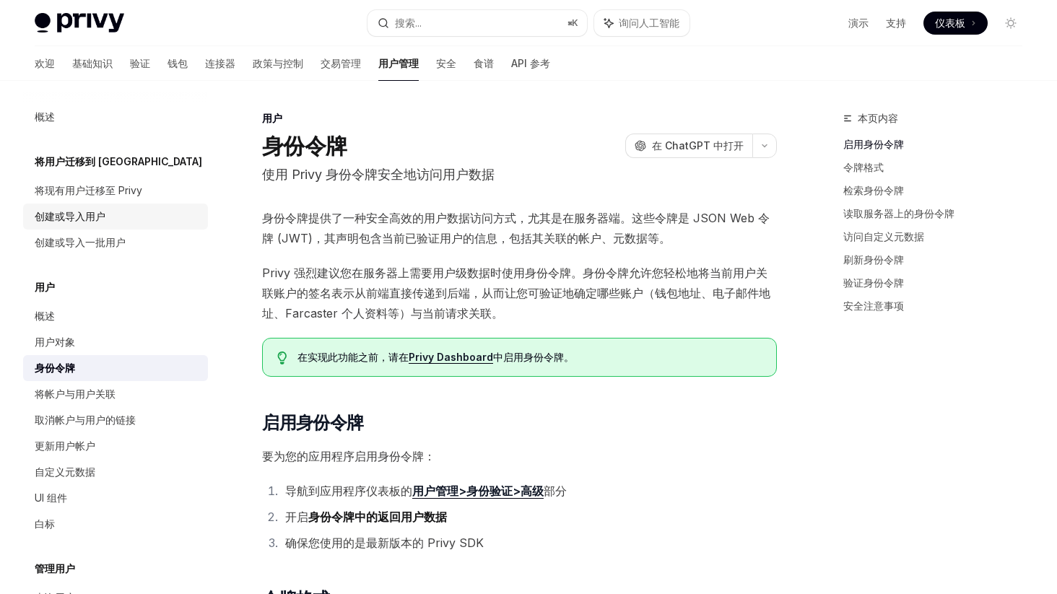
click at [127, 227] on link "创建或导入用户" at bounding box center [115, 217] width 185 height 26
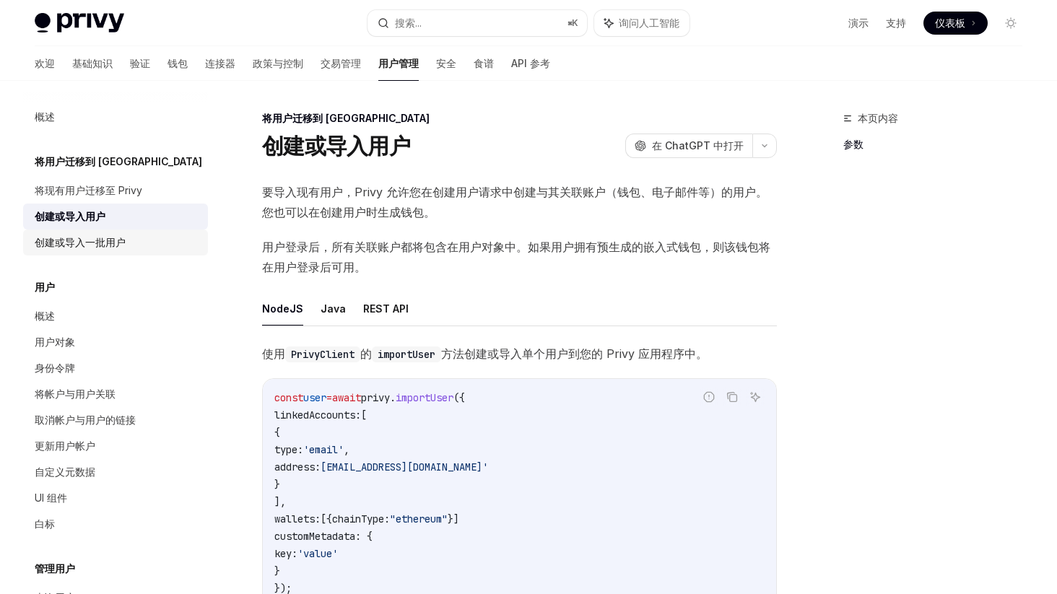
click at [134, 240] on div "创建或导入一批用户" at bounding box center [117, 242] width 165 height 17
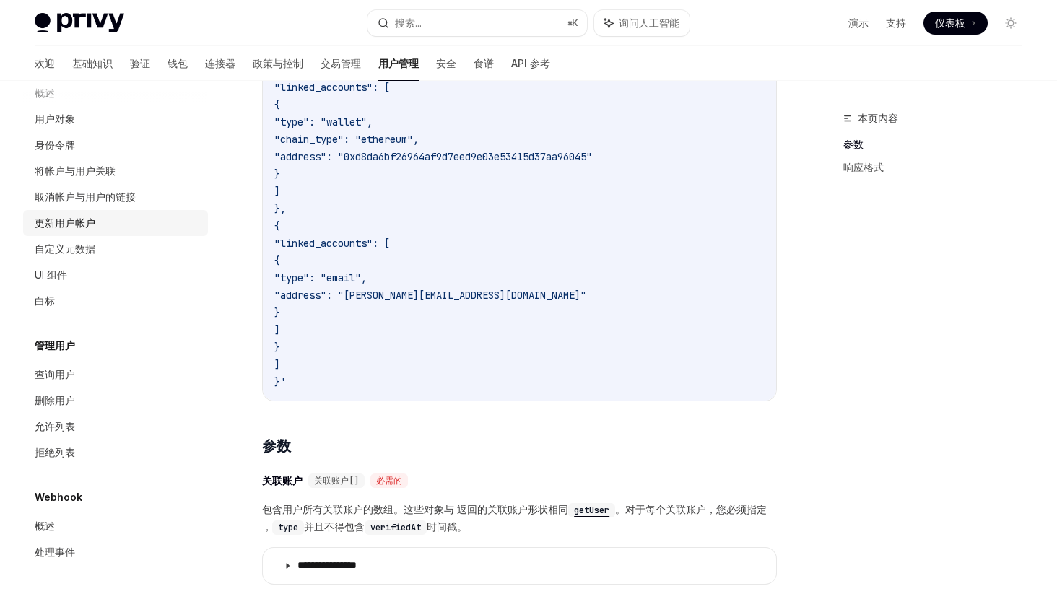
scroll to position [220, 0]
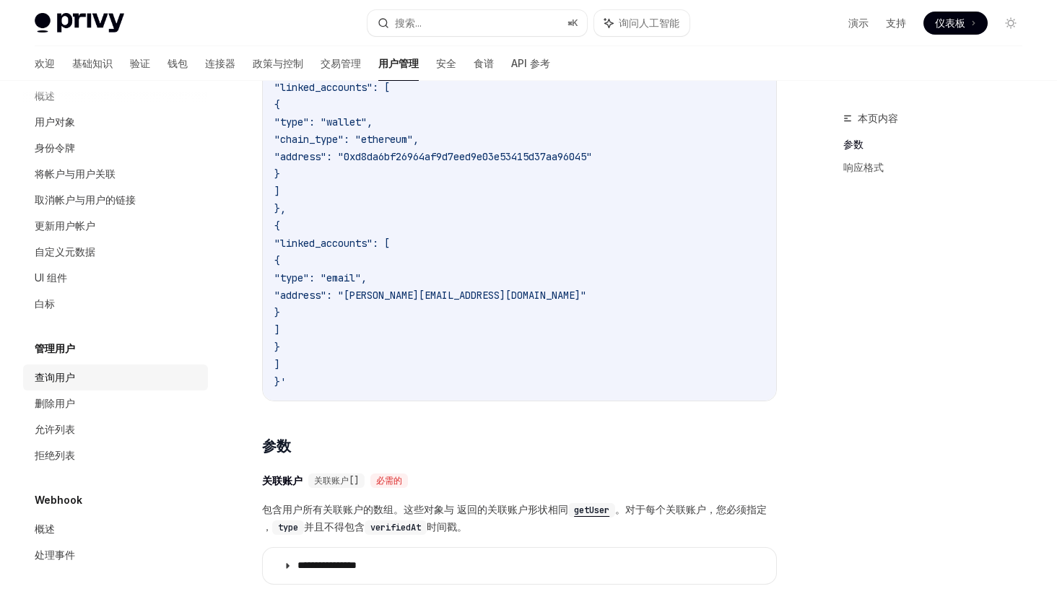
click at [87, 380] on div "查询用户" at bounding box center [117, 377] width 165 height 17
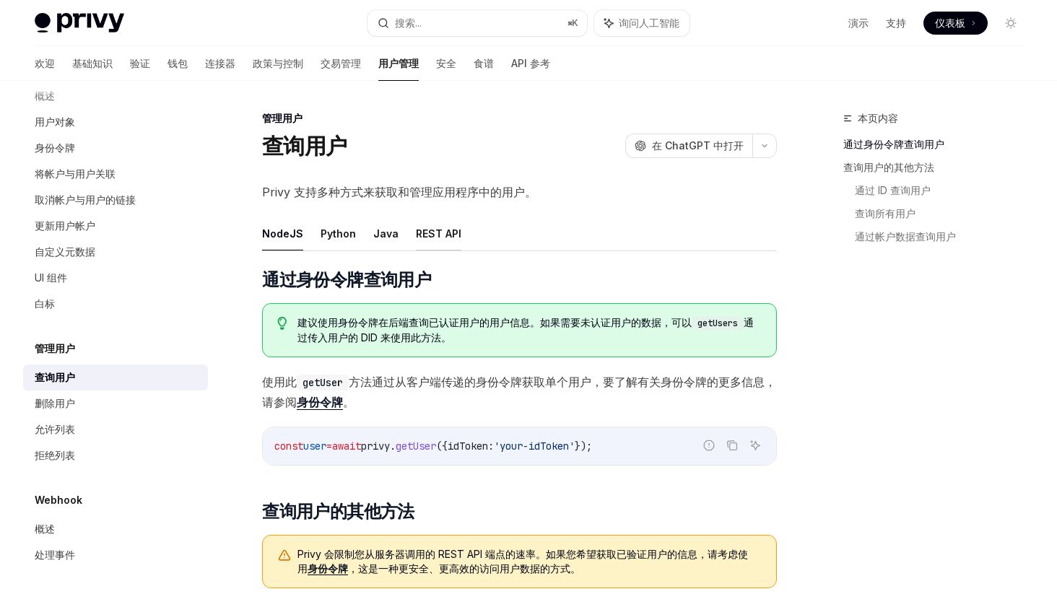
click at [431, 235] on font "REST API" at bounding box center [439, 234] width 46 height 12
type textarea "*"
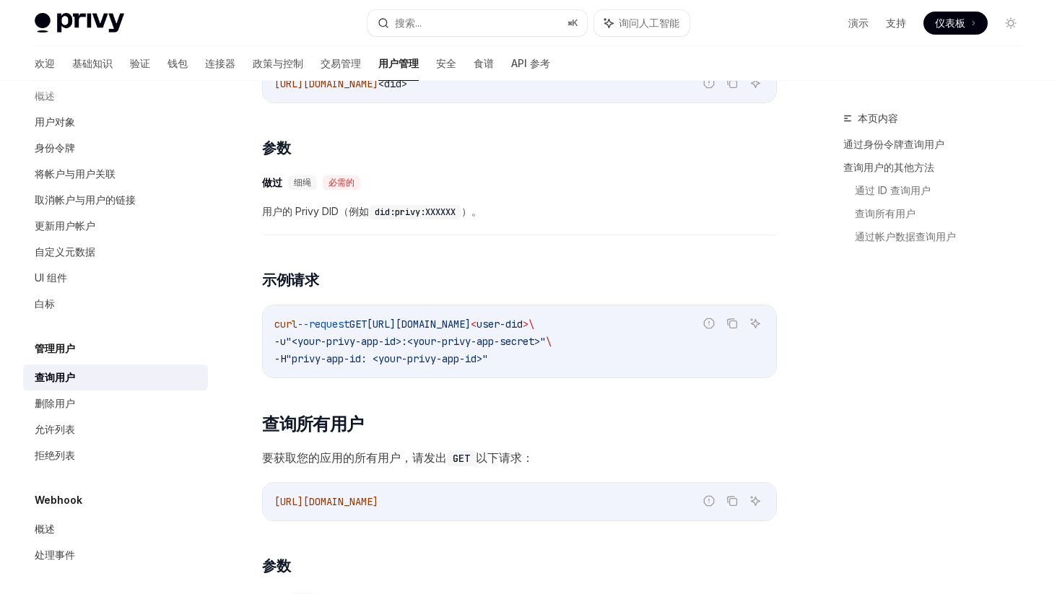
scroll to position [284, 0]
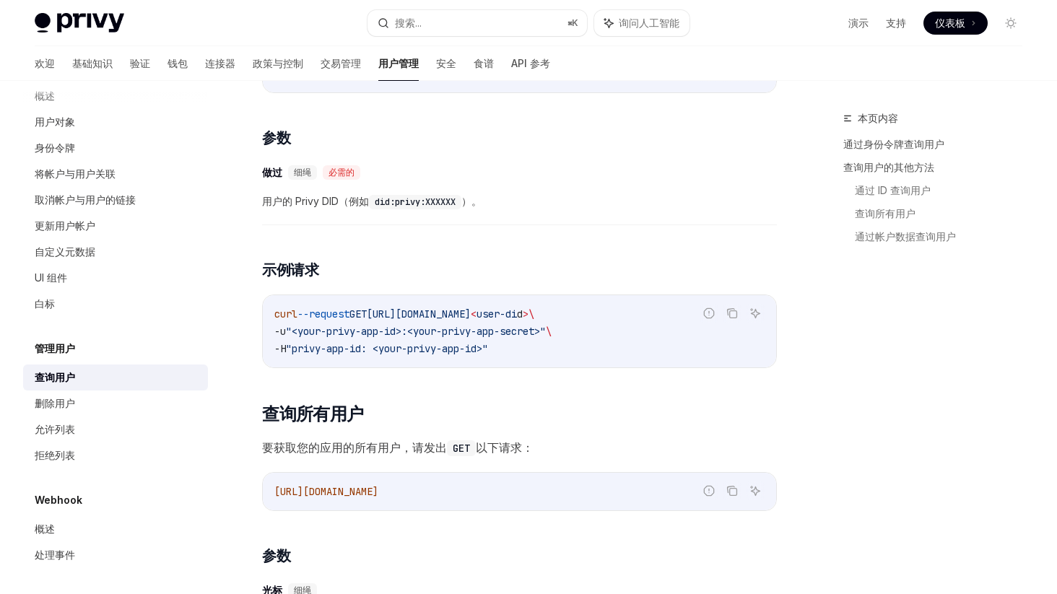
click at [531, 213] on div "​ 做过 细绳 必需的 用户的 Privy DID（例如 did:privy:XXXXXX ）。" at bounding box center [519, 191] width 515 height 69
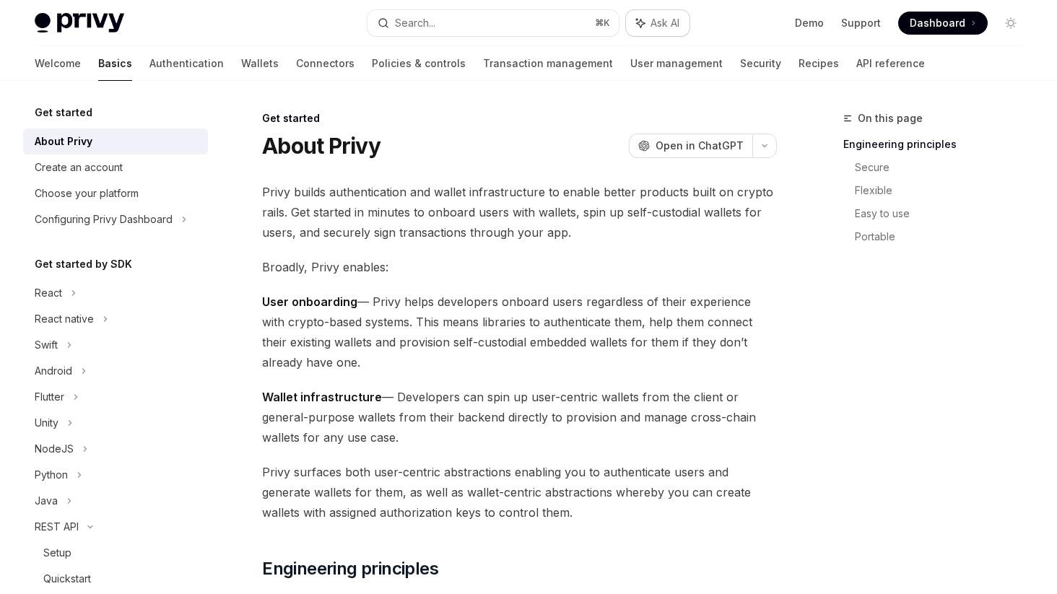
type textarea "*"
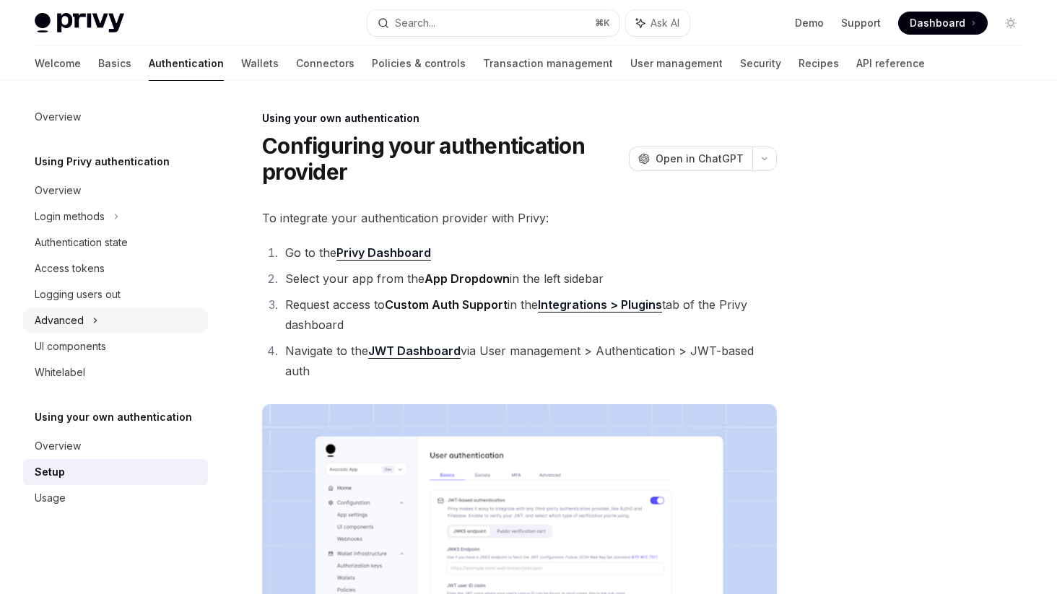
scroll to position [656, 0]
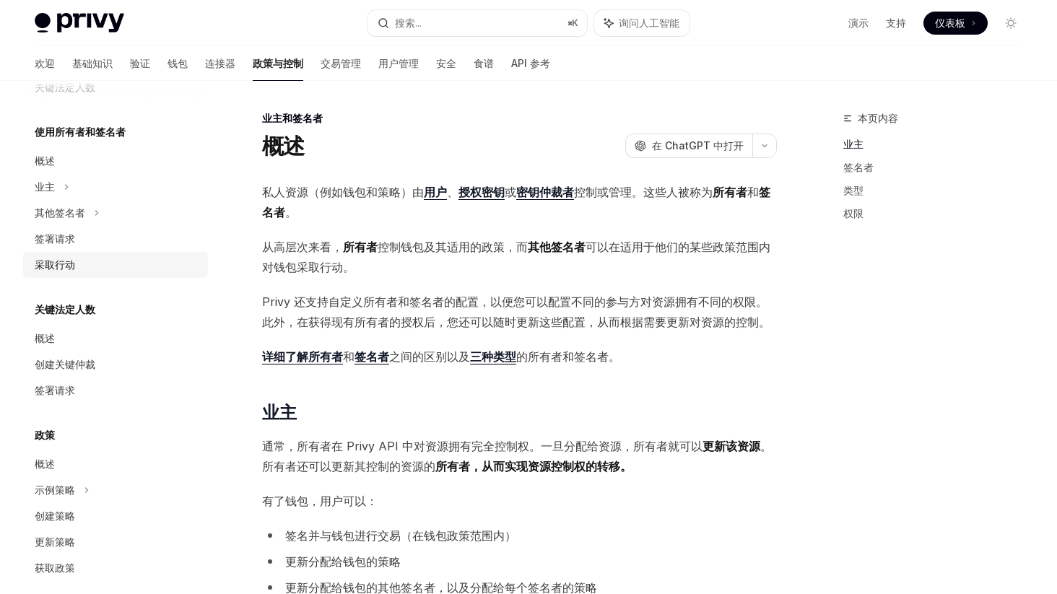
scroll to position [423, 0]
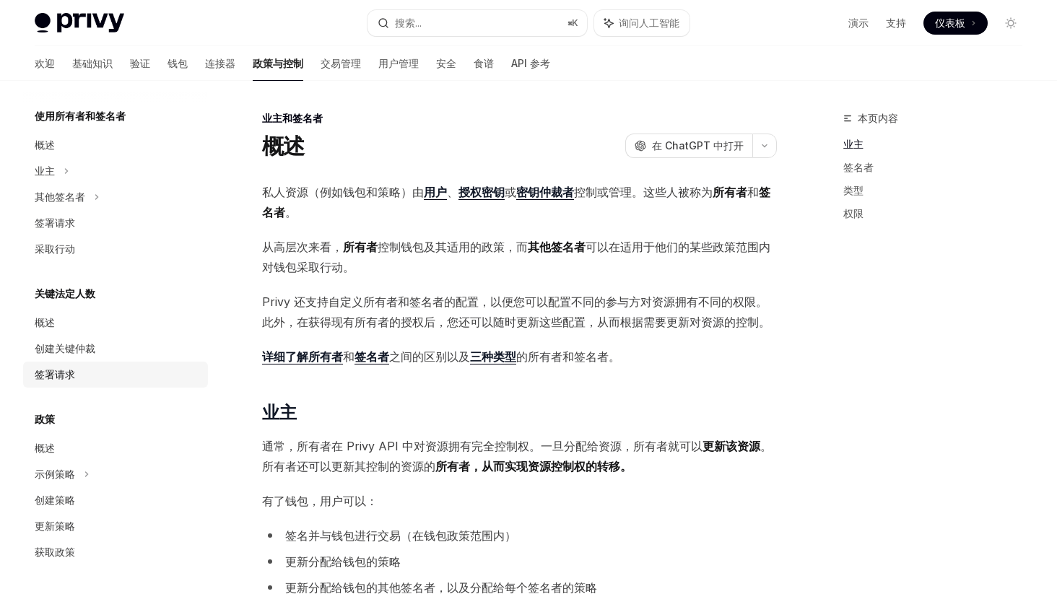
click at [82, 373] on div "签署请求" at bounding box center [117, 374] width 165 height 17
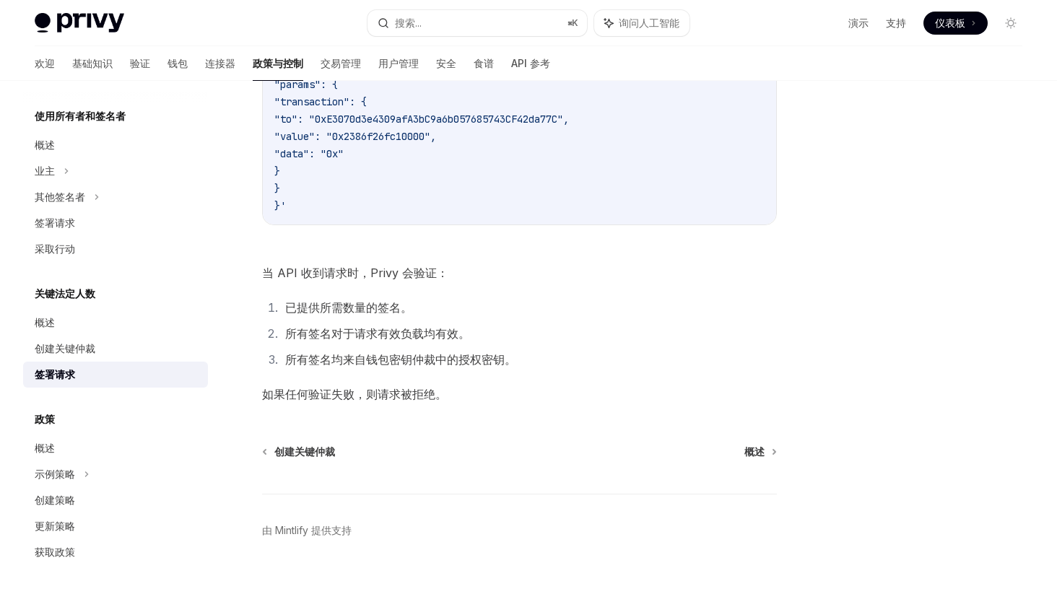
scroll to position [412, 0]
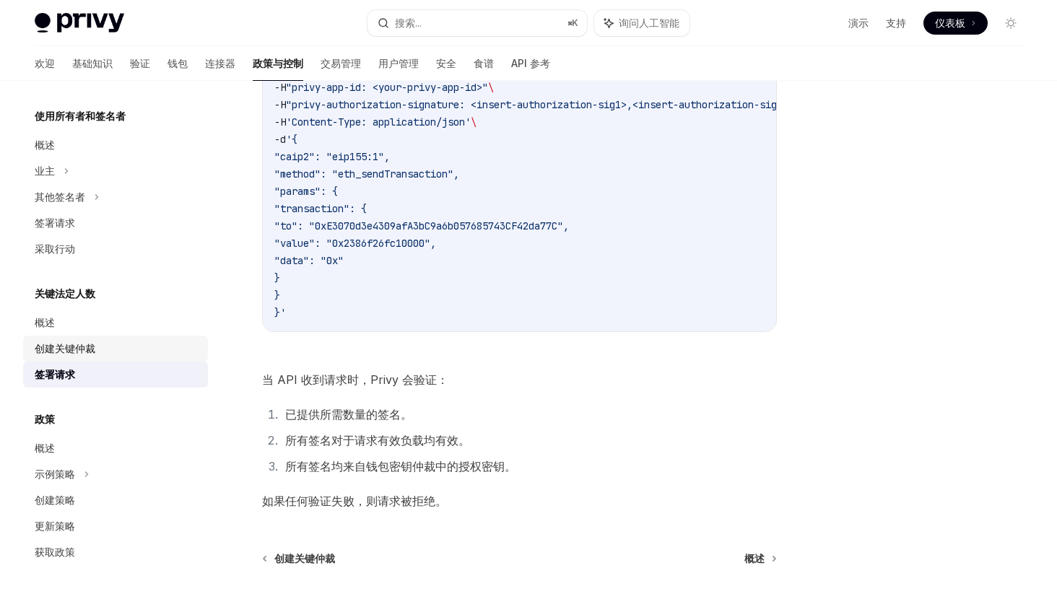
click at [111, 342] on div "创建关键仲裁" at bounding box center [117, 348] width 165 height 17
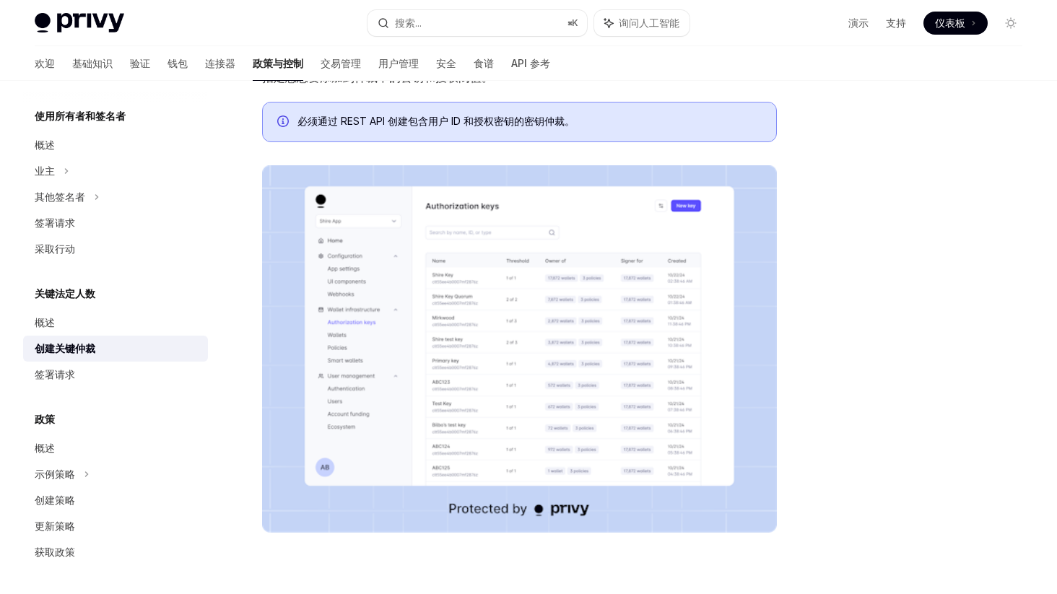
scroll to position [467, 0]
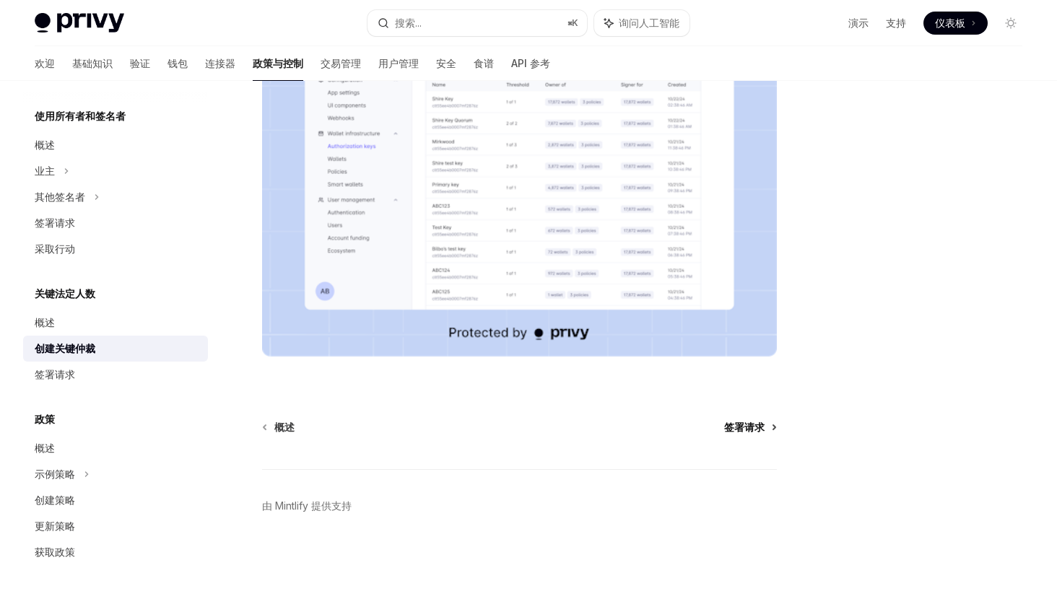
click at [739, 428] on font "签署请求" at bounding box center [744, 427] width 40 height 12
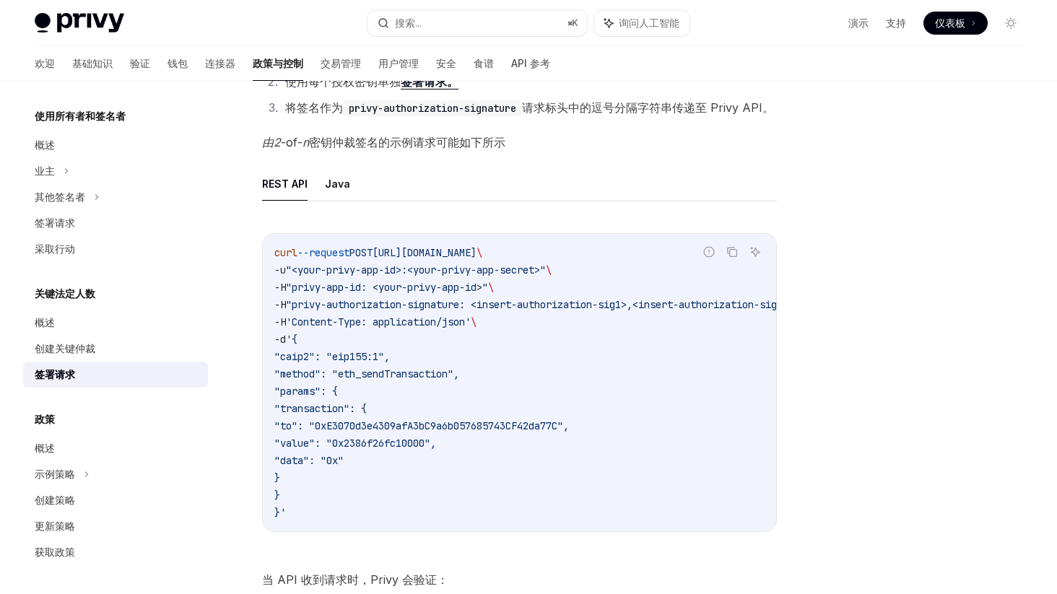
drag, startPoint x: 614, startPoint y: 269, endPoint x: 233, endPoint y: 269, distance: 380.7
click at [233, 269] on div "关键法定人数 使用密钥仲裁对请求进行签名 OpenAI 在 ChatGPT 中打开 OpenAI 在 ChatGPT 中打开 要使用密钥仲裁对请求进行签名： …" at bounding box center [384, 412] width 792 height 1028
click at [592, 311] on span ""privy-authorization-signature: <insert-authorization-sig1>,<insert-authorizati…" at bounding box center [540, 304] width 509 height 13
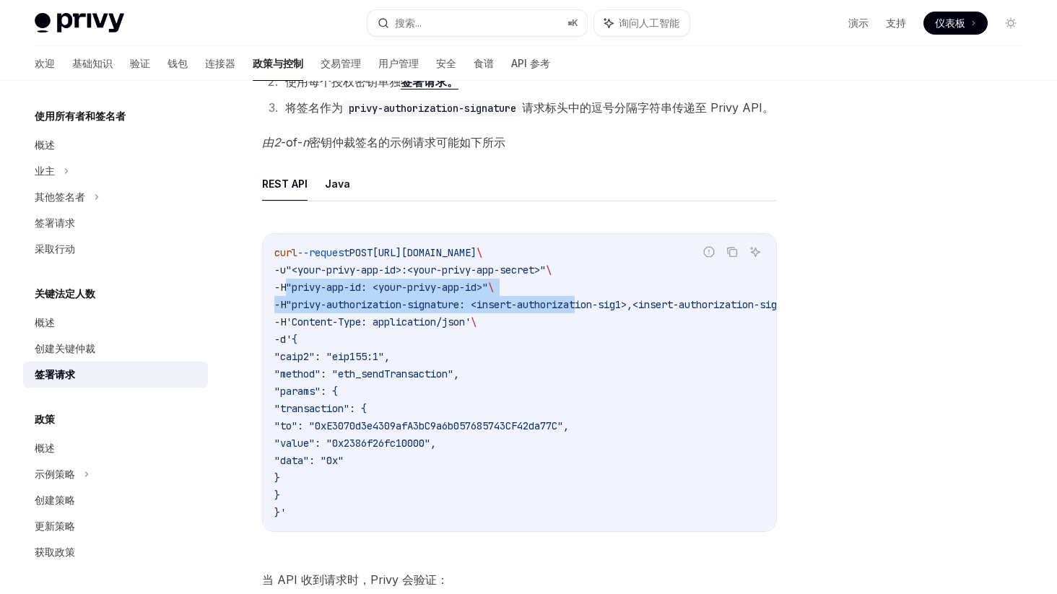
drag, startPoint x: 595, startPoint y: 324, endPoint x: 295, endPoint y: 307, distance: 301.0
click at [295, 307] on code "curl --request POST https://api.privy.io/v1/wallets/y5ofctvacjiv53u4hmnqi0e5/rp…" at bounding box center [554, 382] width 561 height 277
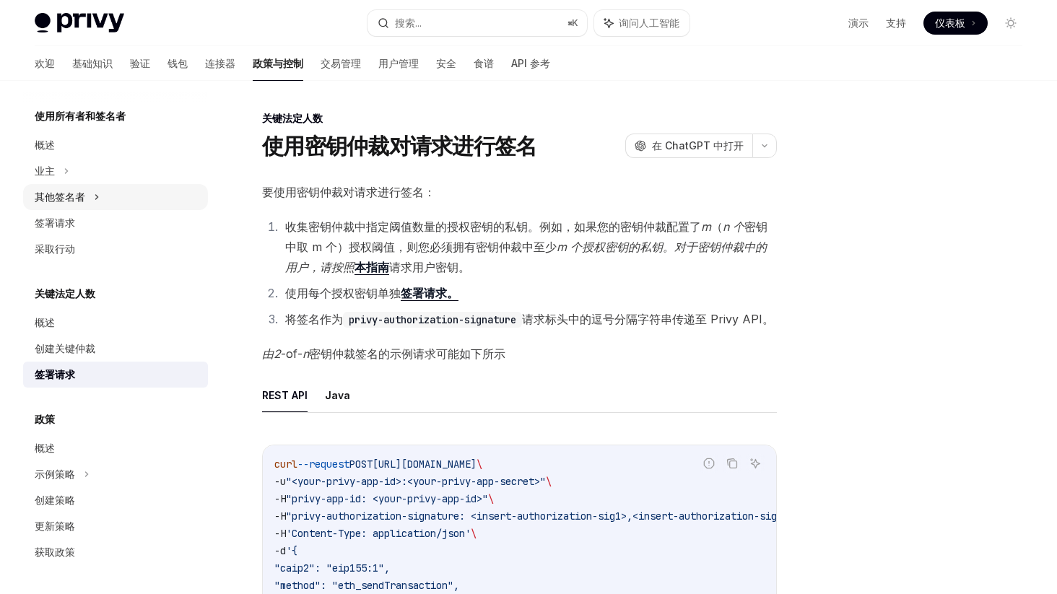
click at [70, 198] on font "其他签名者" at bounding box center [60, 197] width 51 height 12
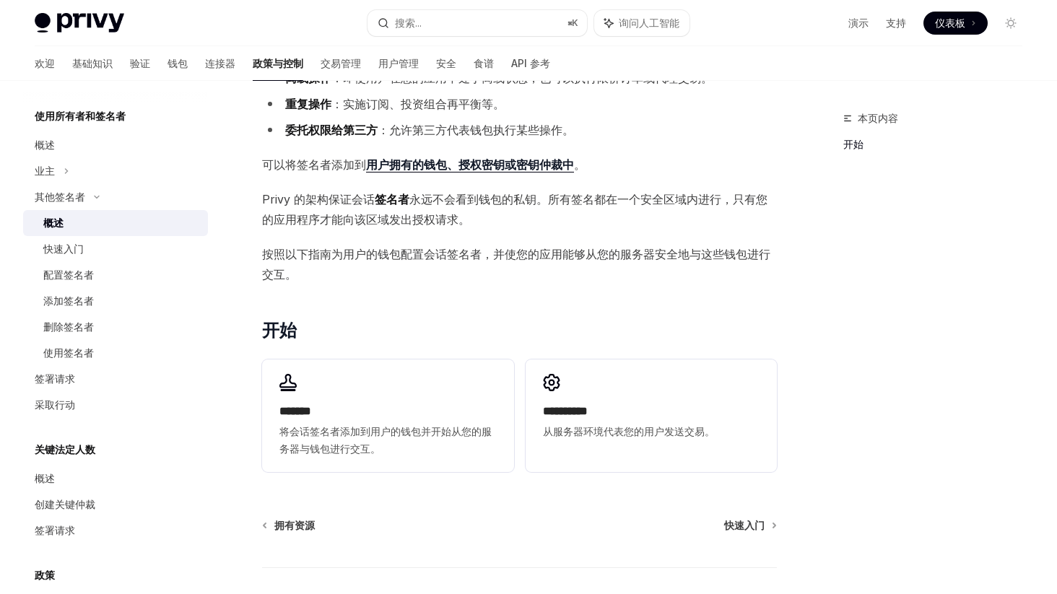
scroll to position [220, 0]
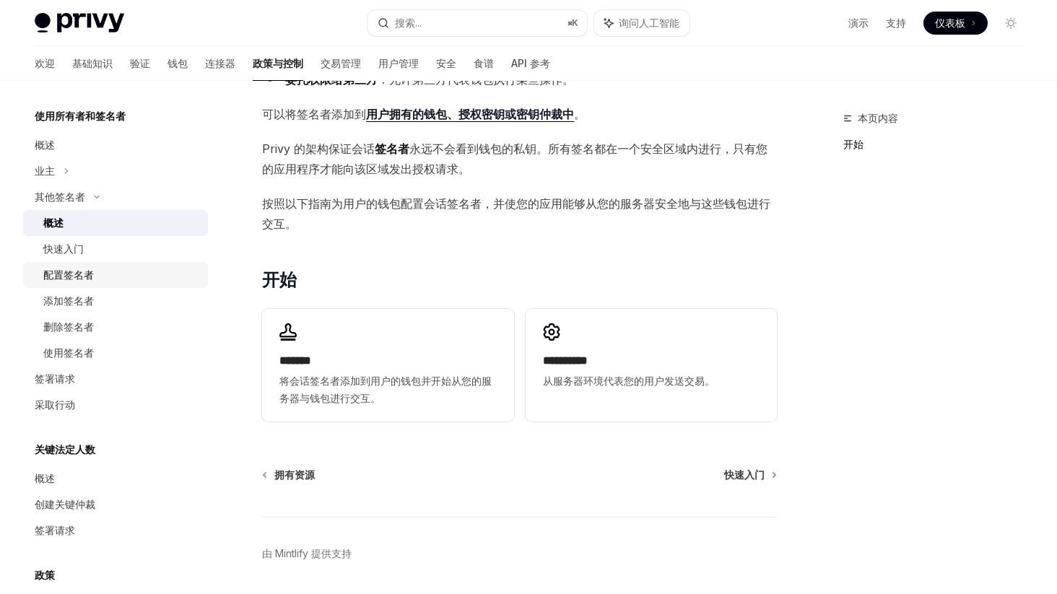
click at [81, 280] on font "配置签名者" at bounding box center [68, 275] width 51 height 12
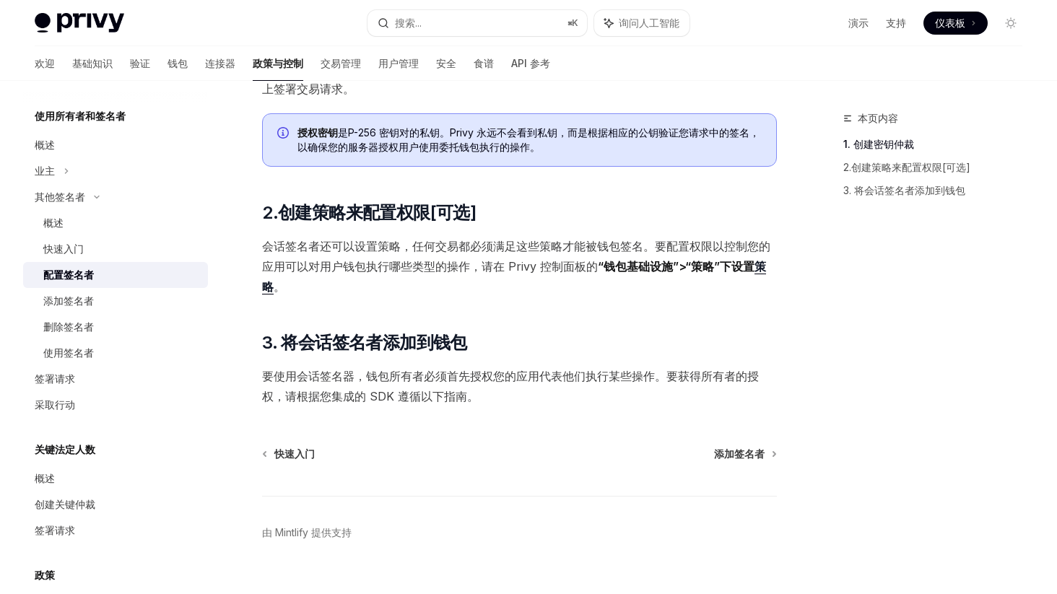
scroll to position [339, 0]
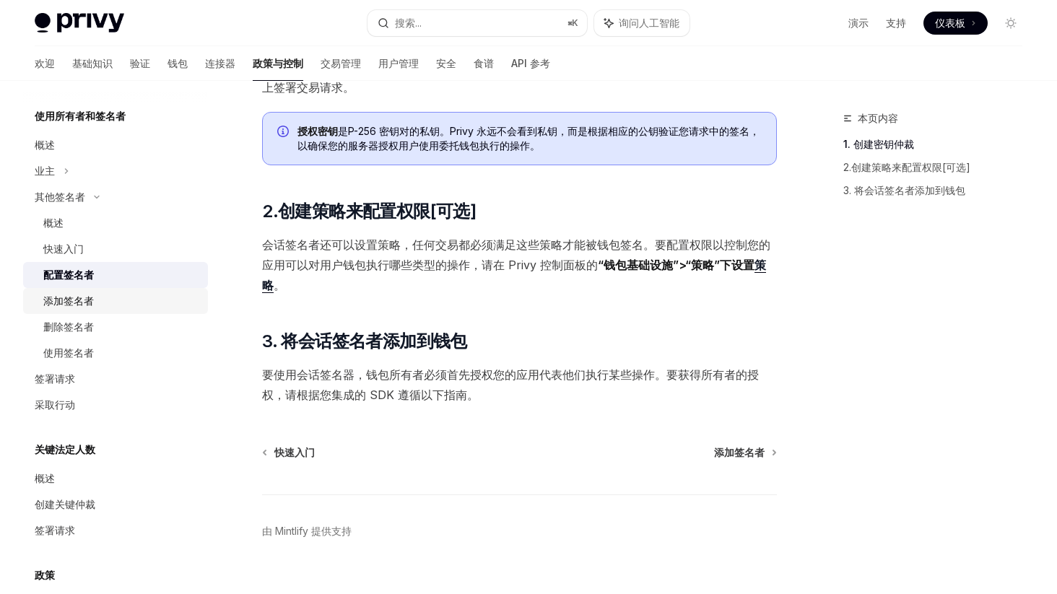
click at [92, 306] on font "添加签名者" at bounding box center [68, 301] width 51 height 12
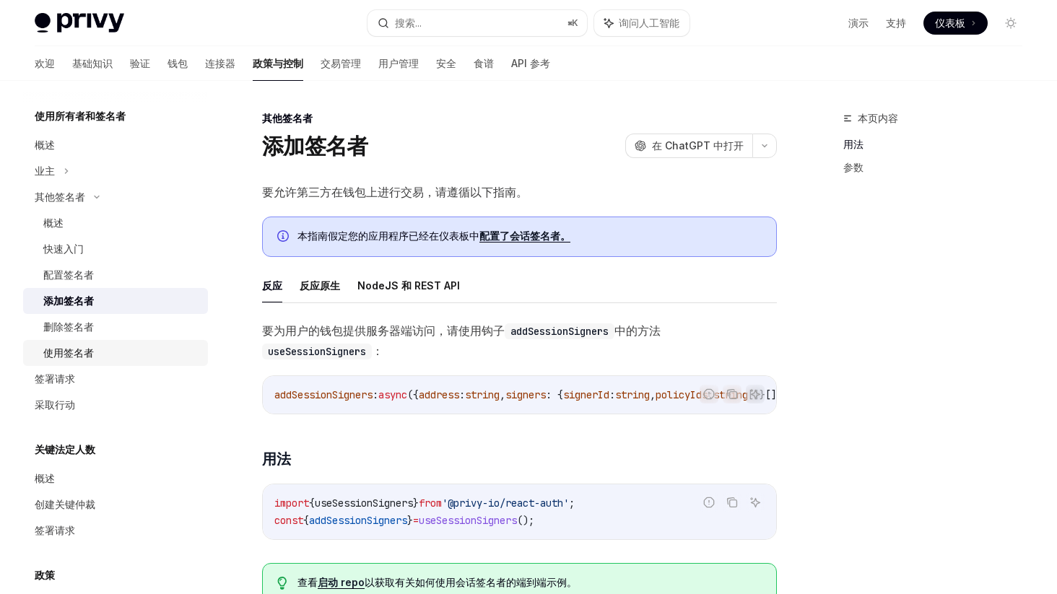
click at [90, 350] on font "使用签名者" at bounding box center [68, 353] width 51 height 12
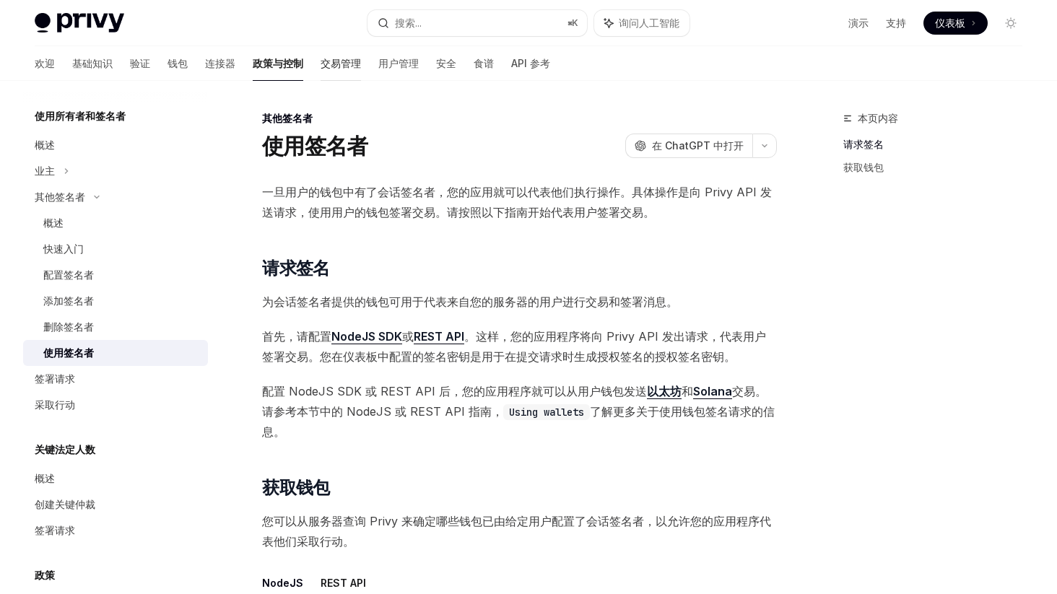
click at [321, 59] on font "交易管理" at bounding box center [341, 63] width 40 height 12
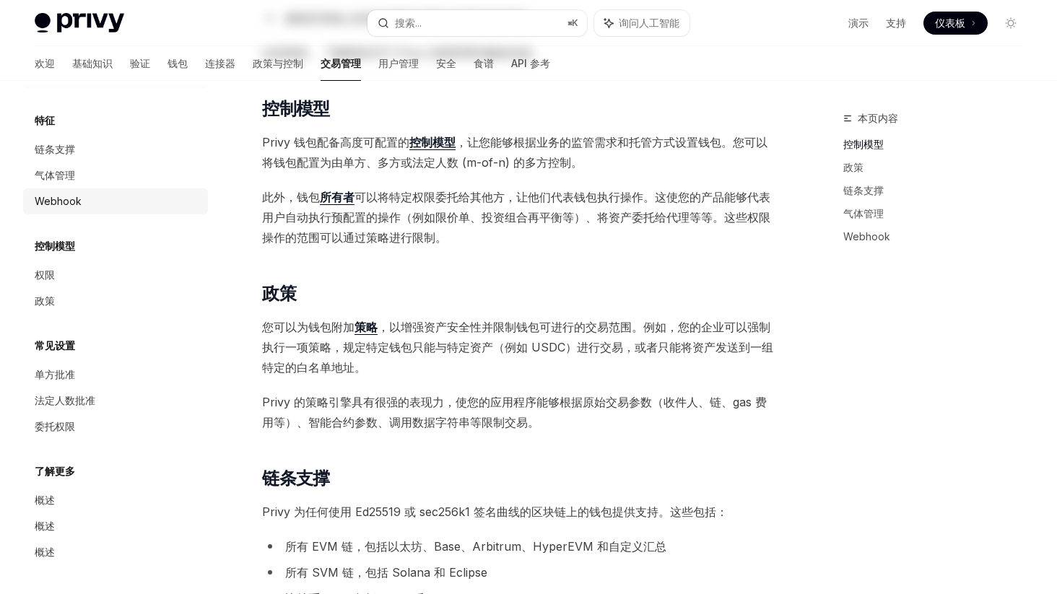
scroll to position [332, 0]
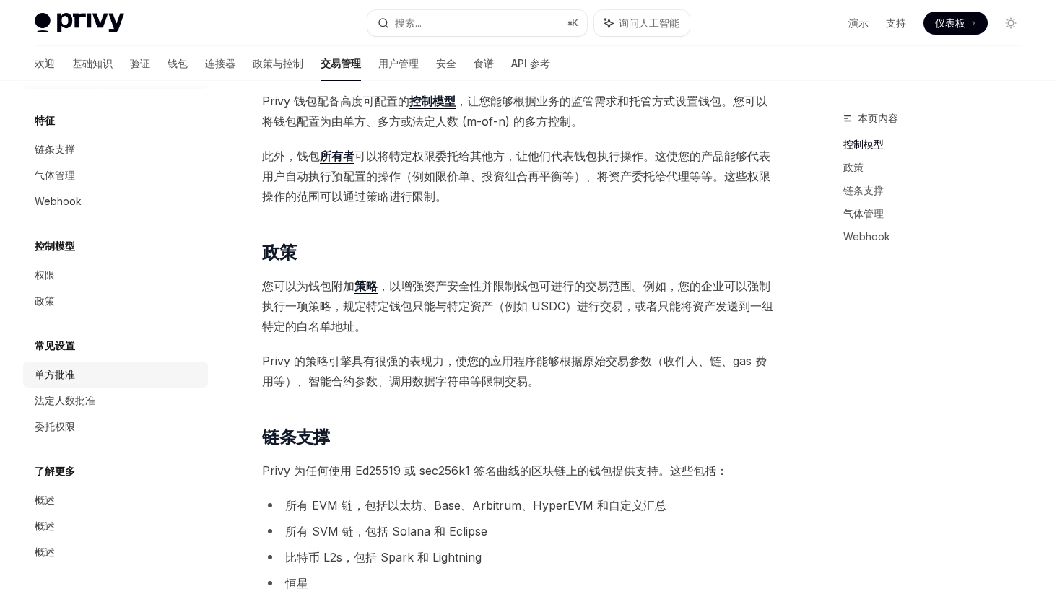
click at [113, 371] on div "单方批准" at bounding box center [117, 374] width 165 height 17
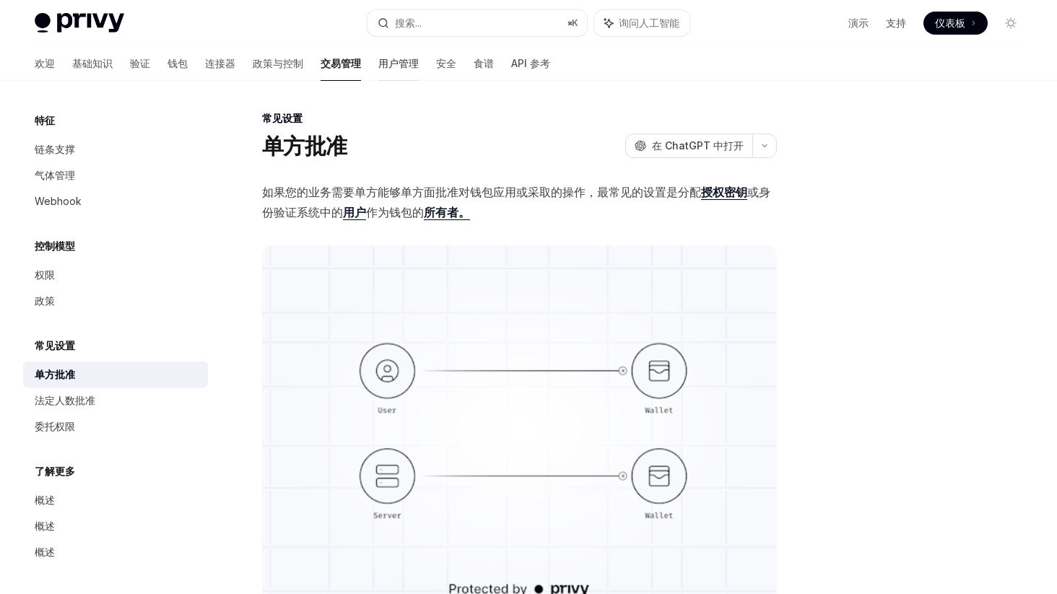
click at [378, 64] on font "用户管理" at bounding box center [398, 63] width 40 height 12
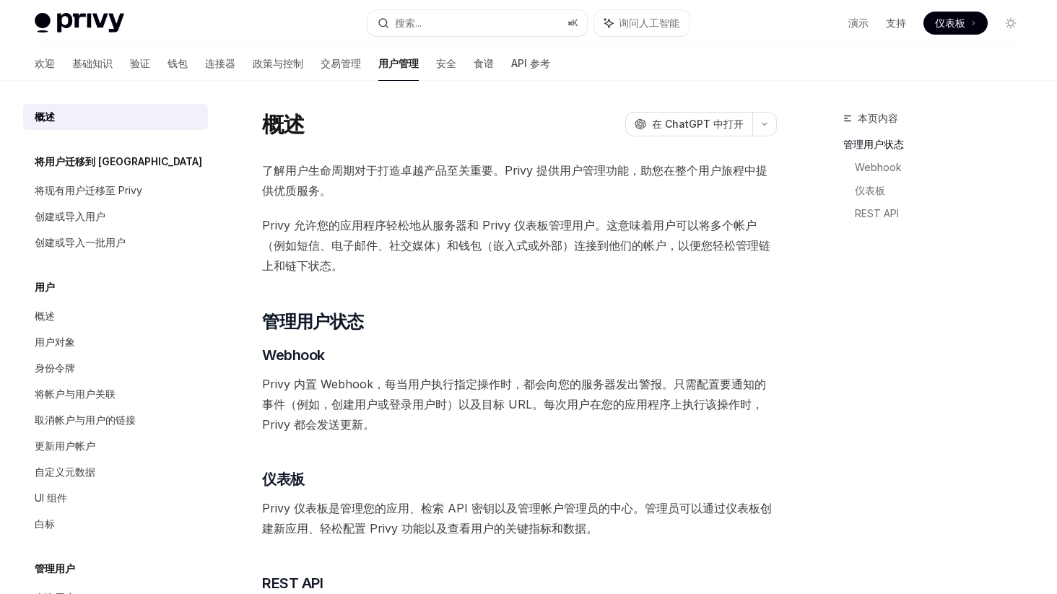
scroll to position [263, 0]
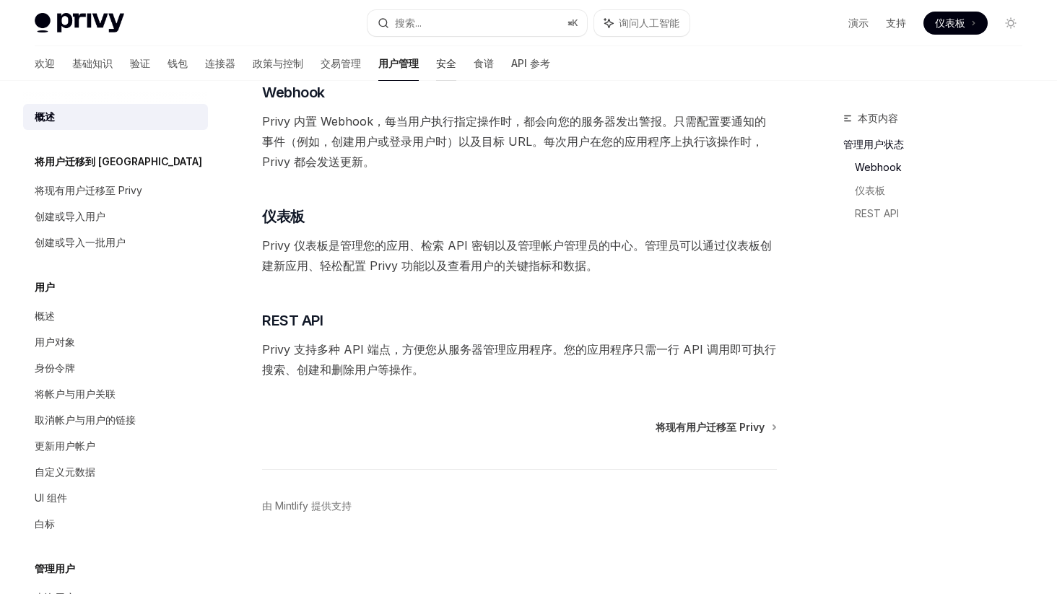
click at [436, 61] on font "安全" at bounding box center [446, 63] width 20 height 12
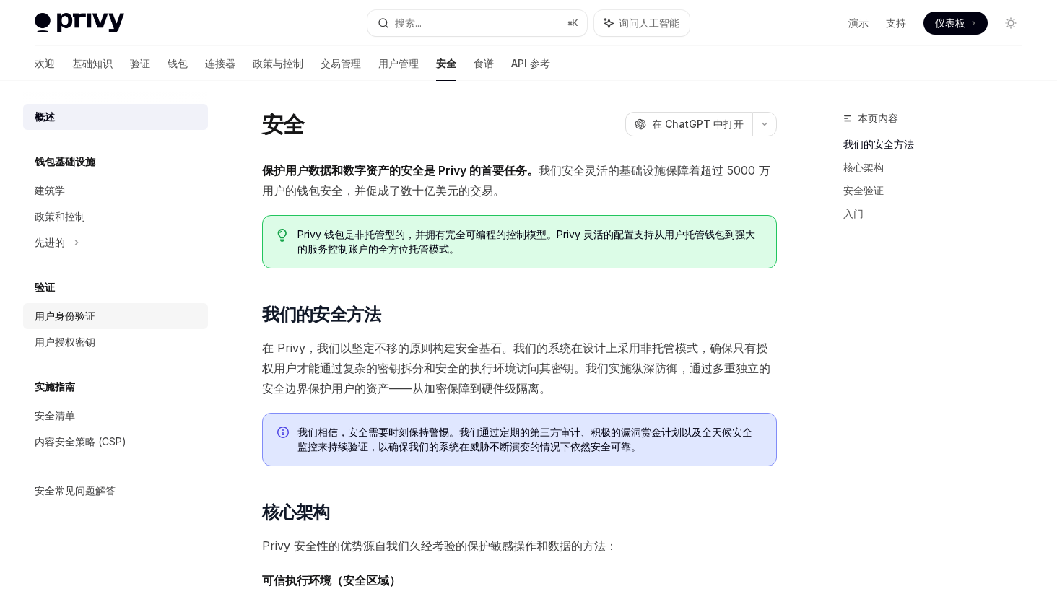
click at [93, 313] on font "用户身份验证" at bounding box center [65, 316] width 61 height 12
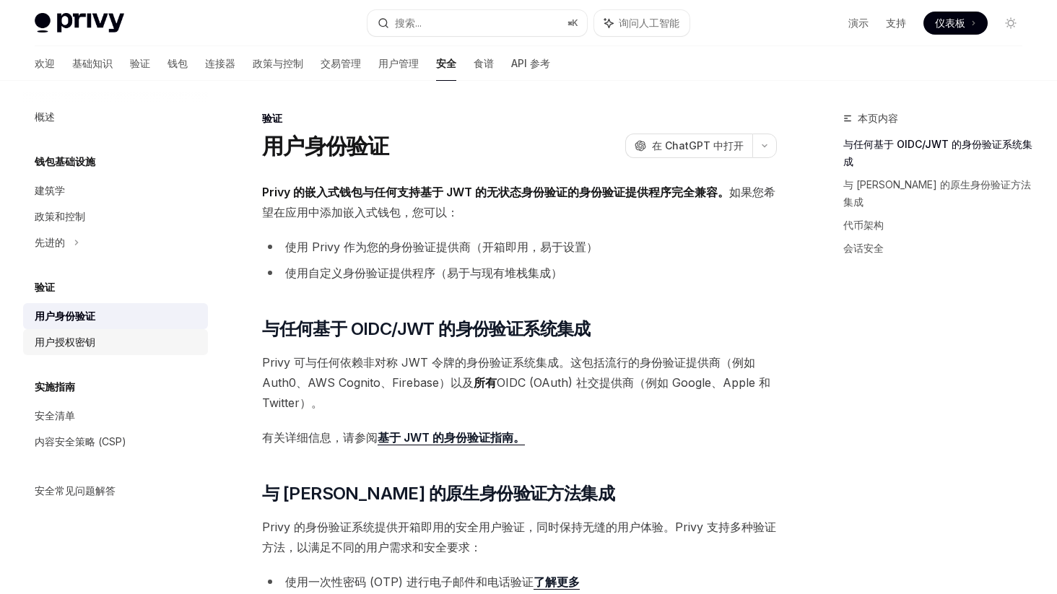
click at [82, 346] on font "用户授权密钥" at bounding box center [65, 342] width 61 height 12
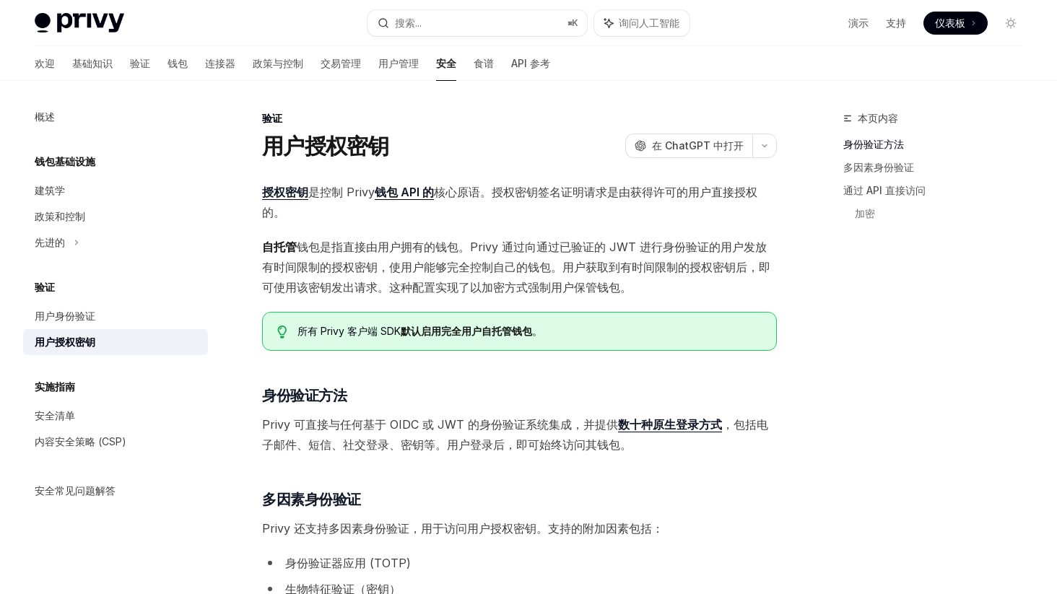
click at [524, 186] on font "核心原语。授权密钥签名证明请求是由获得许可的用户直接授权的。" at bounding box center [510, 202] width 496 height 35
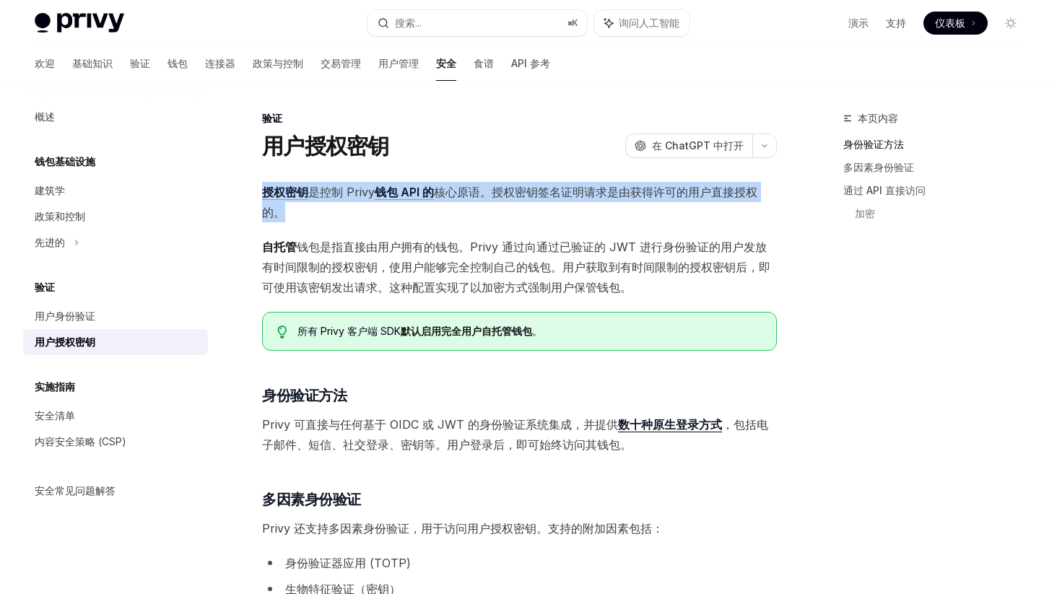
click at [524, 186] on font "核心原语。授权密钥签名证明请求是由获得许可的用户直接授权的。" at bounding box center [510, 202] width 496 height 35
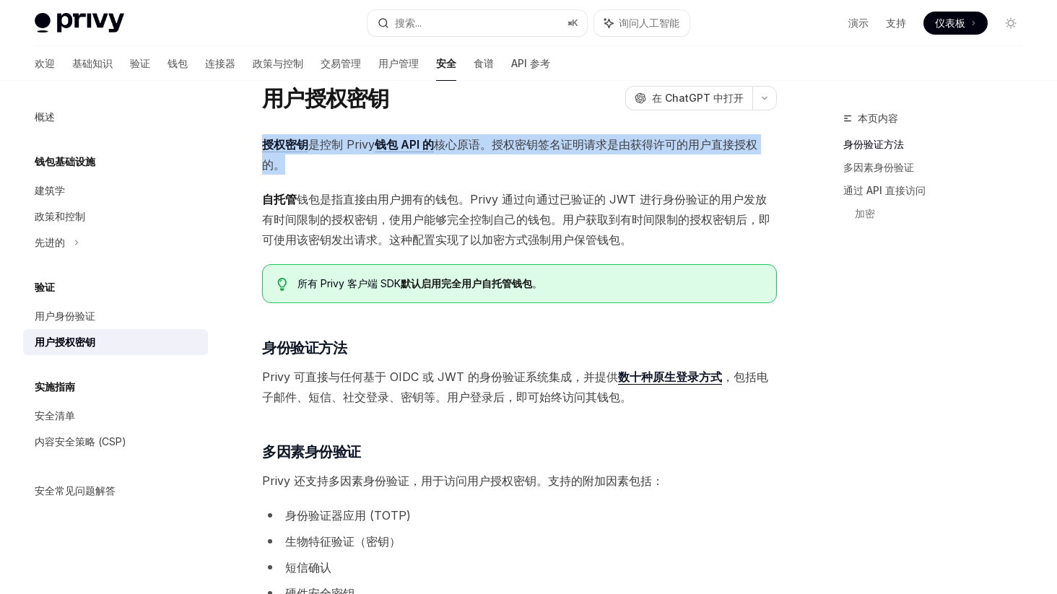
scroll to position [48, 0]
click at [510, 145] on font "核心原语。授权密钥签名证明请求是由获得许可的用户直接授权的。" at bounding box center [510, 154] width 496 height 35
drag, startPoint x: 493, startPoint y: 142, endPoint x: 576, endPoint y: 156, distance: 84.3
click at [576, 156] on span "授权密钥 是控制 Privy 钱包 API 的 核心原语。授权密钥签名证明请求是由获得许可的用户直接授权的。" at bounding box center [519, 154] width 515 height 40
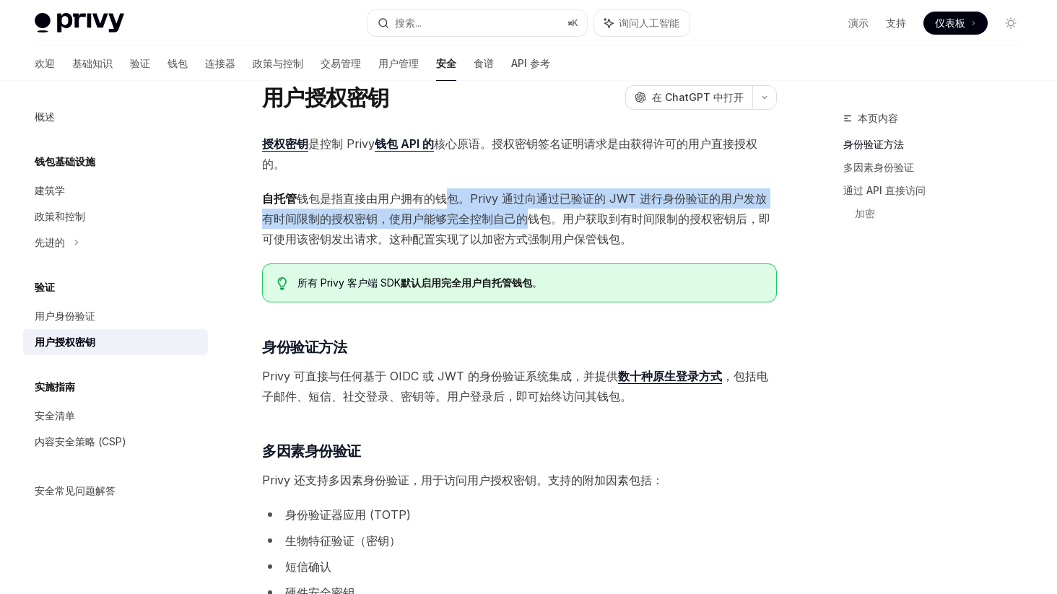
drag, startPoint x: 449, startPoint y: 202, endPoint x: 512, endPoint y: 209, distance: 64.0
click at [512, 209] on span "自托管 钱包是指直接由用户拥有的钱包。Privy 通过向通过已验证的 JWT 进行身份验证的用户发放有时间限制的授权密钥，使用户能够完全控制自己的钱包。用户获…" at bounding box center [519, 219] width 515 height 61
click at [515, 207] on span "自托管 钱包是指直接由用户拥有的钱包。Privy 通过向通过已验证的 JWT 进行身份验证的用户发放有时间限制的授权密钥，使用户能够完全控制自己的钱包。用户获…" at bounding box center [519, 219] width 515 height 61
drag, startPoint x: 464, startPoint y: 199, endPoint x: 553, endPoint y: 220, distance: 90.6
click at [553, 220] on font "钱包是指直接由用户拥有的钱包。Privy 通过向通过已验证的 JWT 进行身份验证的用户发放有时间限制的授权密钥，使用户能够完全控制自己的钱包。用户获取到有时…" at bounding box center [516, 218] width 509 height 55
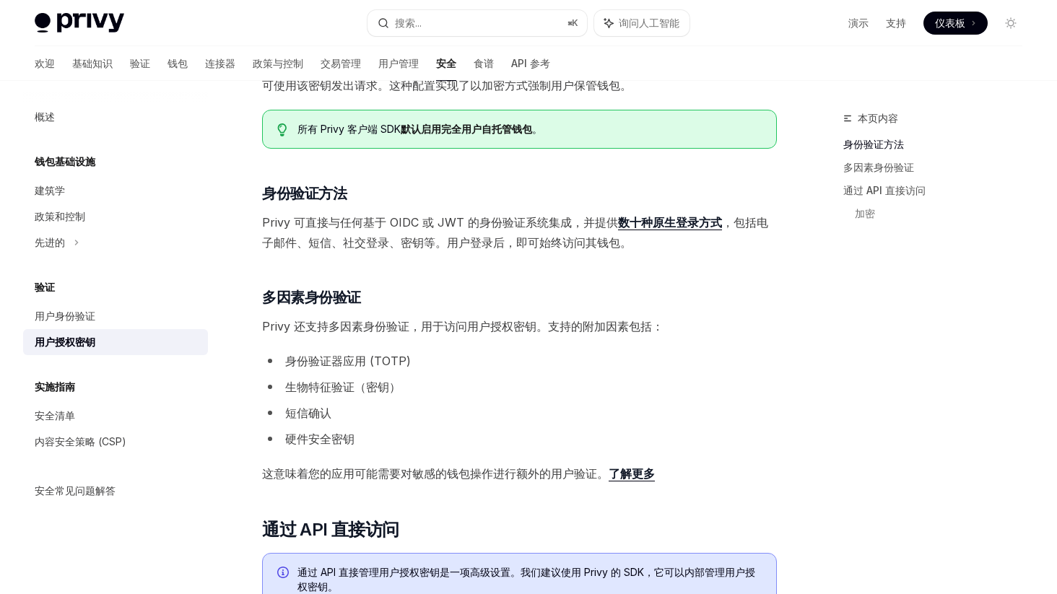
scroll to position [223, 0]
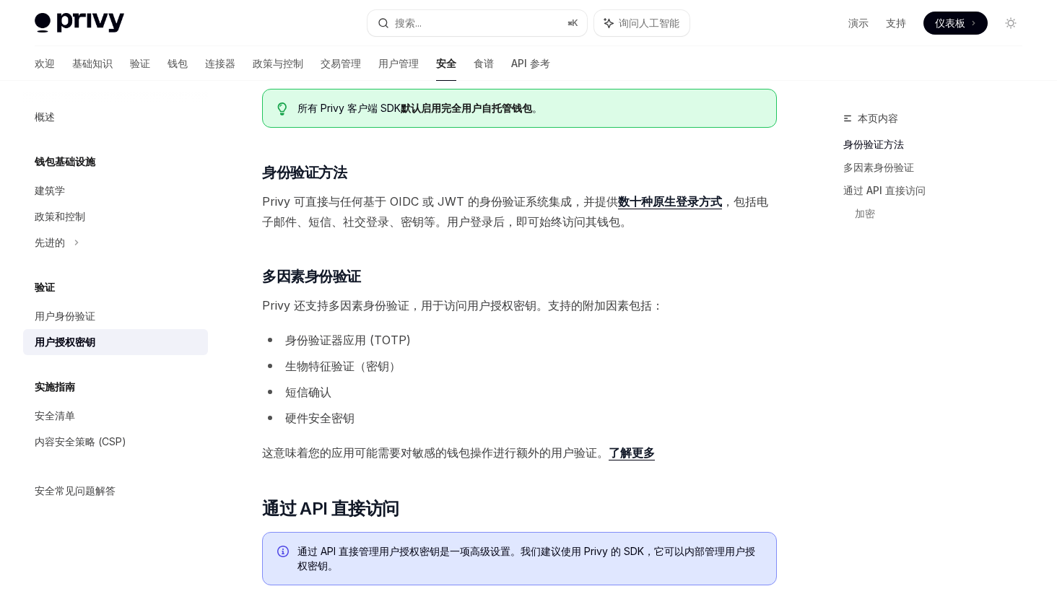
click at [488, 220] on font "，包括电子邮件、短信、社交登录、密钥等。用户登录后，即可始终访问其钱包。" at bounding box center [515, 211] width 506 height 35
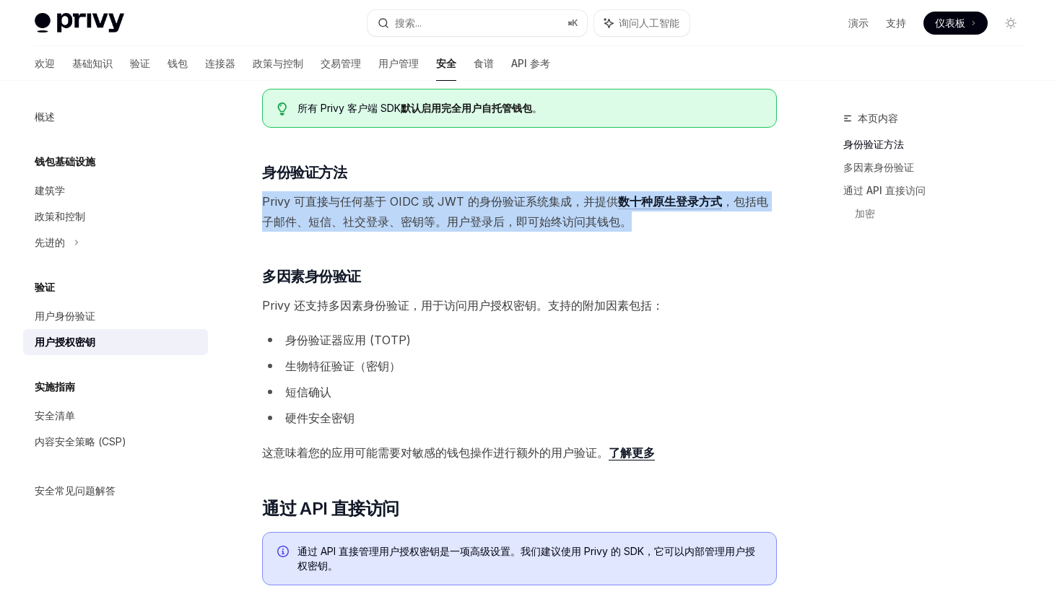
click at [488, 220] on font "，包括电子邮件、短信、社交登录、密钥等。用户登录后，即可始终访问其钱包。" at bounding box center [515, 211] width 506 height 35
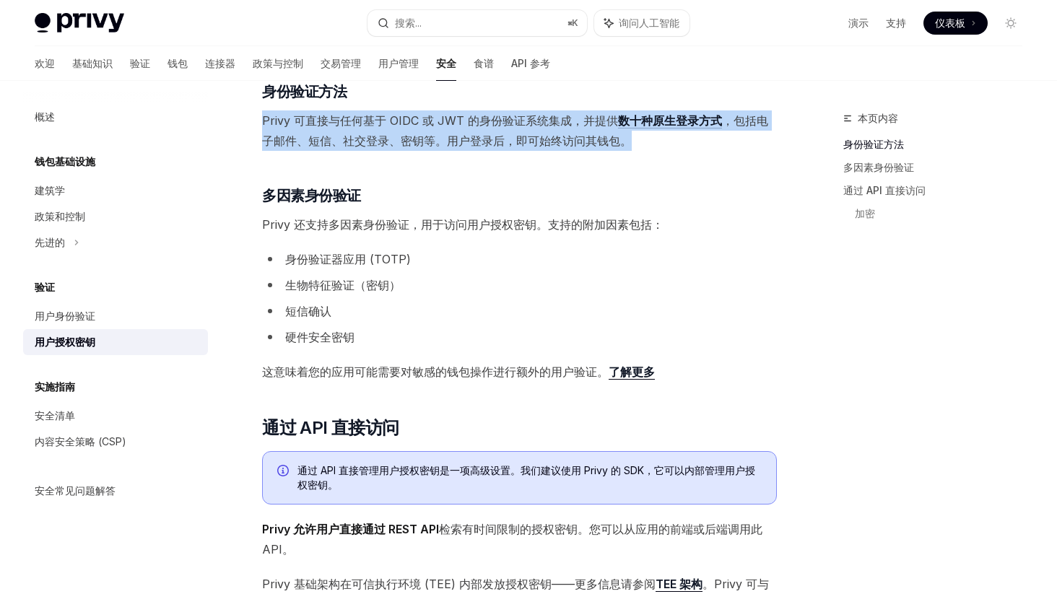
scroll to position [305, 0]
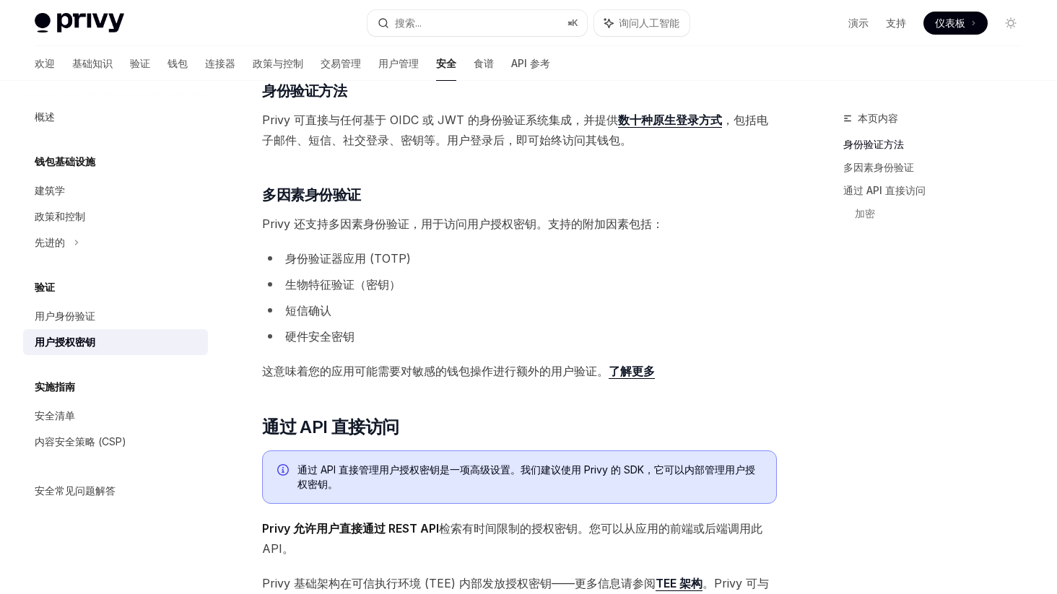
click at [465, 226] on font "Privy 还支持多因素身份验证，用于访问用户授权密钥。支持的附加因素包括：" at bounding box center [463, 224] width 402 height 14
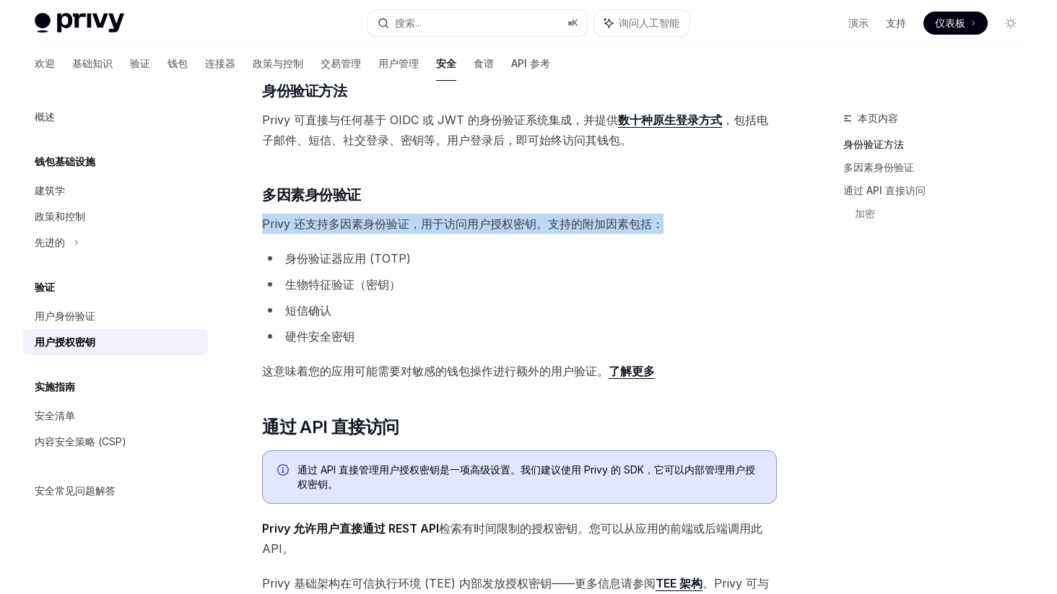
click at [465, 226] on font "Privy 还支持多因素身份验证，用于访问用户授权密钥。支持的附加因素包括：" at bounding box center [463, 224] width 402 height 14
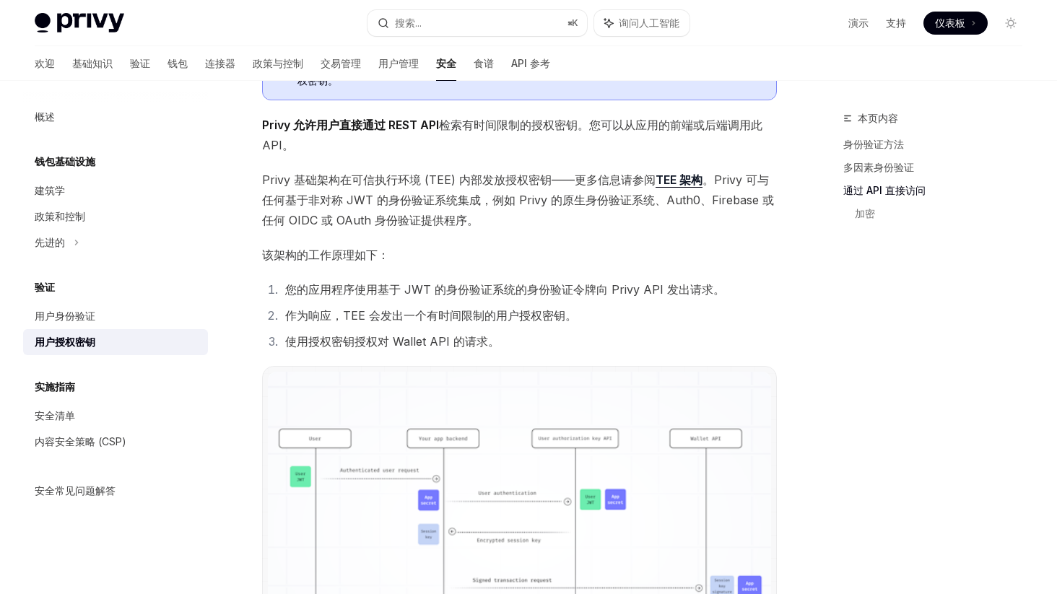
scroll to position [781, 0]
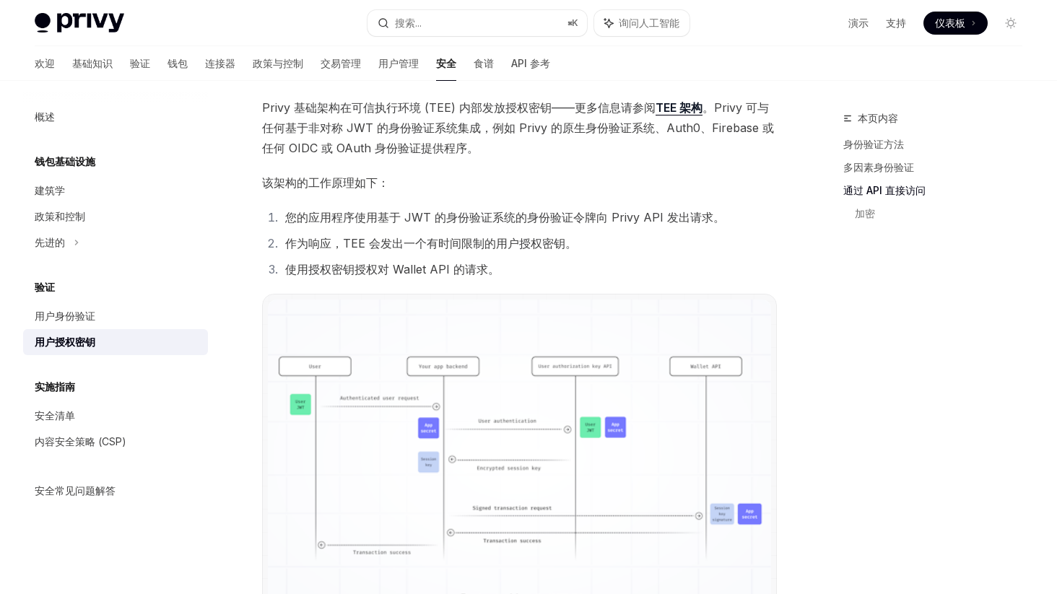
click at [488, 247] on font "作为响应，TEE 会发出一个有时间限制的用户授权密钥。" at bounding box center [431, 243] width 292 height 14
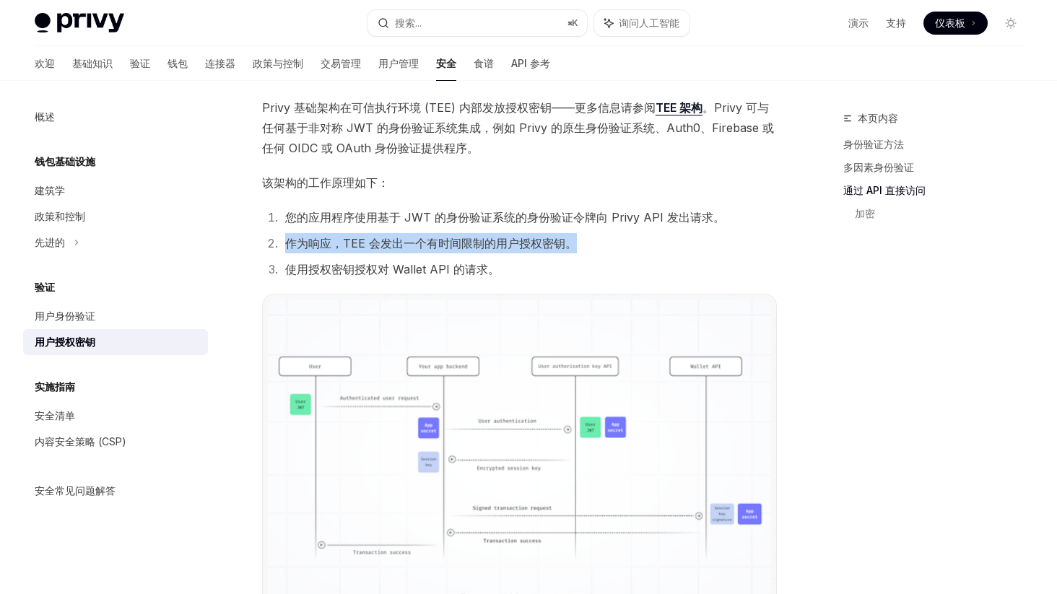
click at [488, 247] on font "作为响应，TEE 会发出一个有时间限制的用户授权密钥。" at bounding box center [431, 243] width 292 height 14
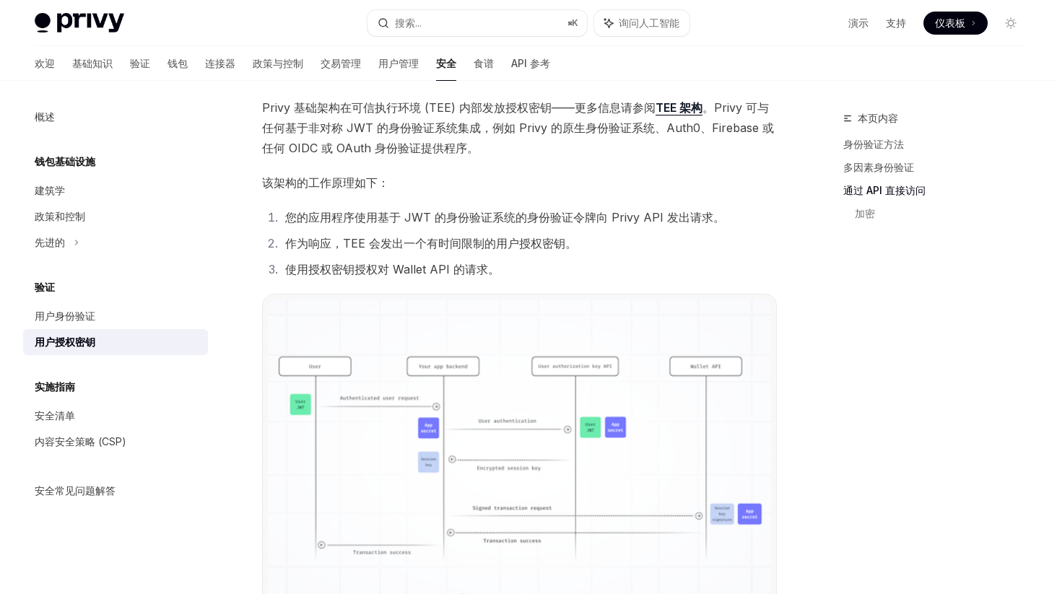
click at [476, 265] on font "使用授权密钥授权对 Wallet API 的请求。" at bounding box center [392, 269] width 215 height 14
click at [485, 251] on li "作为响应，TEE 会发出一个有时间限制的用户授权密钥。" at bounding box center [529, 243] width 496 height 20
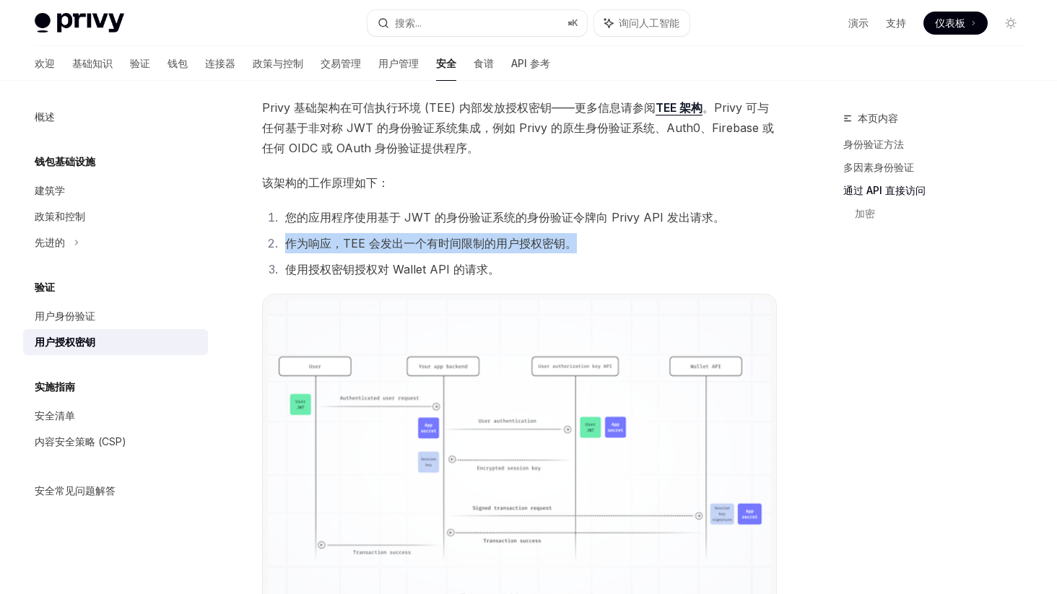
click at [485, 251] on li "作为响应，TEE 会发出一个有时间限制的用户授权密钥。" at bounding box center [529, 243] width 496 height 20
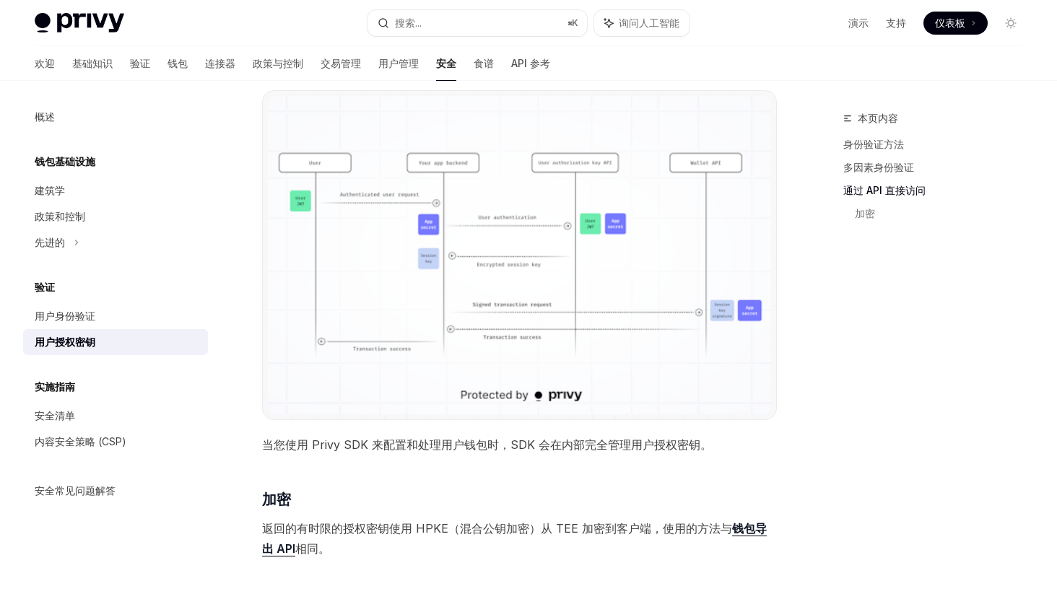
scroll to position [975, 0]
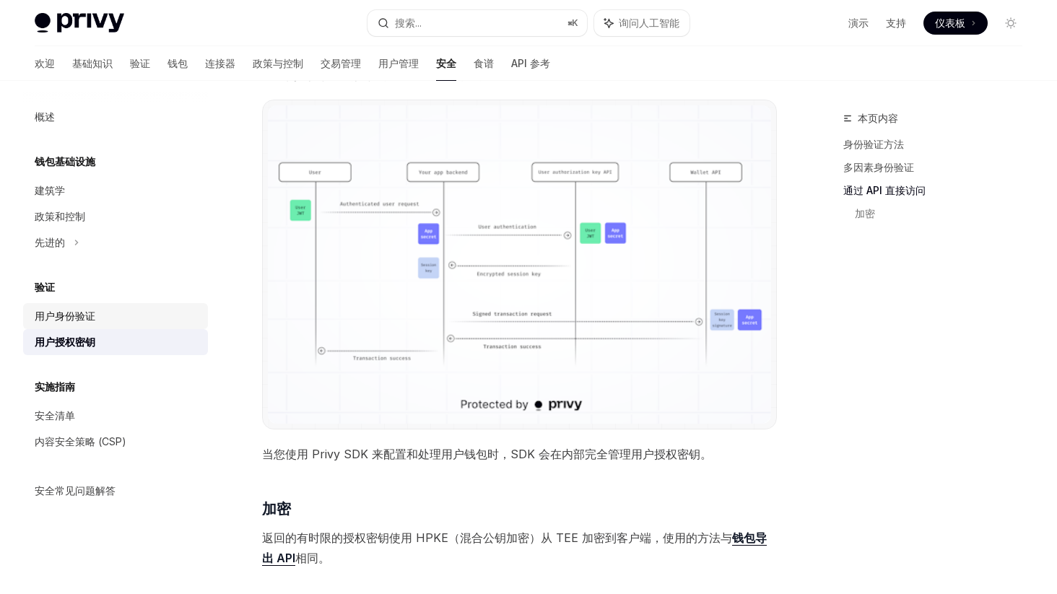
click at [106, 314] on div "用户身份验证" at bounding box center [117, 316] width 165 height 17
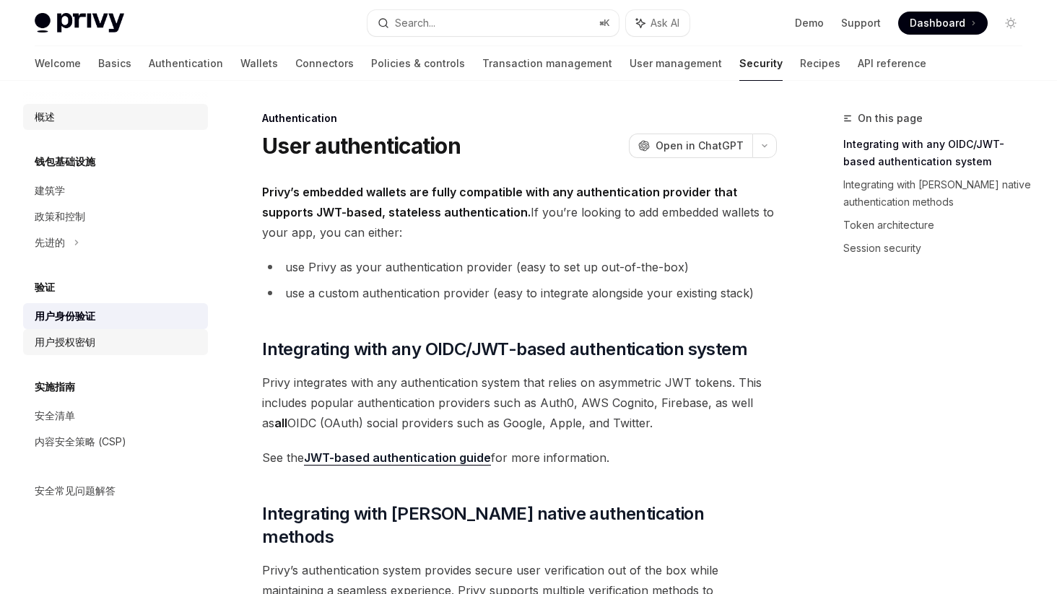
type textarea "*"
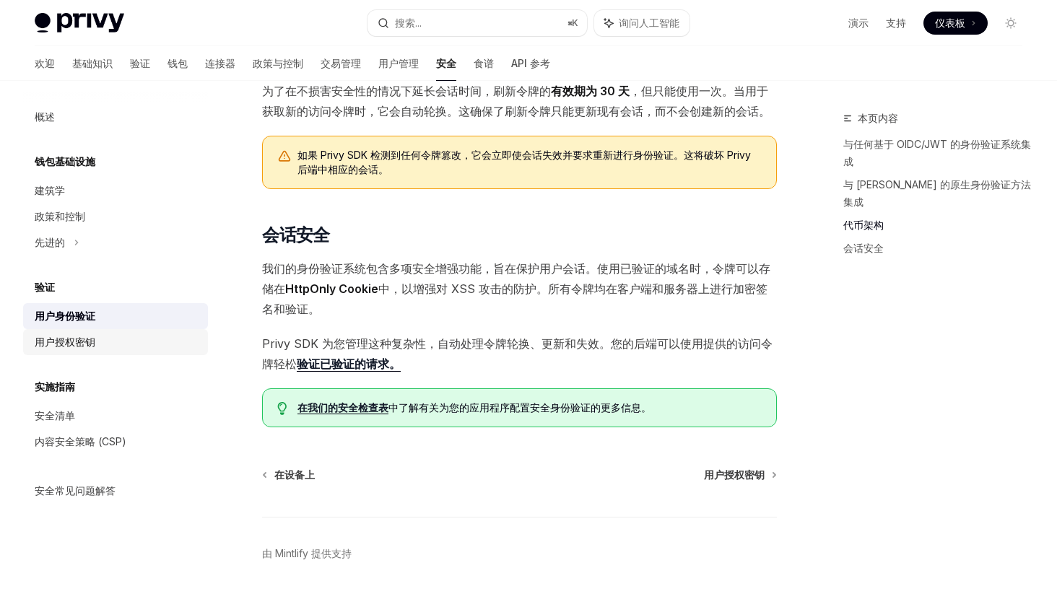
scroll to position [1016, 0]
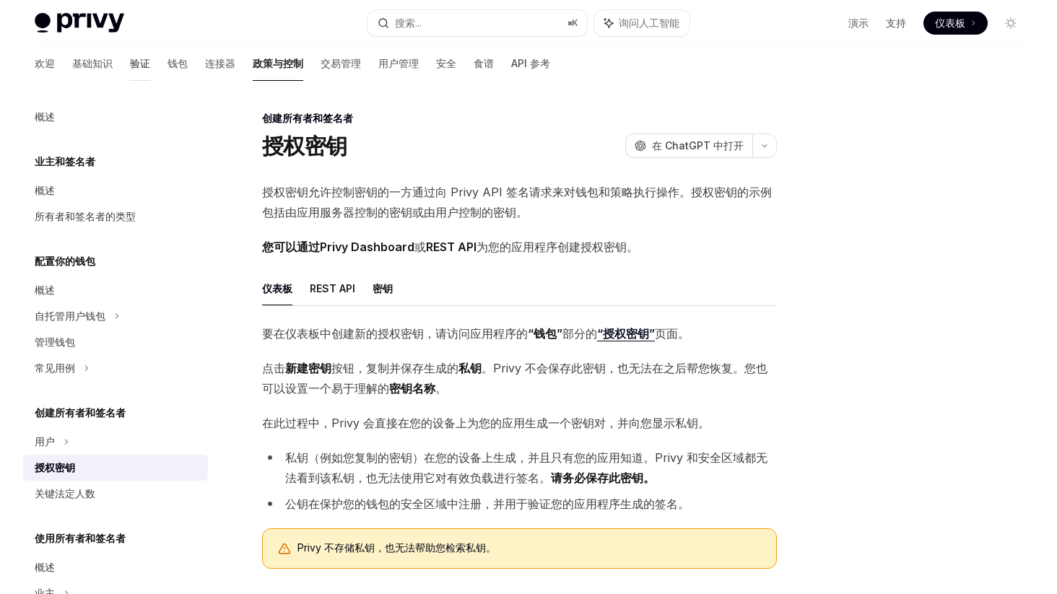
click at [130, 64] on font "验证" at bounding box center [140, 63] width 20 height 12
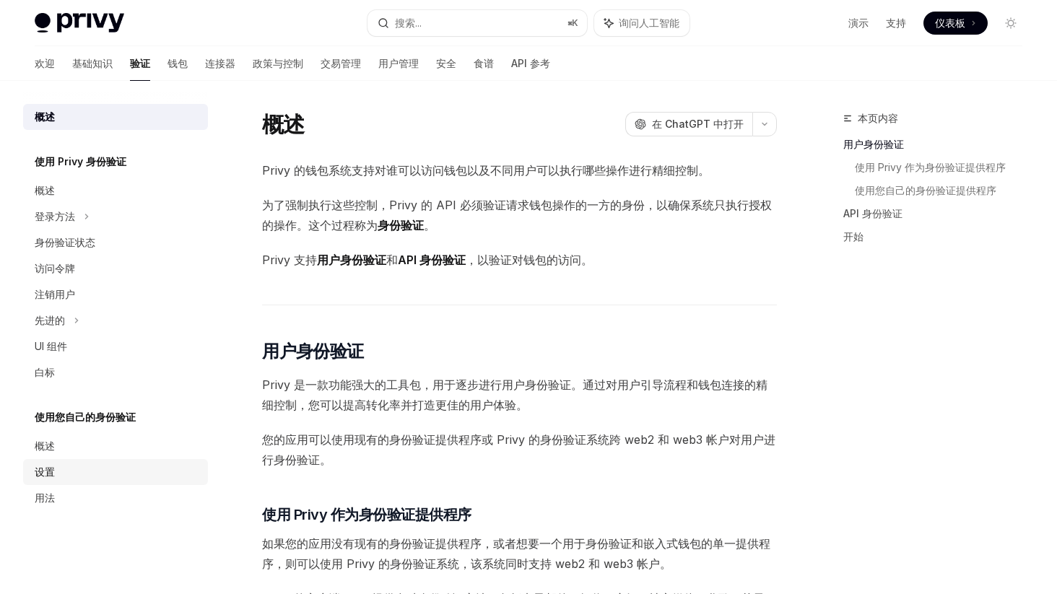
click at [90, 470] on div "设置" at bounding box center [117, 472] width 165 height 17
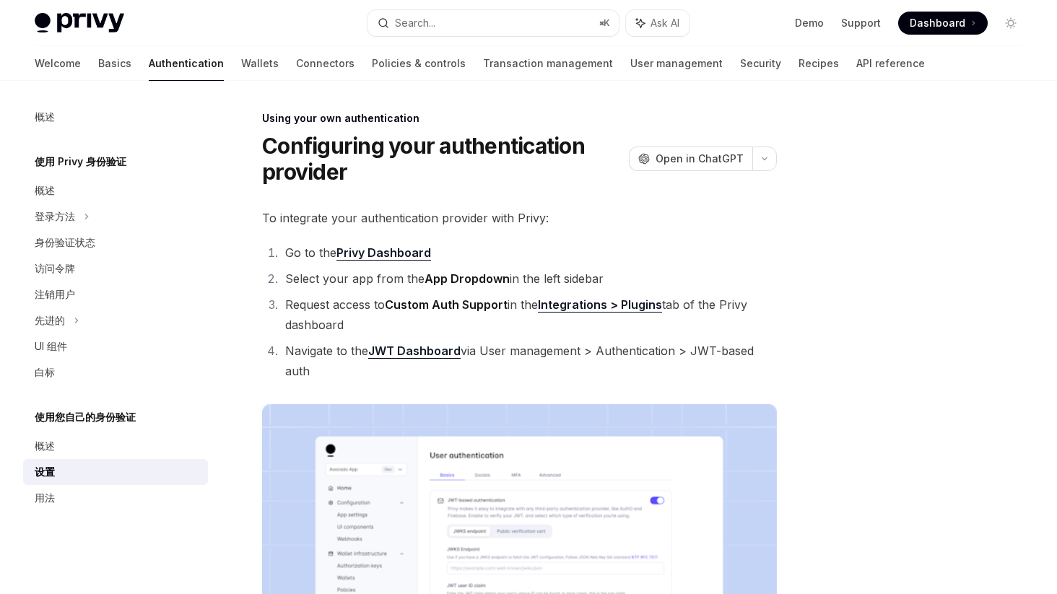
type textarea "*"
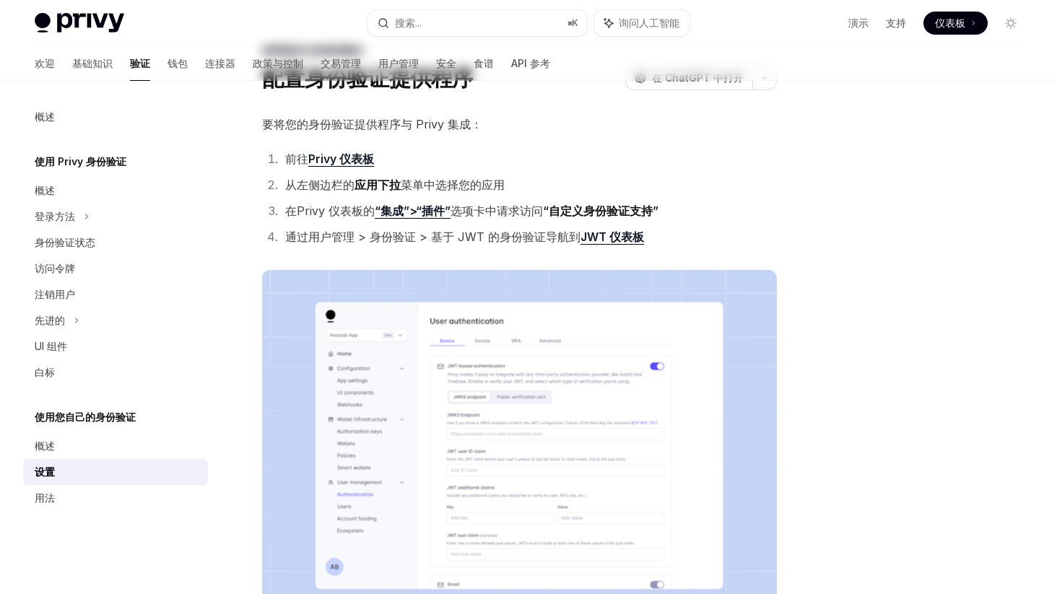
scroll to position [109, 0]
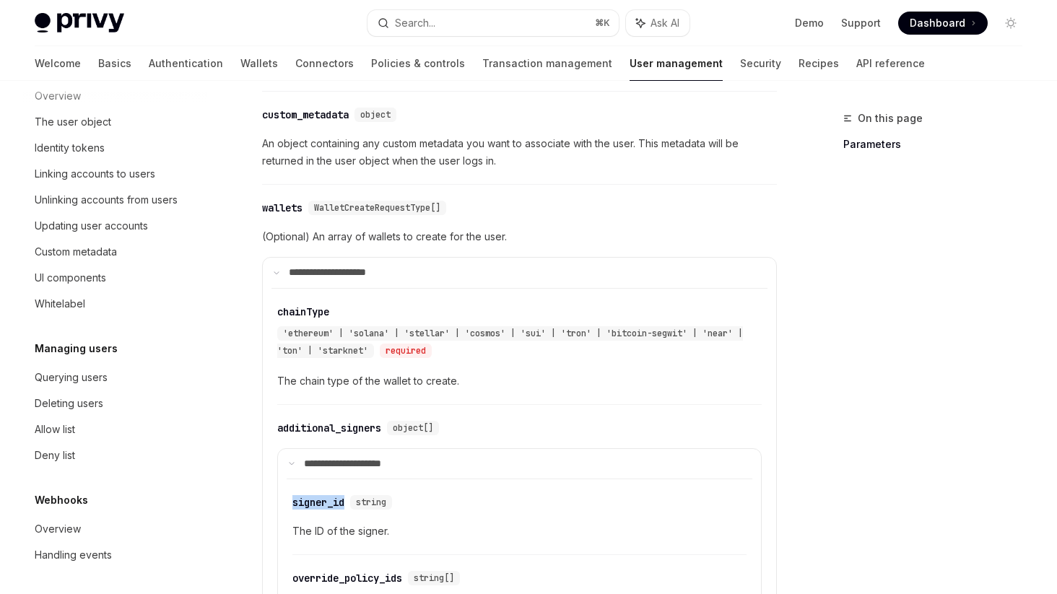
scroll to position [821, 0]
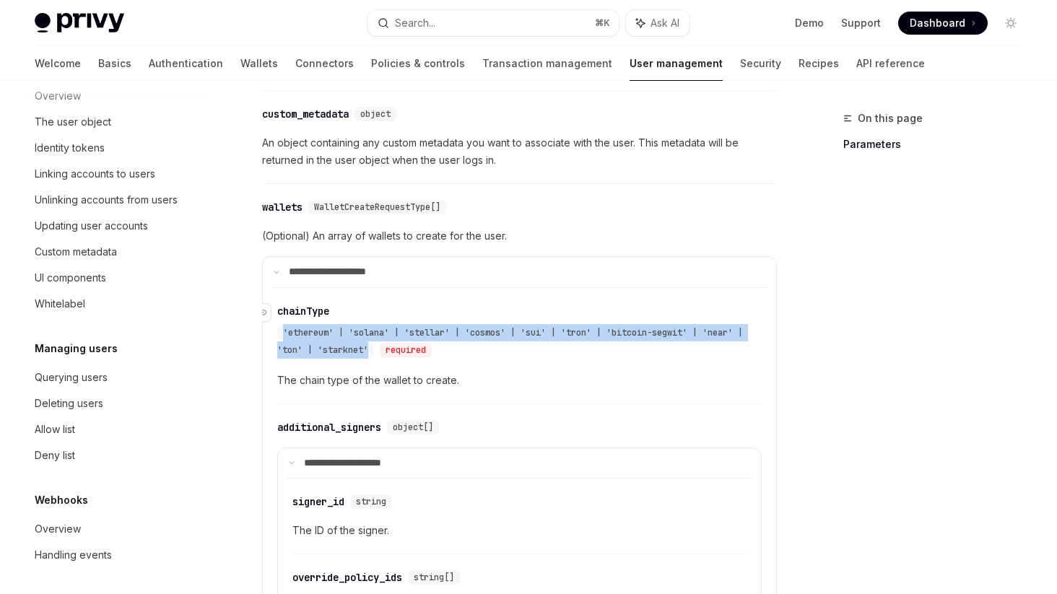
drag, startPoint x: 383, startPoint y: 347, endPoint x: 282, endPoint y: 338, distance: 100.8
click at [282, 338] on div "'ethereum' | 'solana' | 'stellar' | 'cosmos' | 'sui' | 'tron' | 'bitcoin-segwit…" at bounding box center [510, 342] width 466 height 32
copy span "'ethereum' | 'solana' | 'stellar' | 'cosmos' | 'sui' | 'tron' | 'bitcoin-segwit…"
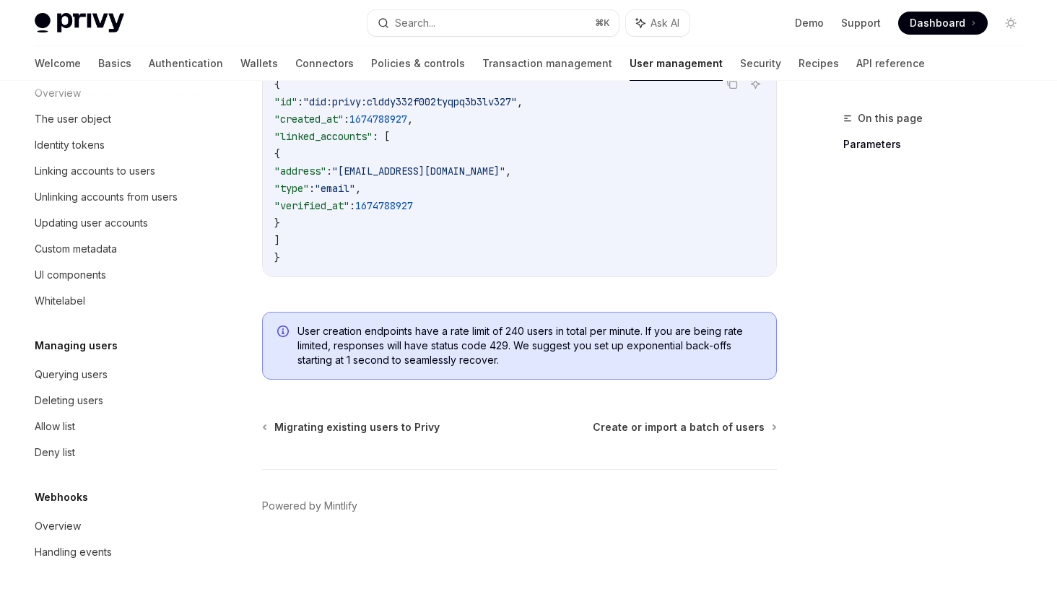
scroll to position [0, 0]
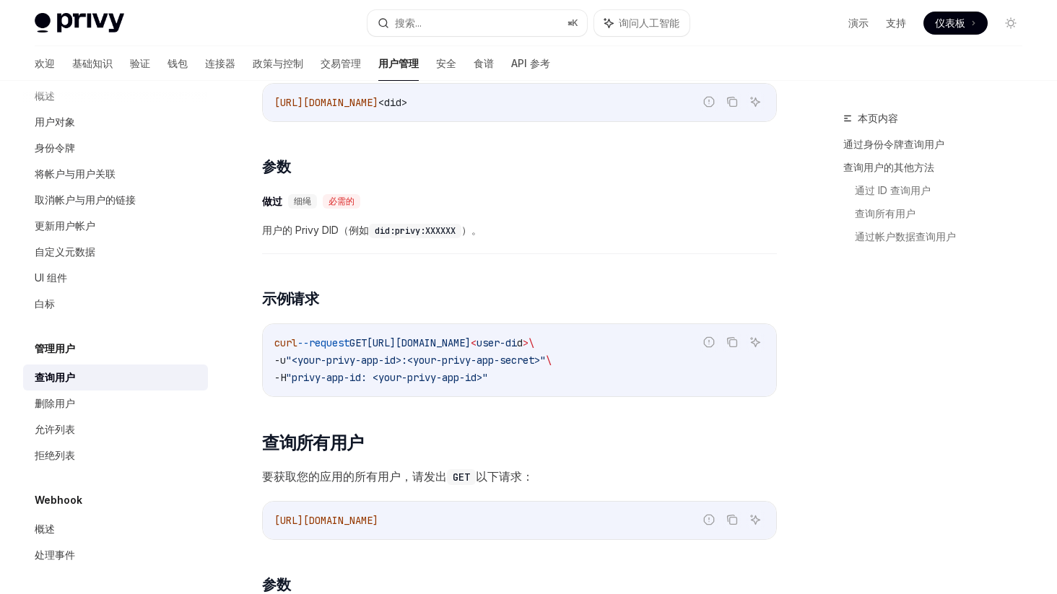
scroll to position [251, 0]
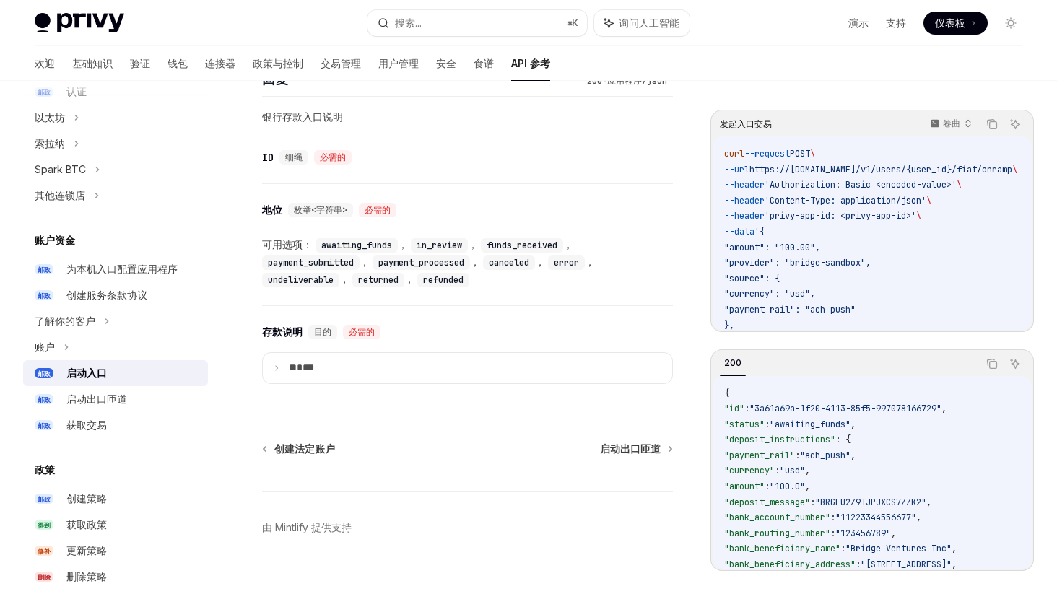
scroll to position [1024, 0]
click at [402, 371] on summary "** ***" at bounding box center [468, 369] width 410 height 30
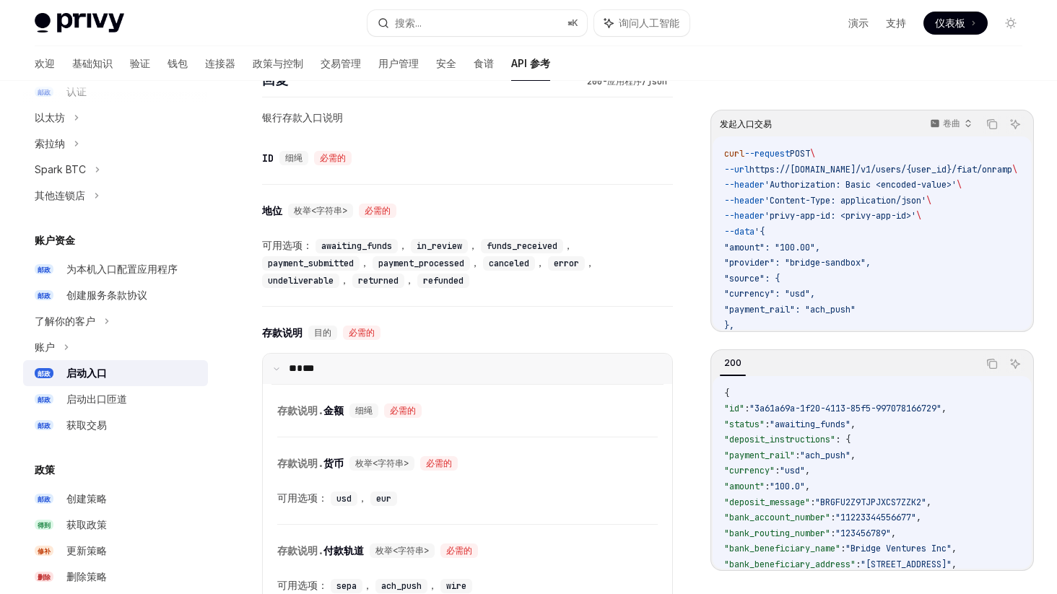
click at [402, 372] on summary "** ***" at bounding box center [468, 369] width 410 height 30
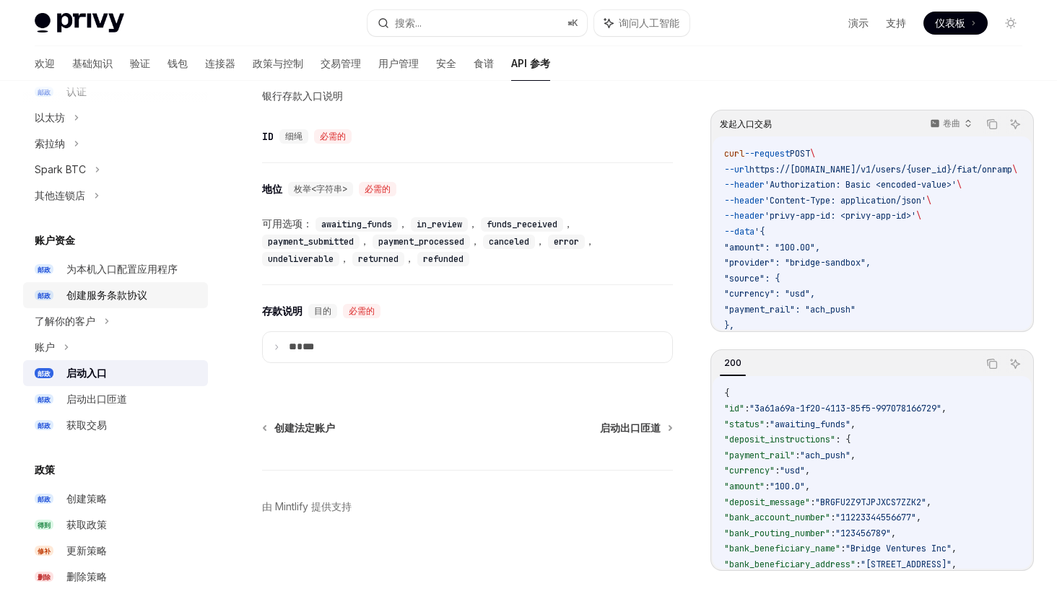
scroll to position [0, 0]
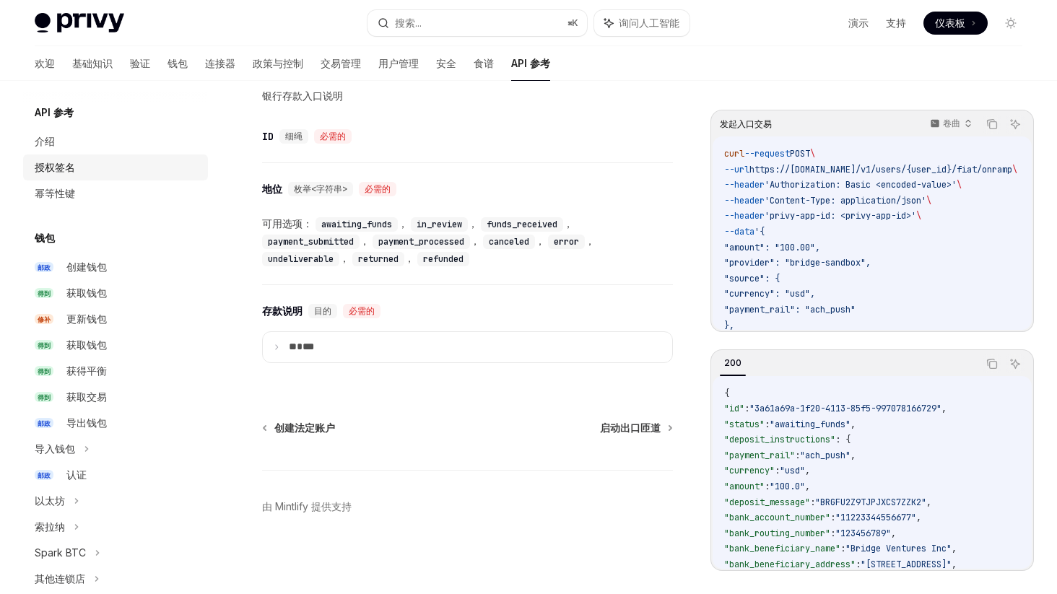
click at [108, 160] on div "授权签名" at bounding box center [117, 167] width 165 height 17
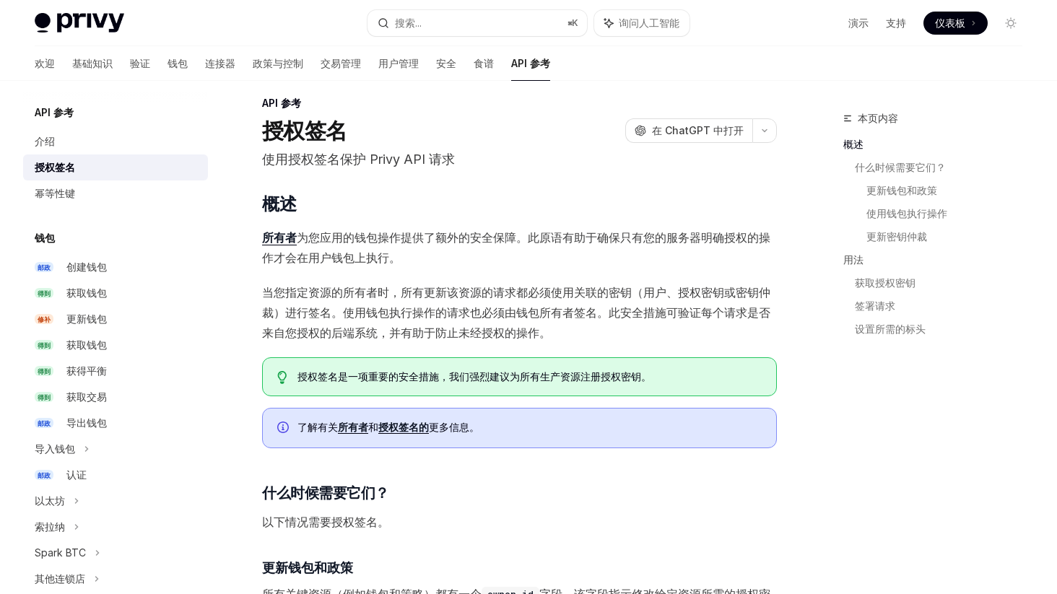
scroll to position [152, 0]
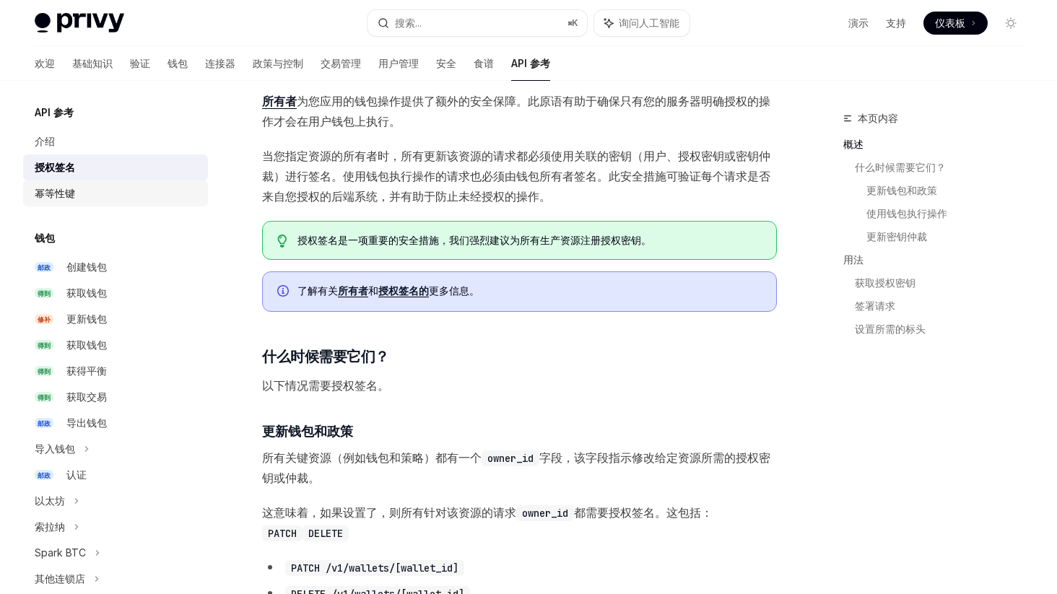
click at [74, 189] on font "幂等性键" at bounding box center [55, 193] width 40 height 12
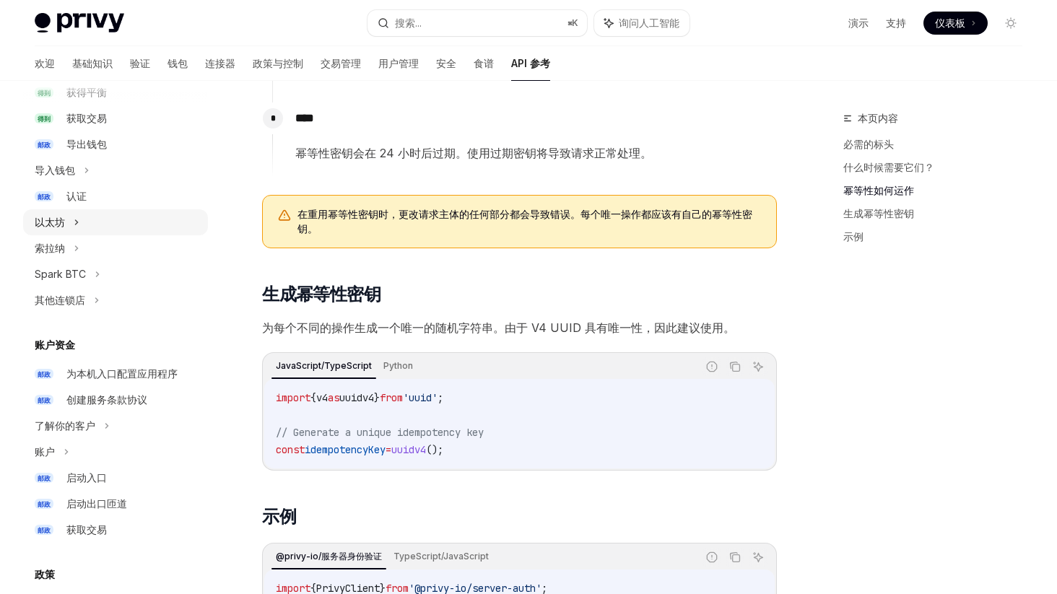
scroll to position [292, 0]
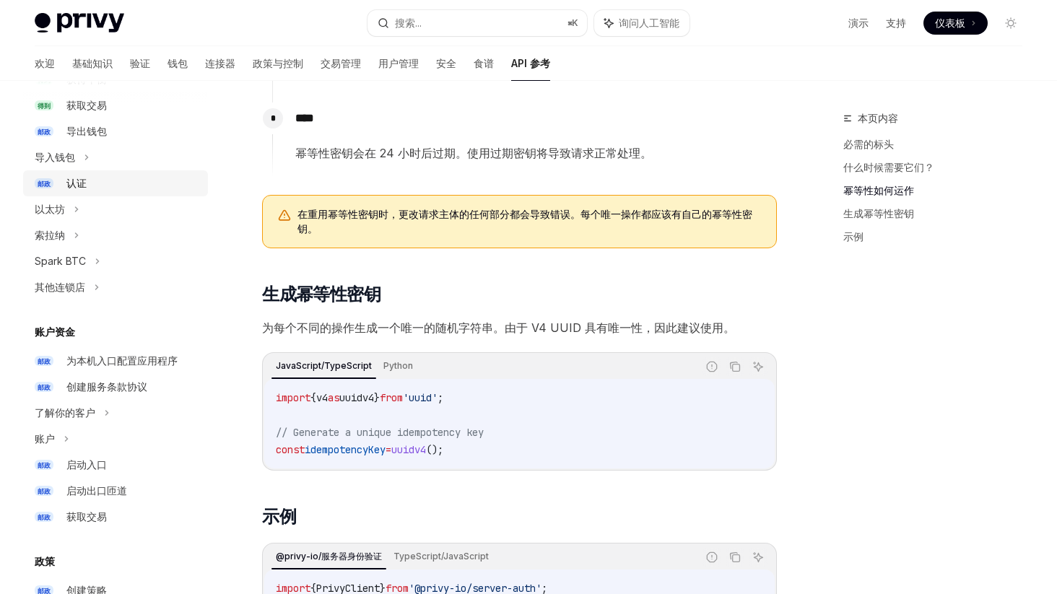
click at [66, 187] on font "认证" at bounding box center [76, 183] width 20 height 12
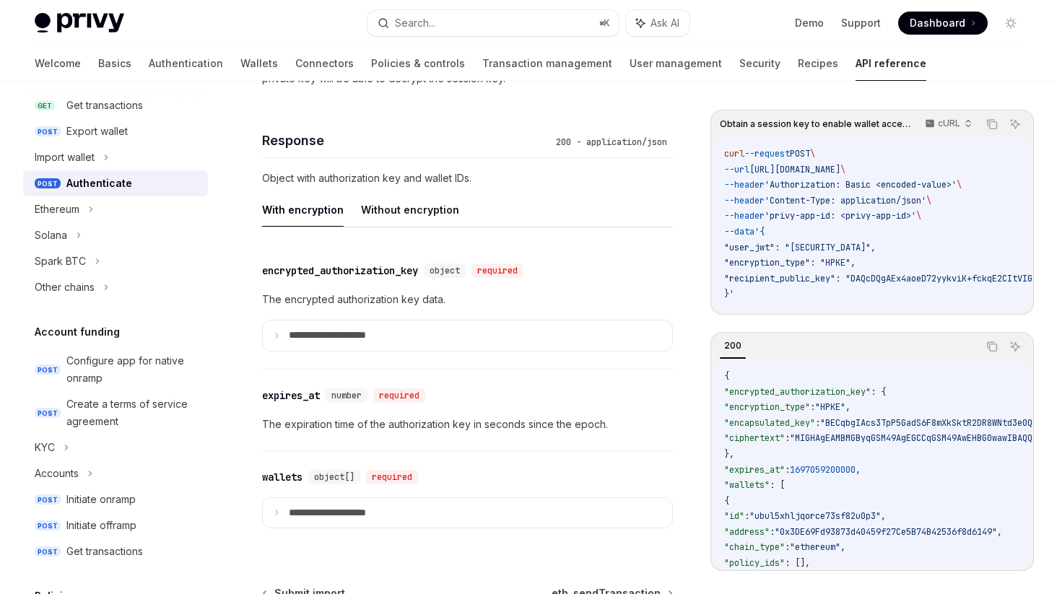
scroll to position [1320, 0]
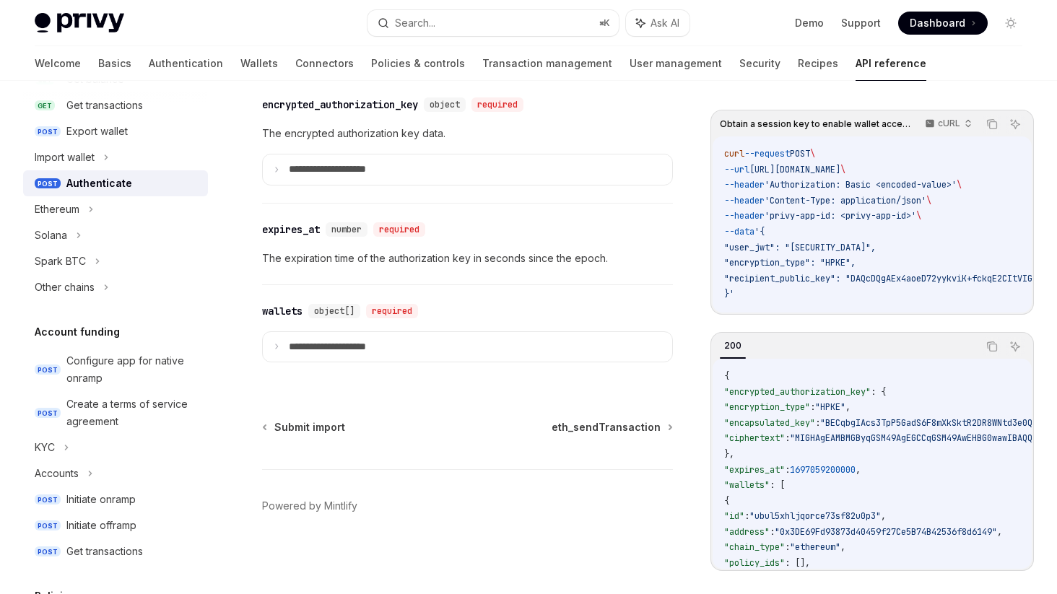
click at [438, 251] on p "The expiration time of the authorization key in seconds since the epoch." at bounding box center [467, 258] width 411 height 17
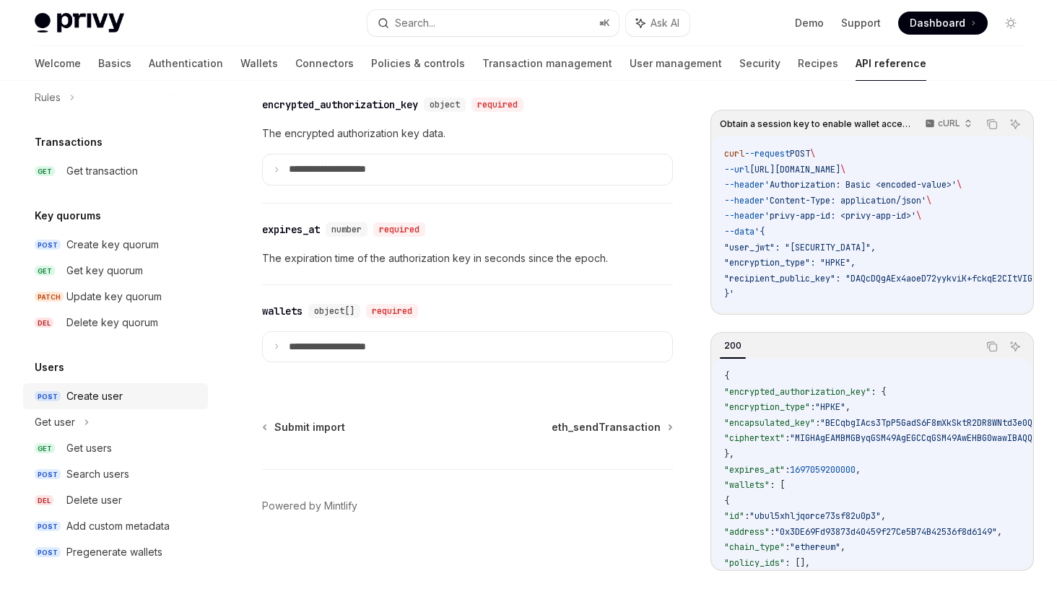
click at [110, 400] on div "Create user" at bounding box center [94, 396] width 56 height 17
type textarea "*"
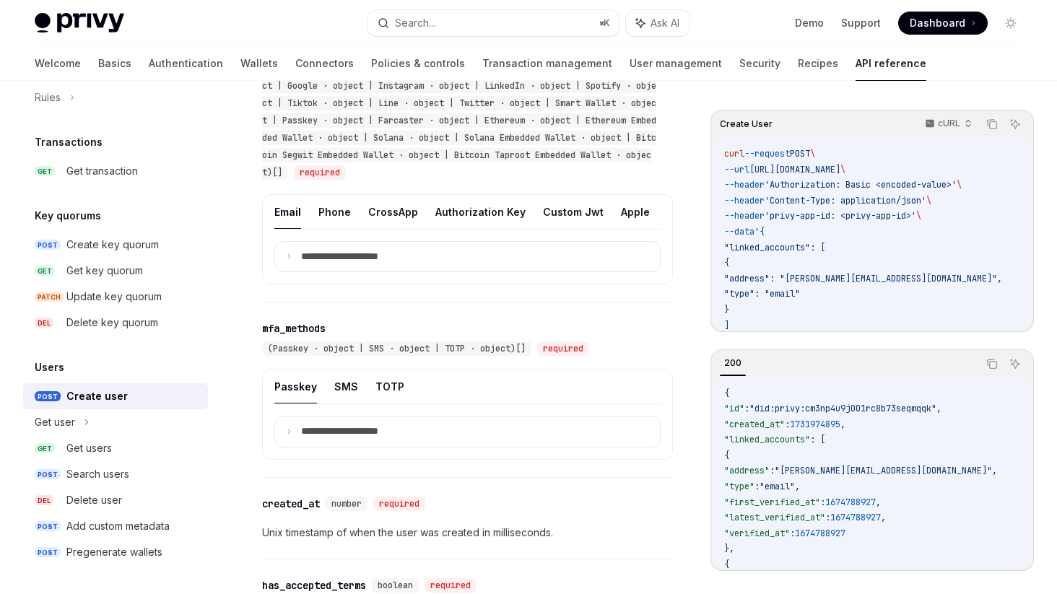
scroll to position [1756, 0]
